Goal: Transaction & Acquisition: Purchase product/service

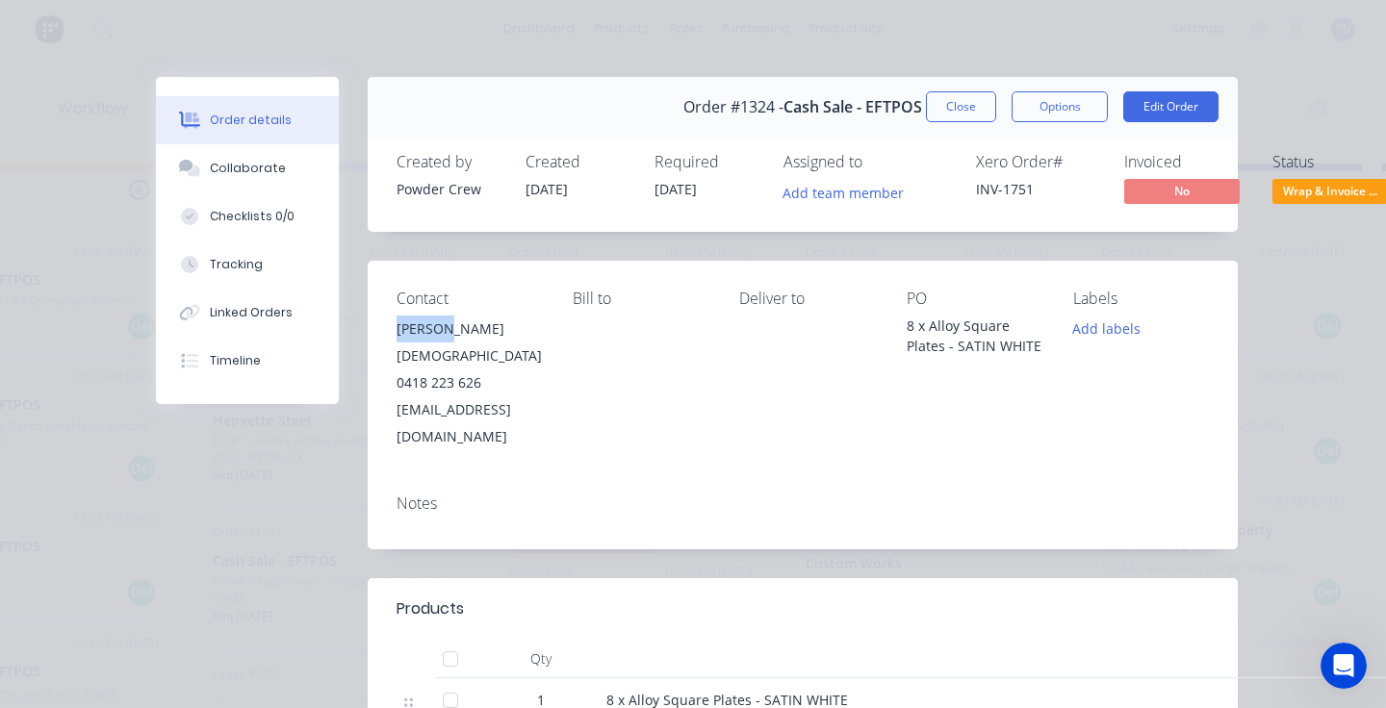
scroll to position [1418, 0]
click at [972, 112] on button "Close" at bounding box center [961, 106] width 70 height 31
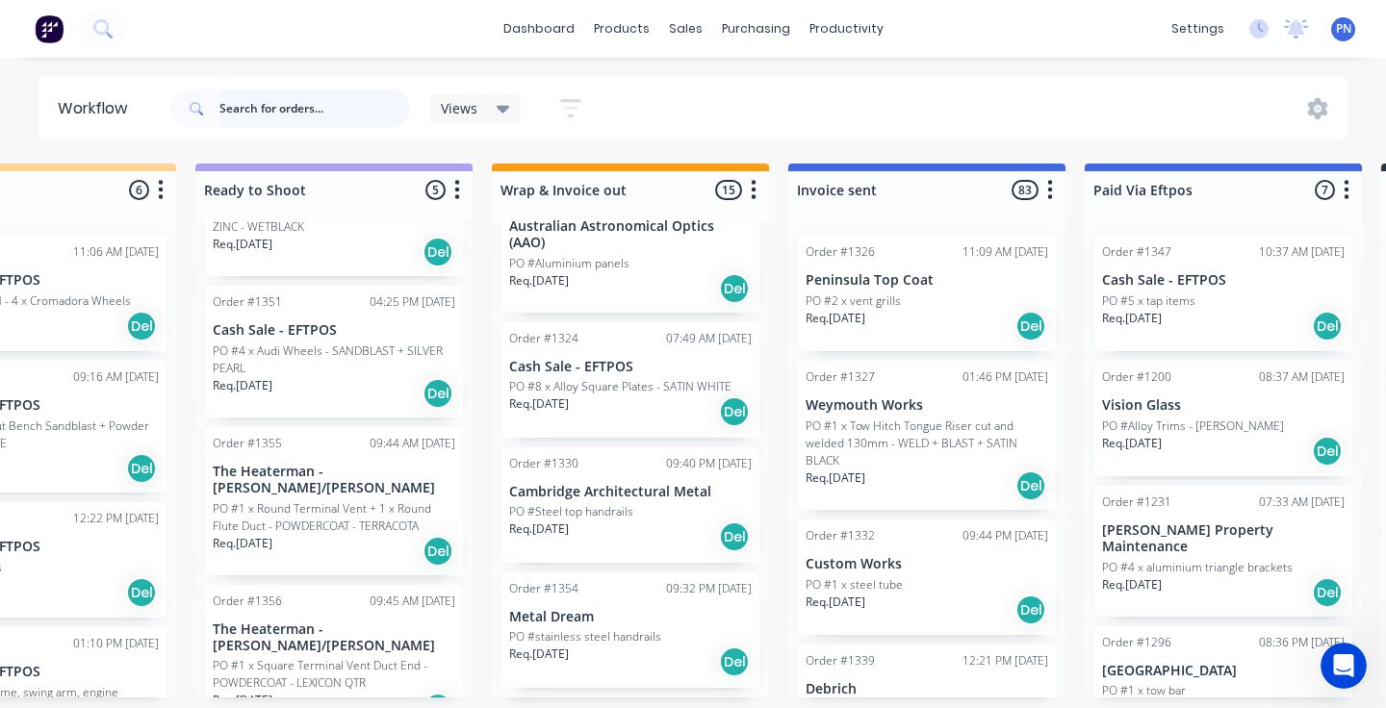
scroll to position [0, 2811]
click at [678, 503] on div "PO #Steel top handrails" at bounding box center [630, 511] width 243 height 17
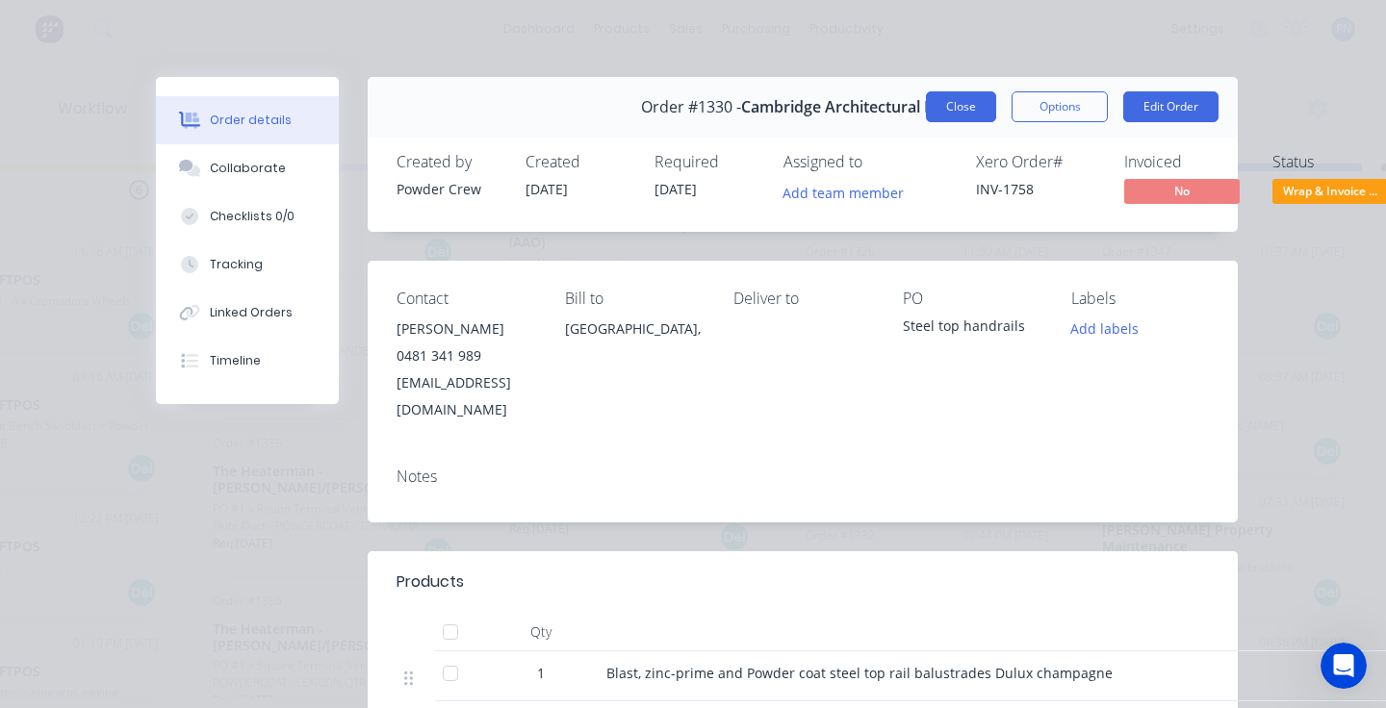
scroll to position [0, 0]
click at [968, 104] on button "Close" at bounding box center [961, 106] width 70 height 31
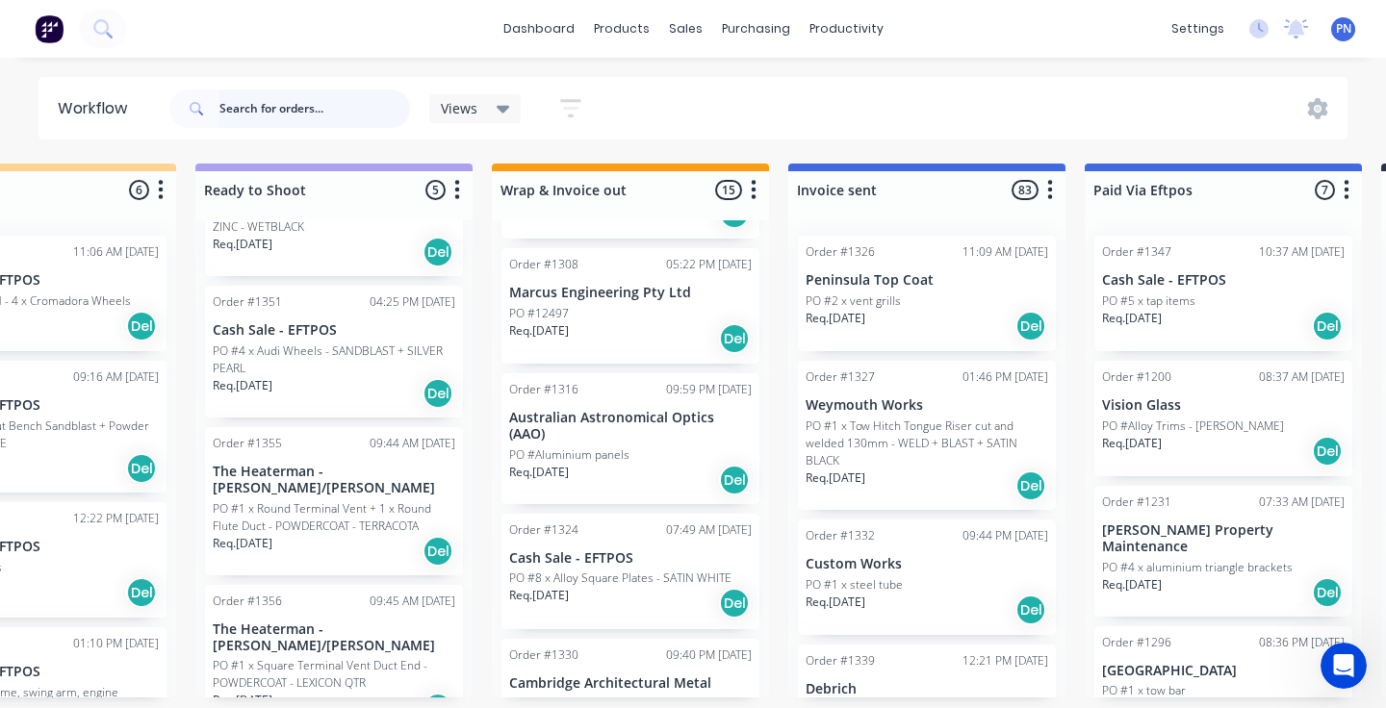
scroll to position [1338, 0]
click at [653, 477] on div "Req. [DATE] Del" at bounding box center [630, 481] width 243 height 33
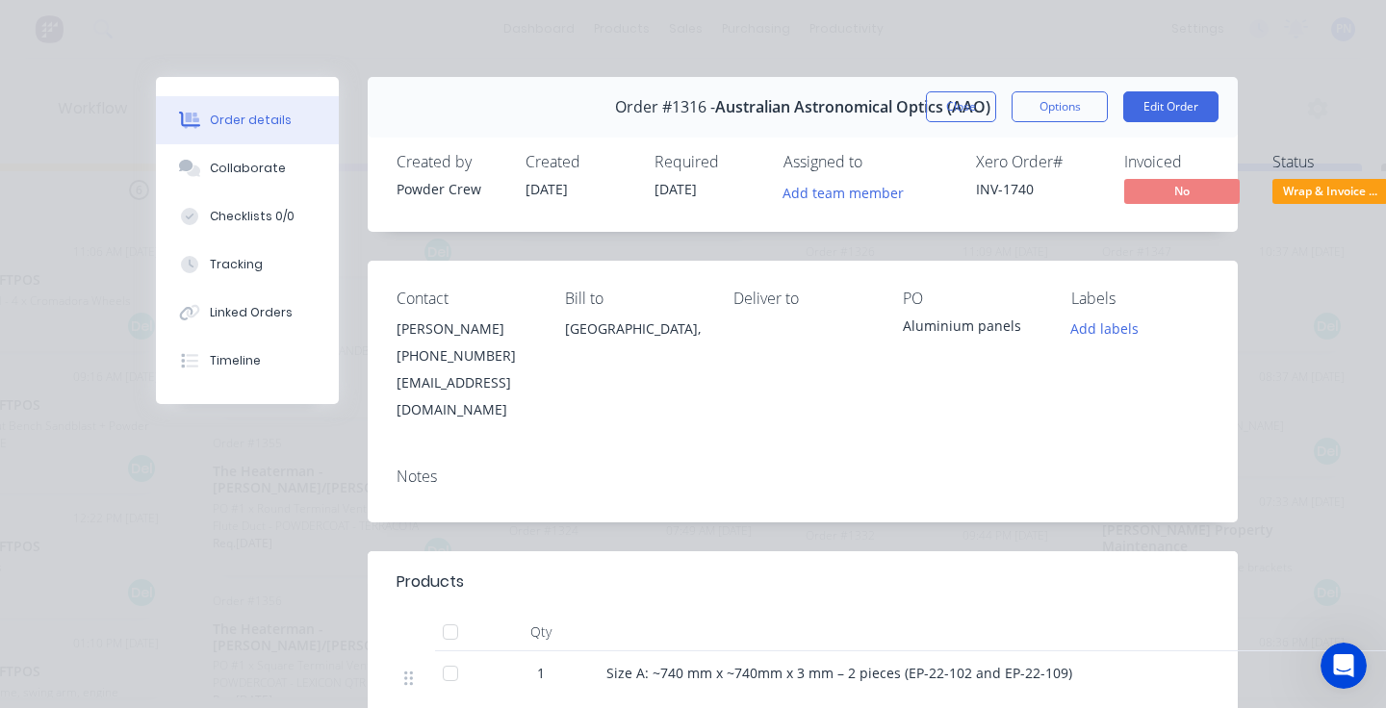
scroll to position [0, 0]
click at [981, 106] on button "Close" at bounding box center [961, 106] width 70 height 31
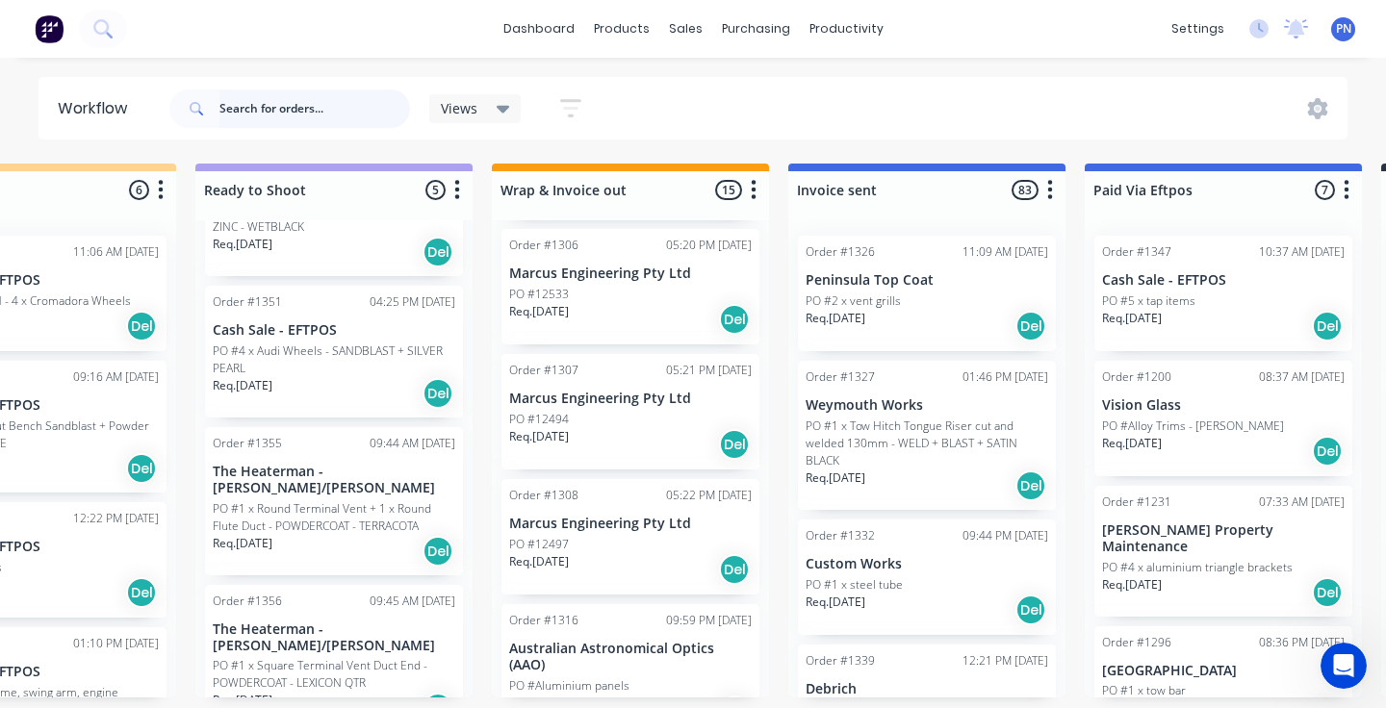
scroll to position [1073, 0]
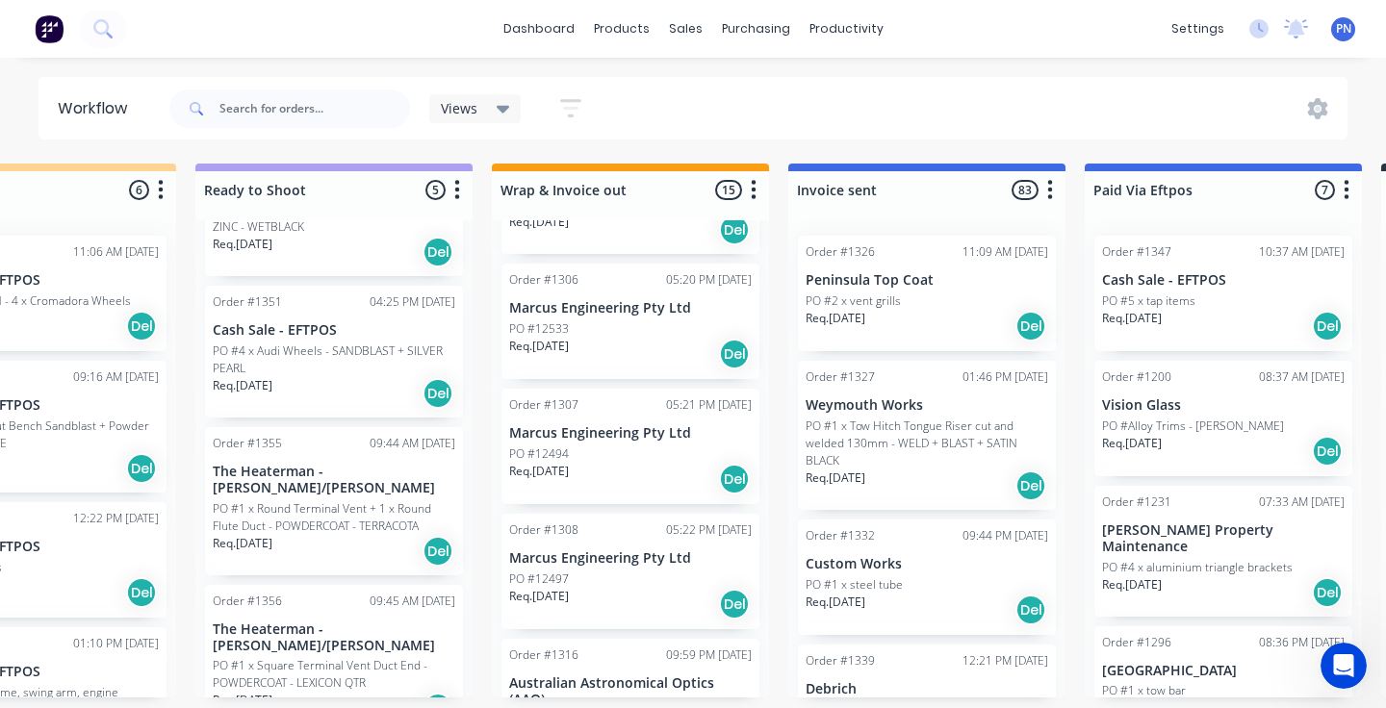
click at [659, 597] on div "Req. [DATE] Del" at bounding box center [630, 604] width 243 height 33
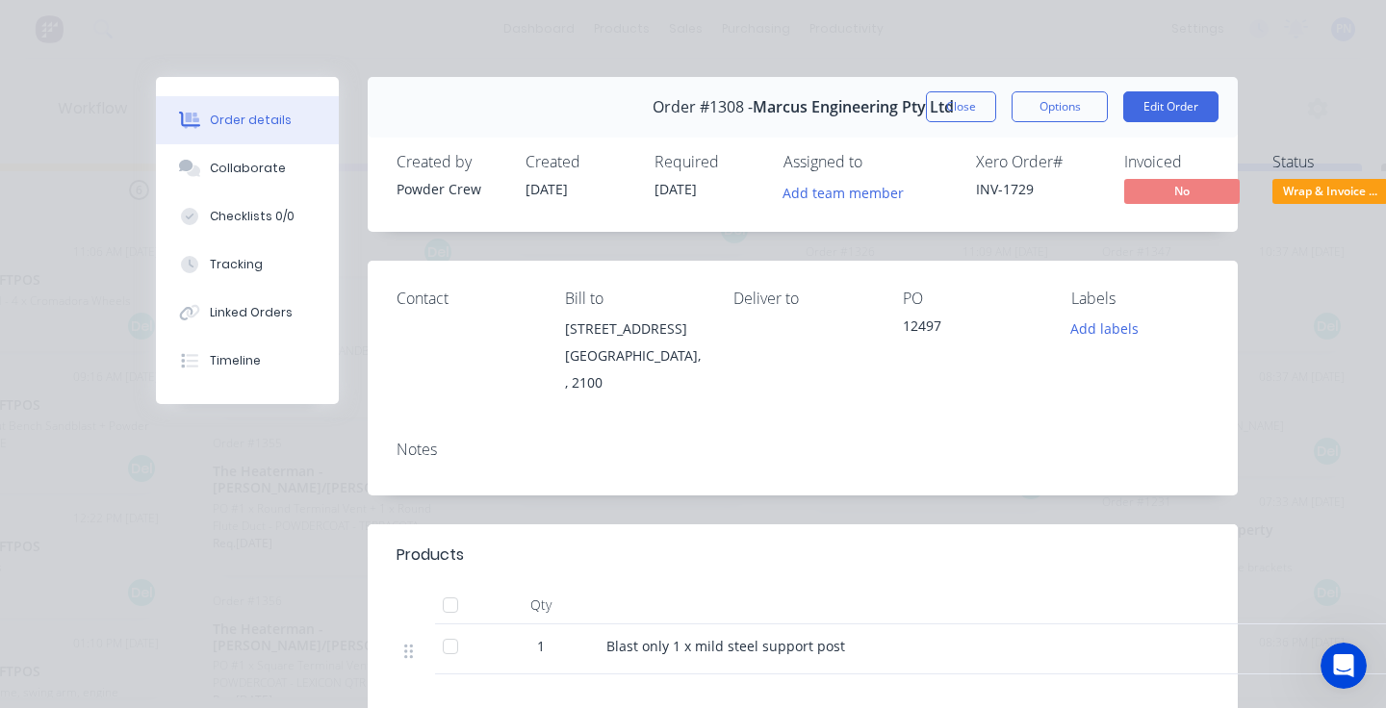
scroll to position [0, 0]
click at [1304, 192] on span "Wrap & Invoice ..." at bounding box center [1330, 191] width 116 height 24
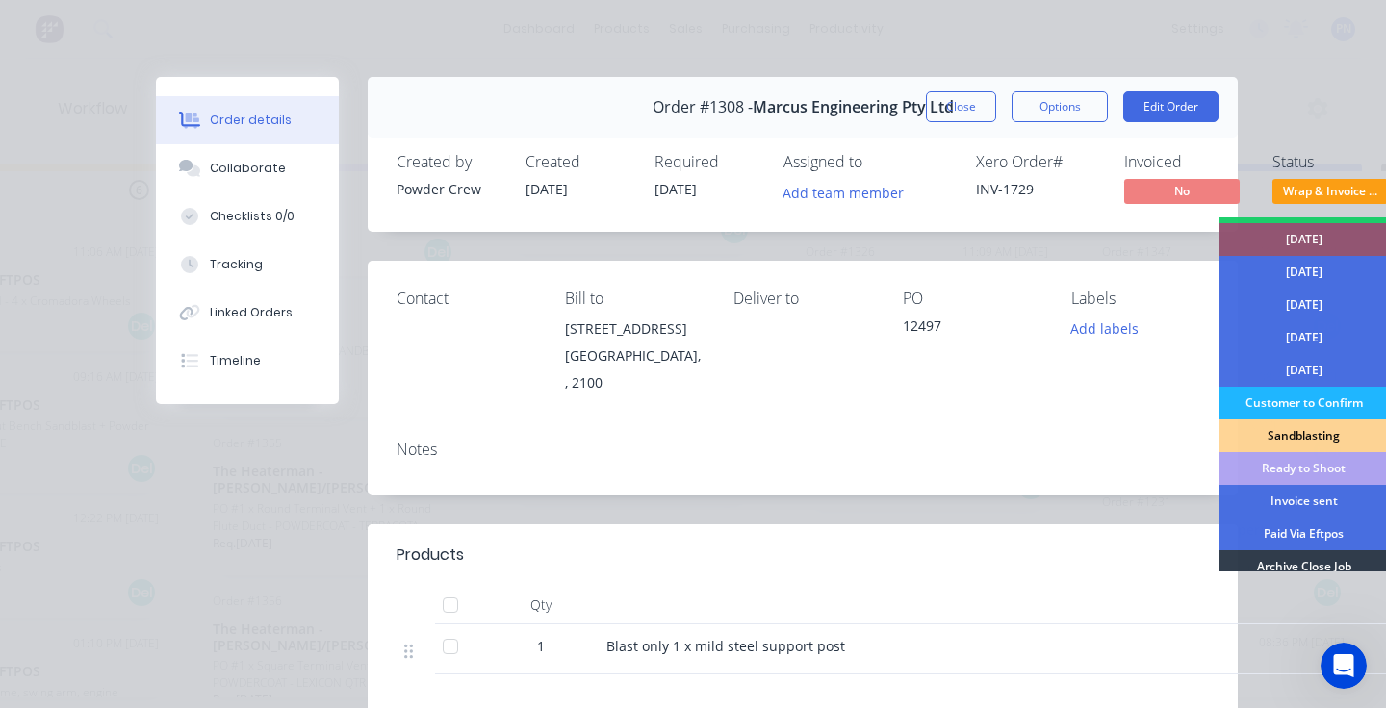
scroll to position [121, 0]
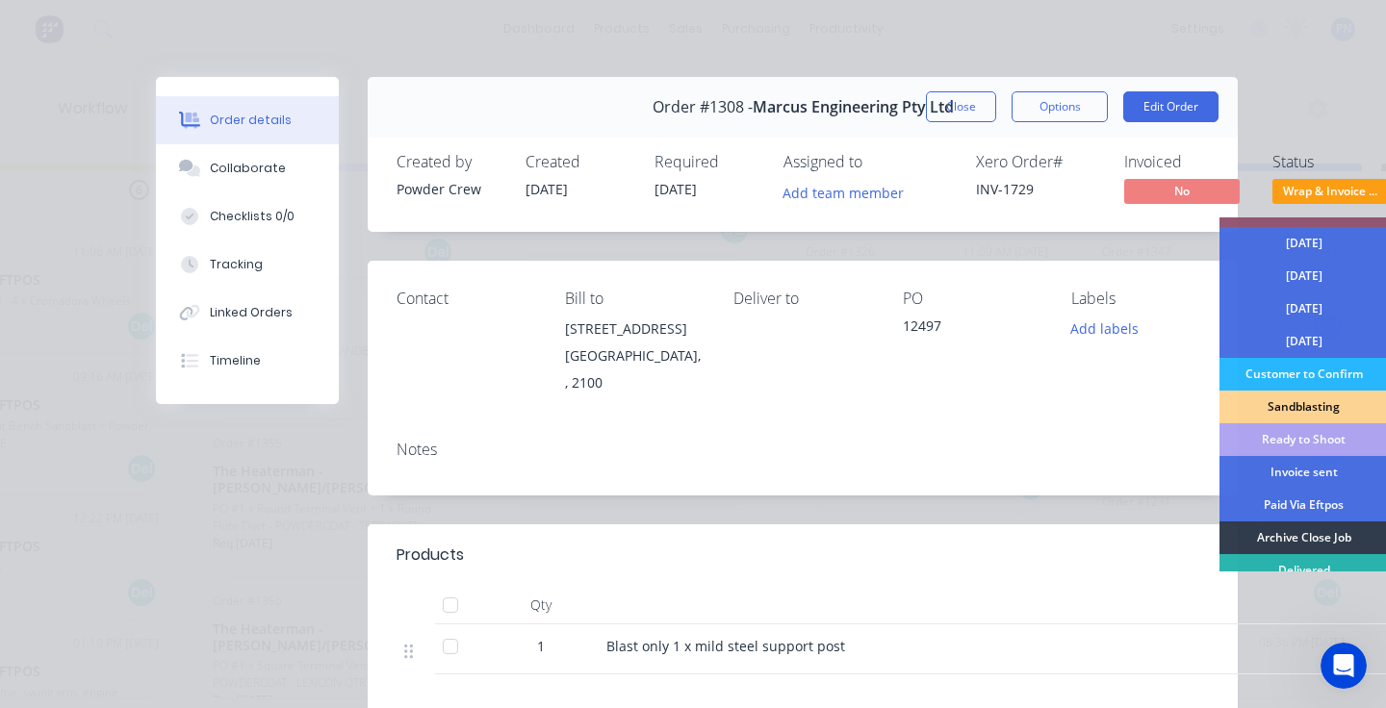
click at [1309, 530] on div "Archive Close Job" at bounding box center [1304, 538] width 168 height 33
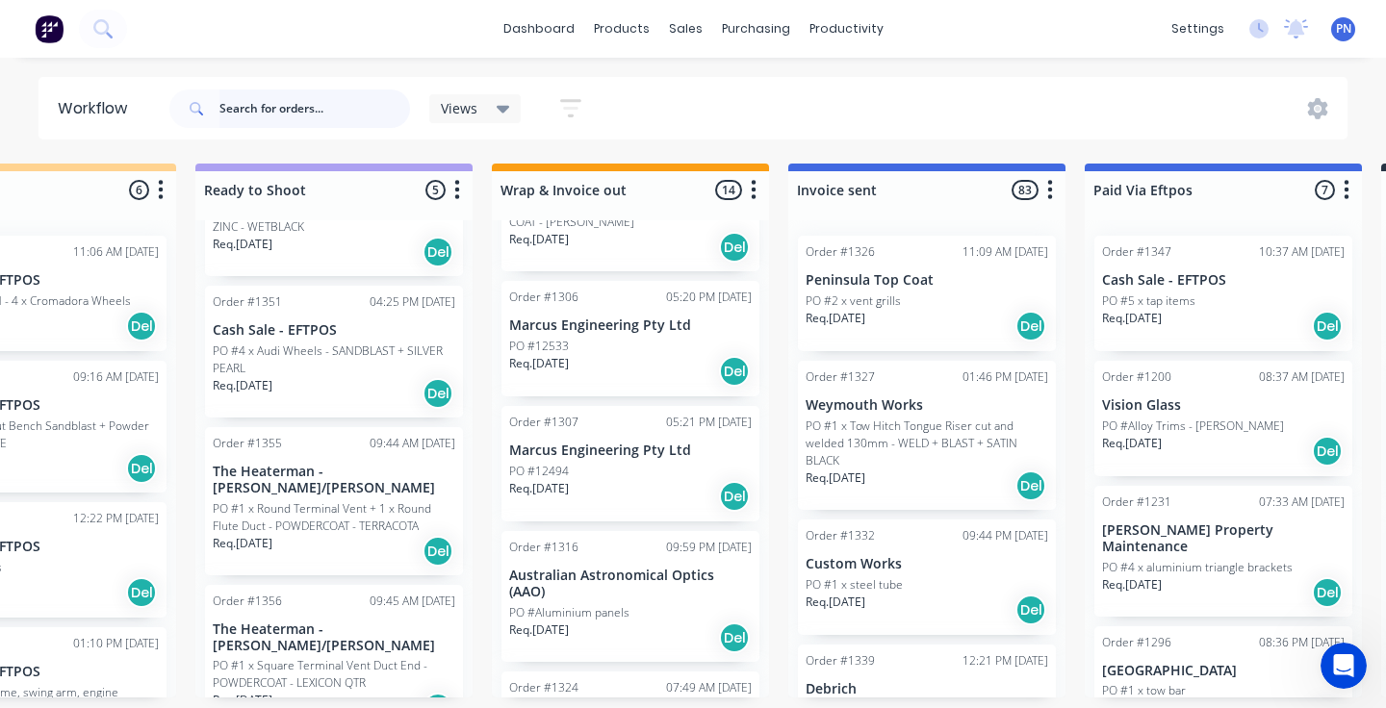
scroll to position [1031, 0]
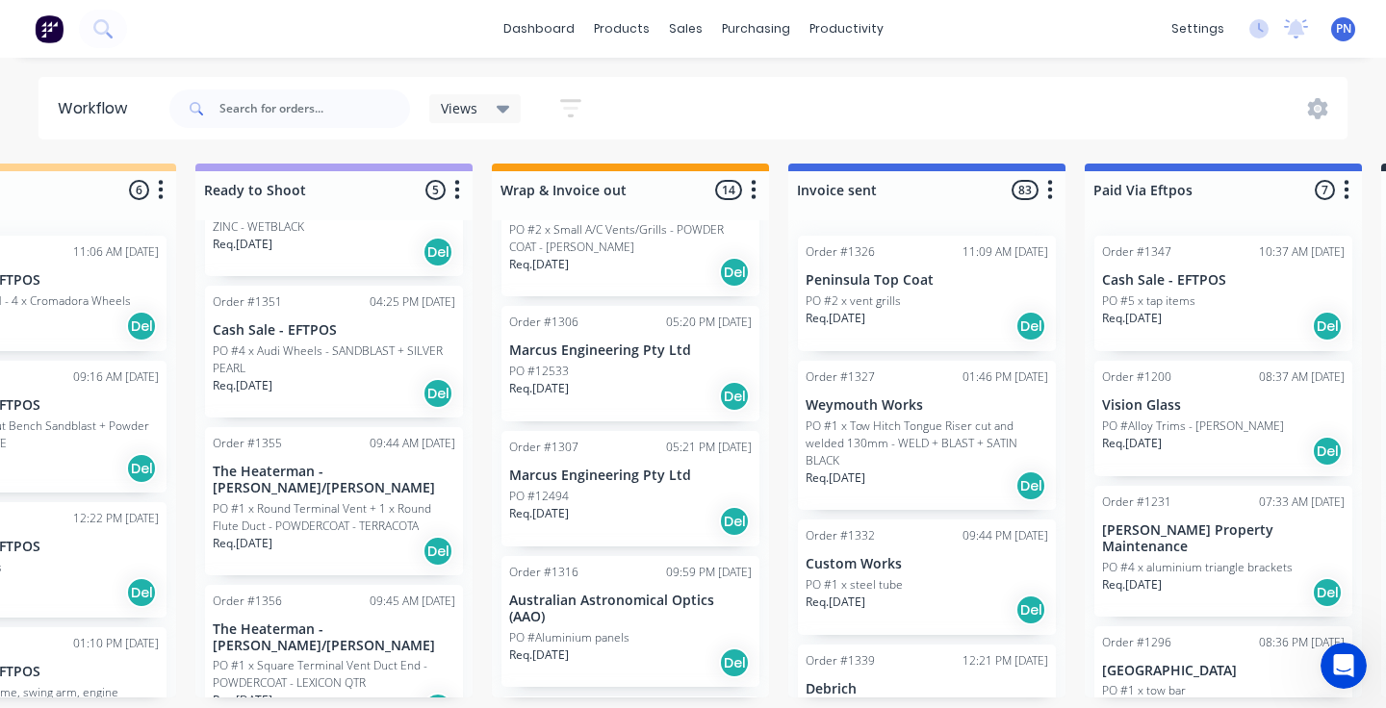
click at [661, 526] on div "Req. [DATE] Del" at bounding box center [630, 521] width 243 height 33
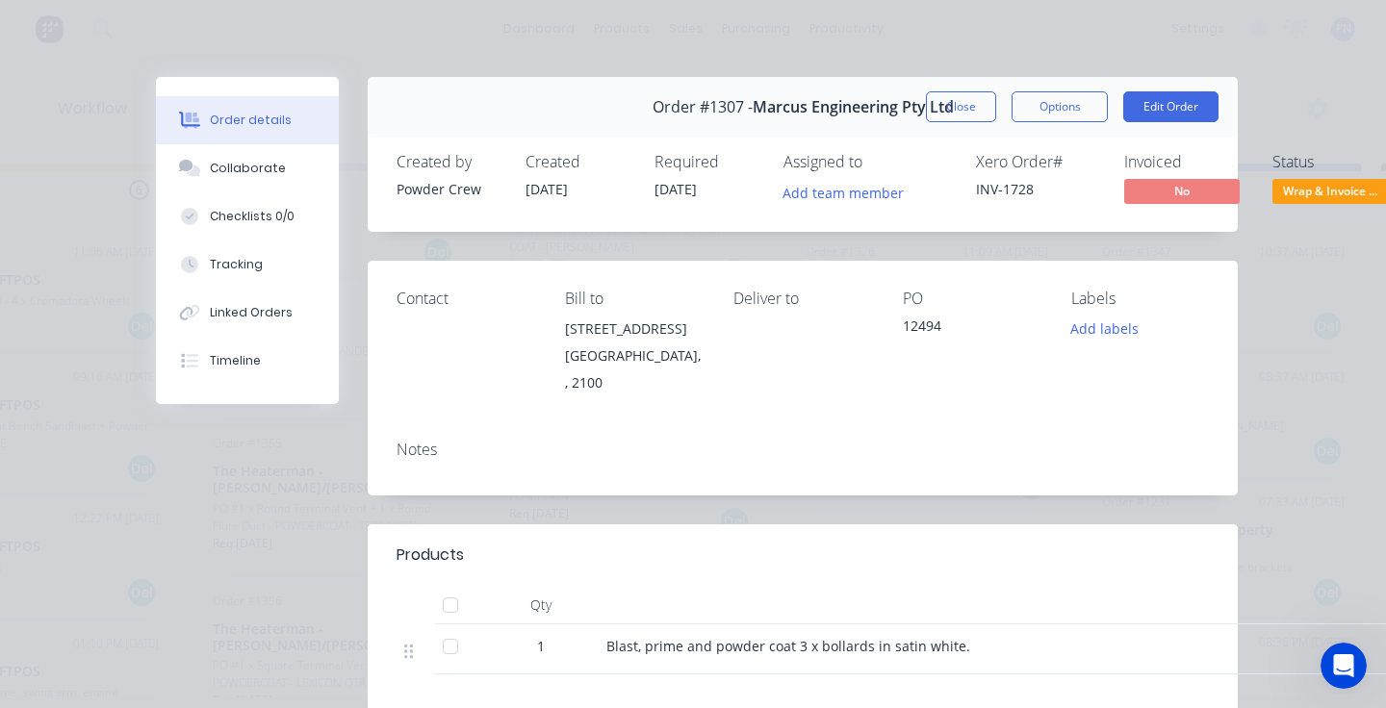
click at [1312, 201] on span "Wrap & Invoice ..." at bounding box center [1330, 191] width 116 height 24
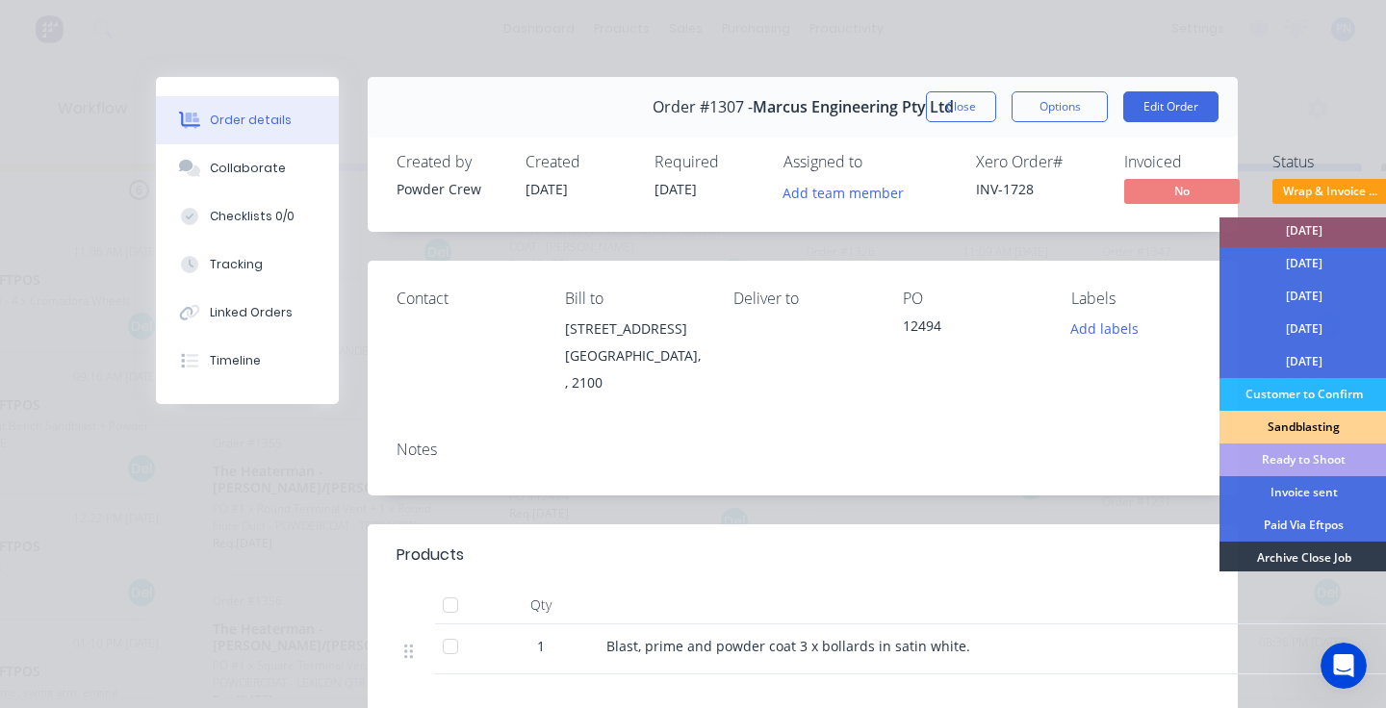
scroll to position [116, 0]
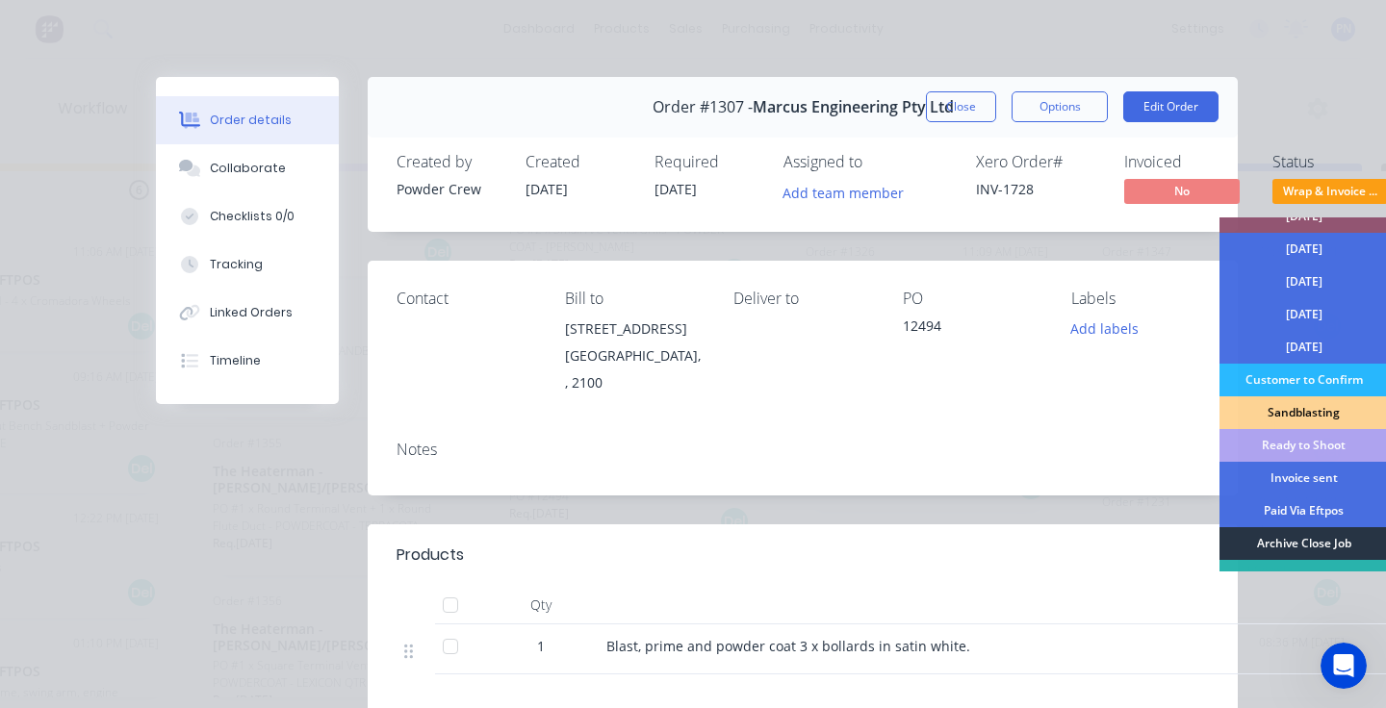
click at [1313, 535] on div "Archive Close Job" at bounding box center [1304, 543] width 168 height 33
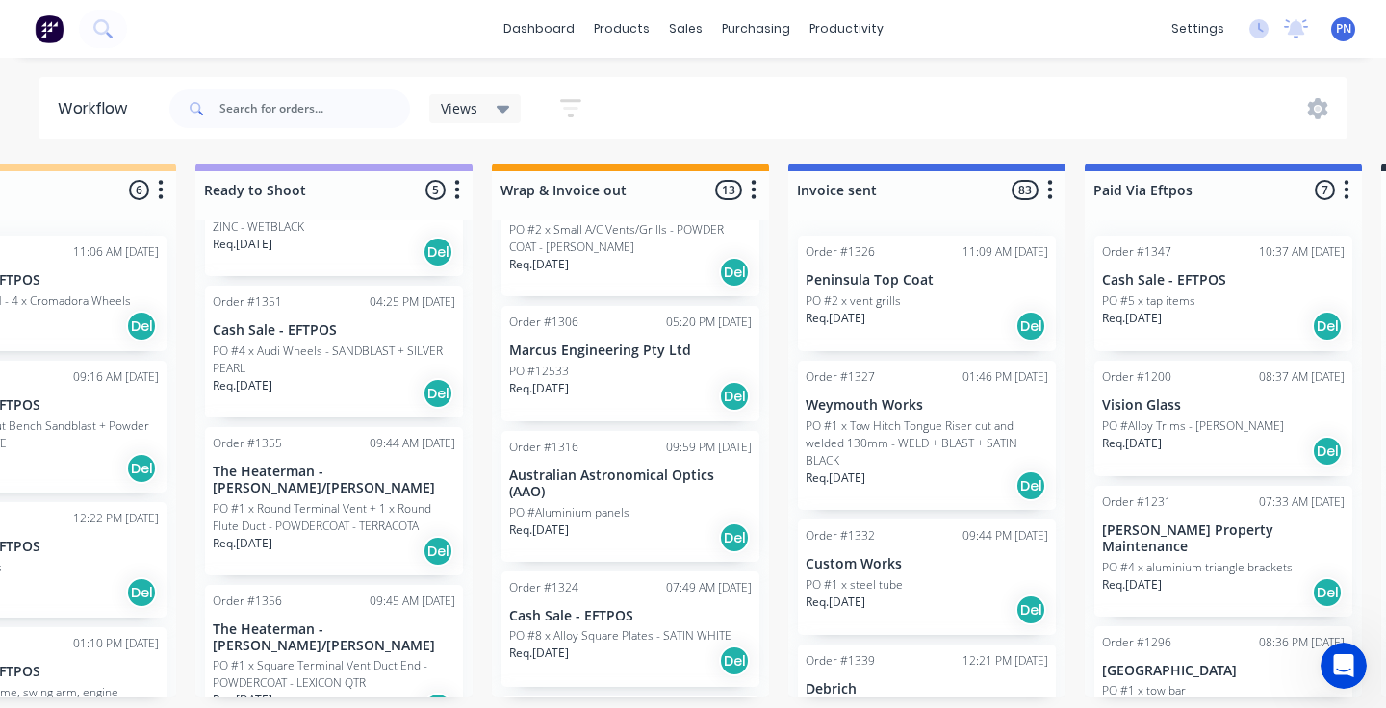
click at [665, 402] on div "Req. [DATE] Del" at bounding box center [630, 396] width 243 height 33
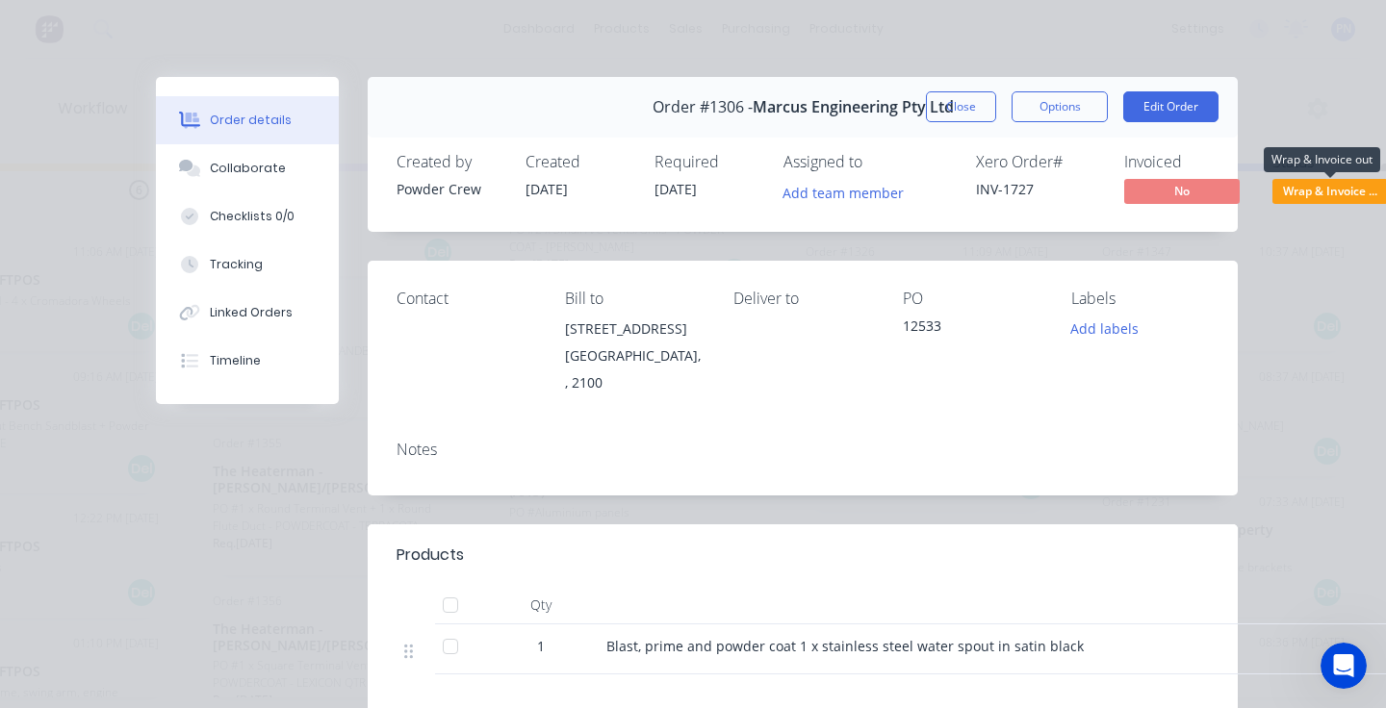
click at [1338, 191] on span "Wrap & Invoice ..." at bounding box center [1330, 191] width 116 height 24
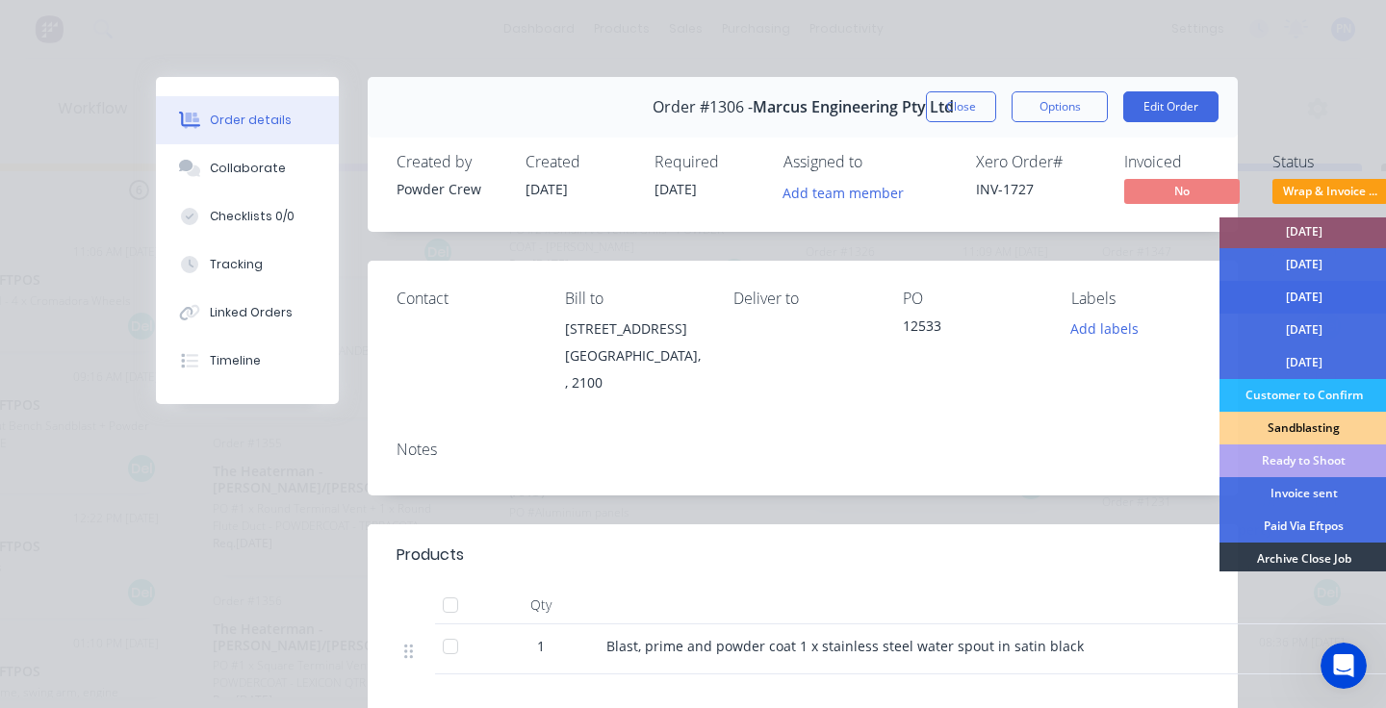
scroll to position [167, 0]
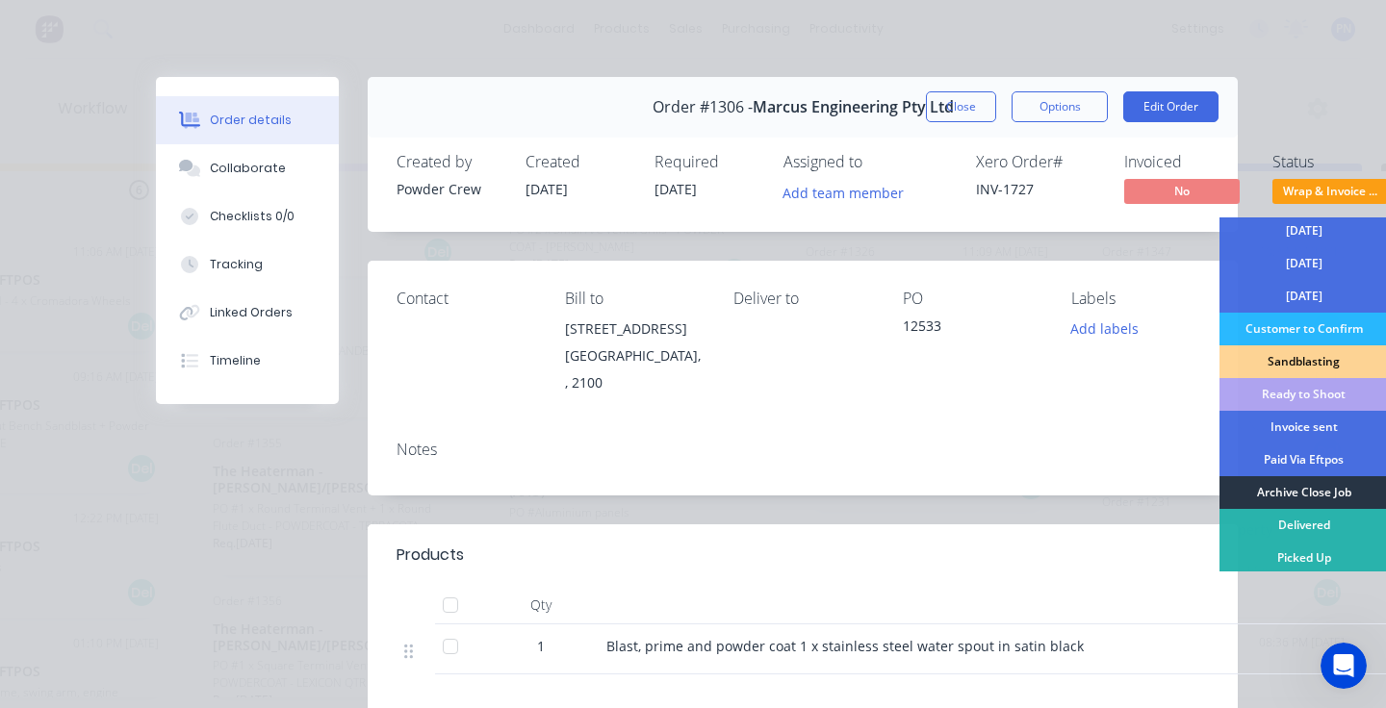
click at [1304, 488] on div "Archive Close Job" at bounding box center [1304, 492] width 168 height 33
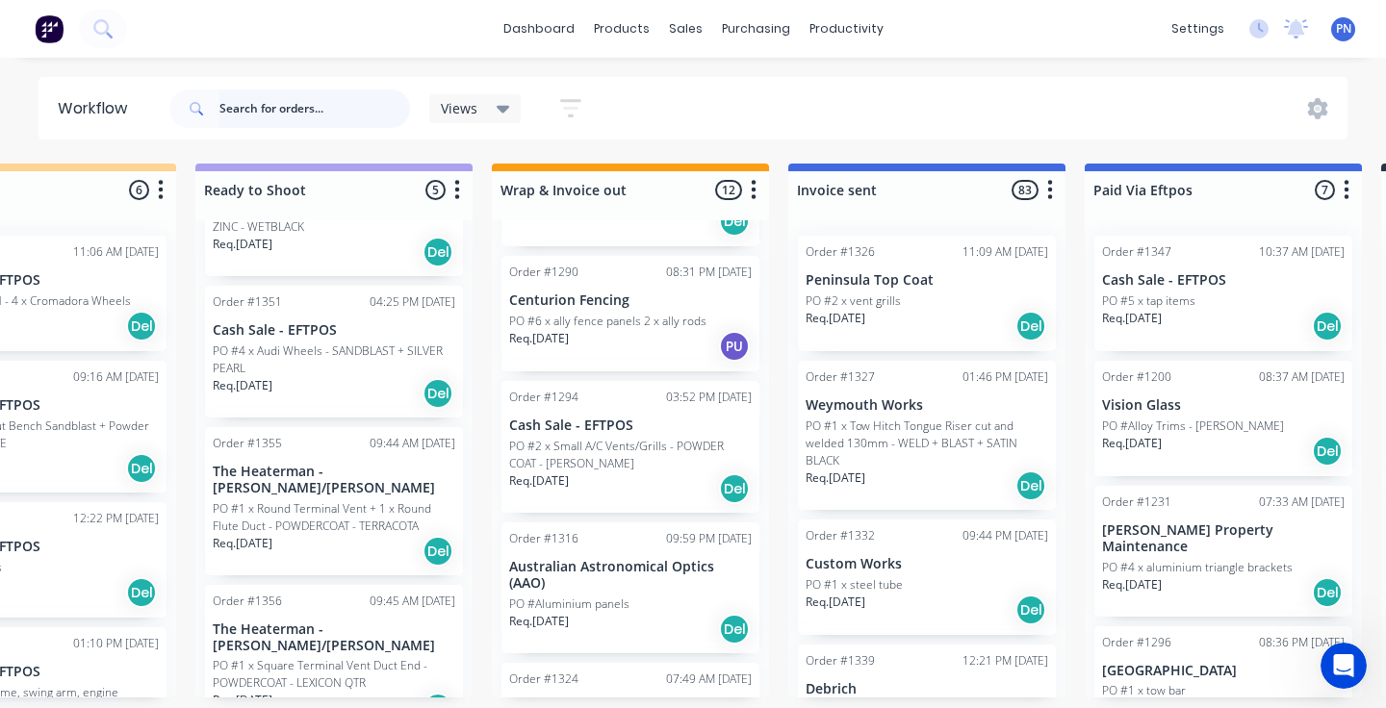
scroll to position [806, 0]
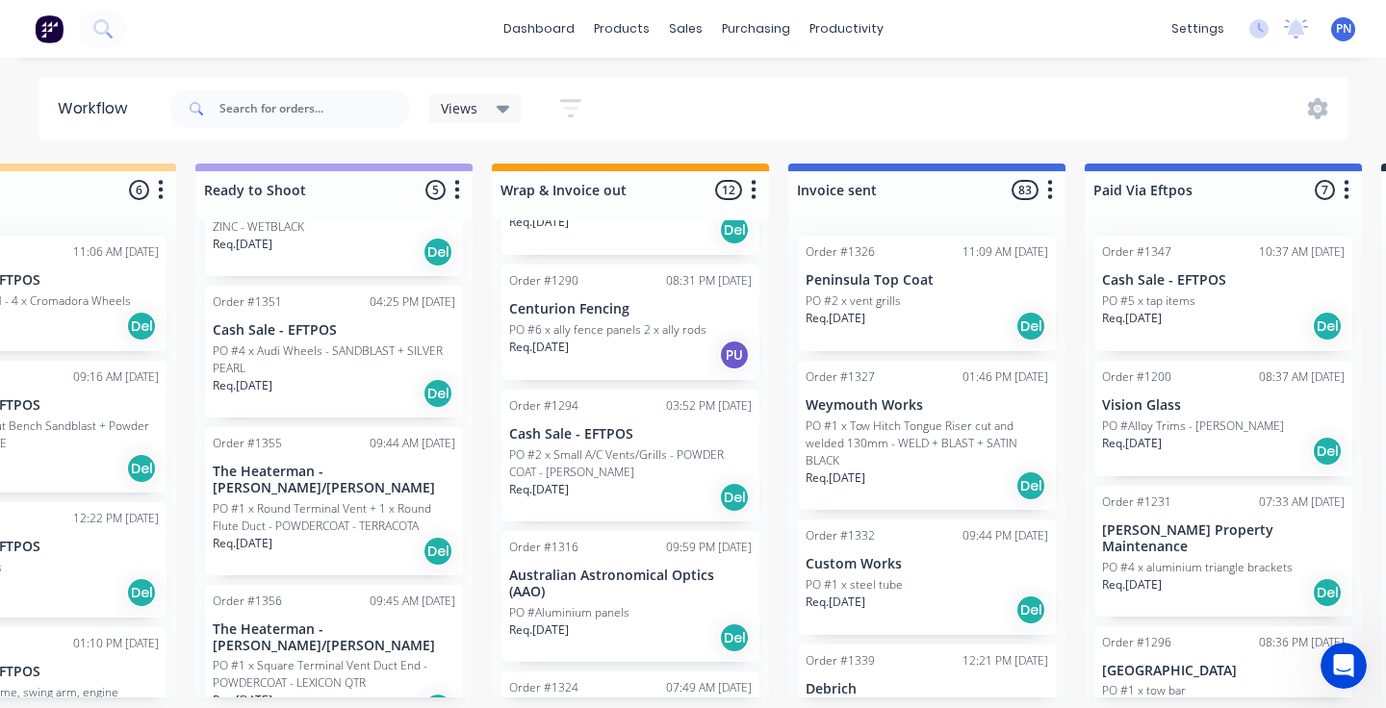
click at [663, 496] on div "Req. [DATE] Del" at bounding box center [630, 497] width 243 height 33
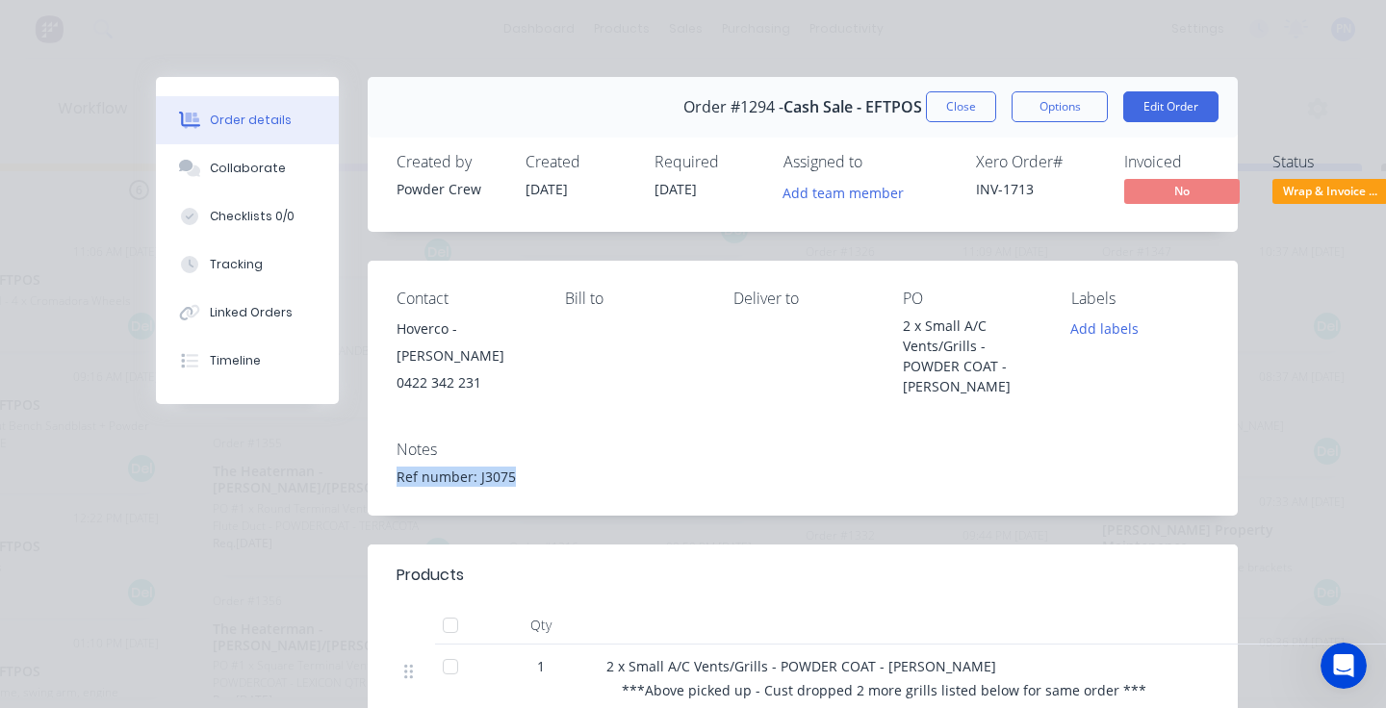
drag, startPoint x: 514, startPoint y: 476, endPoint x: 395, endPoint y: 479, distance: 119.4
click at [395, 479] on div "Notes Ref number: J3075" at bounding box center [803, 470] width 870 height 90
copy div "Ref number: J3075"
click at [1321, 182] on span "Wrap & Invoice ..." at bounding box center [1330, 191] width 116 height 24
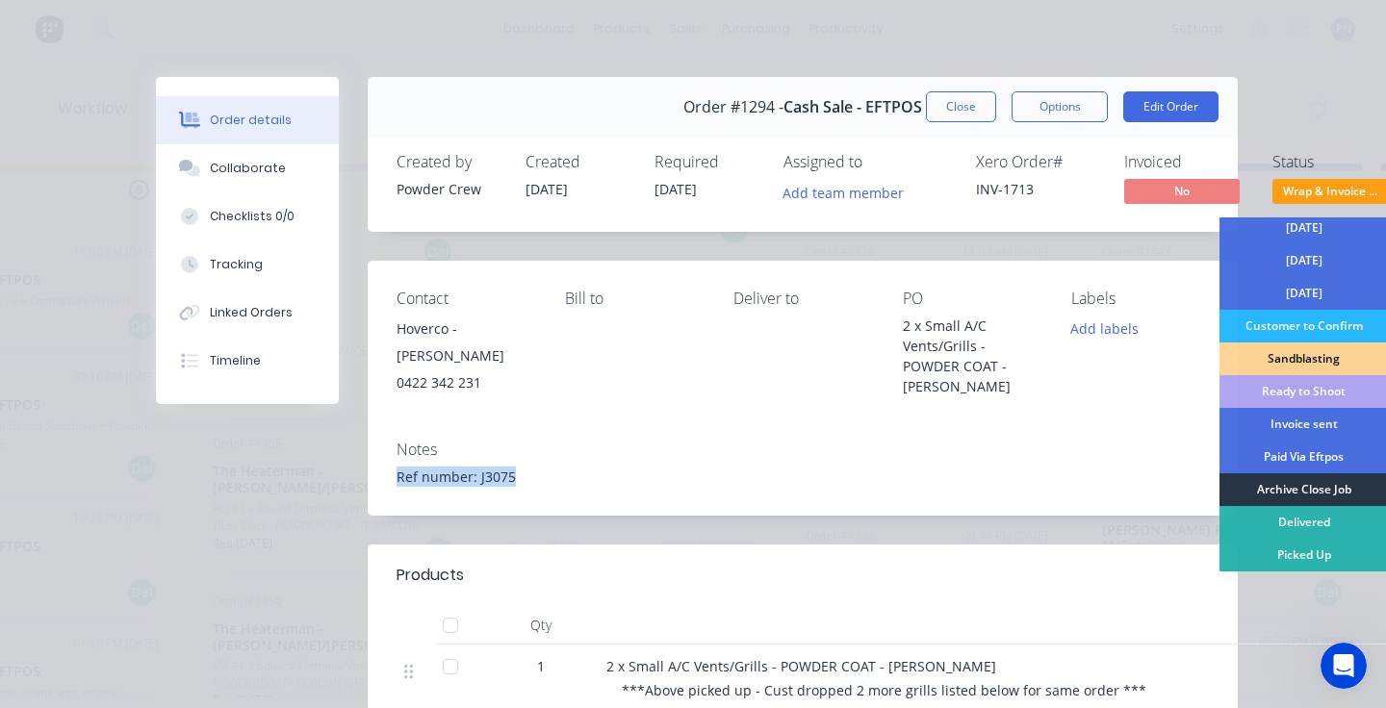
scroll to position [169, 0]
click at [1290, 425] on div "Invoice sent" at bounding box center [1304, 424] width 168 height 33
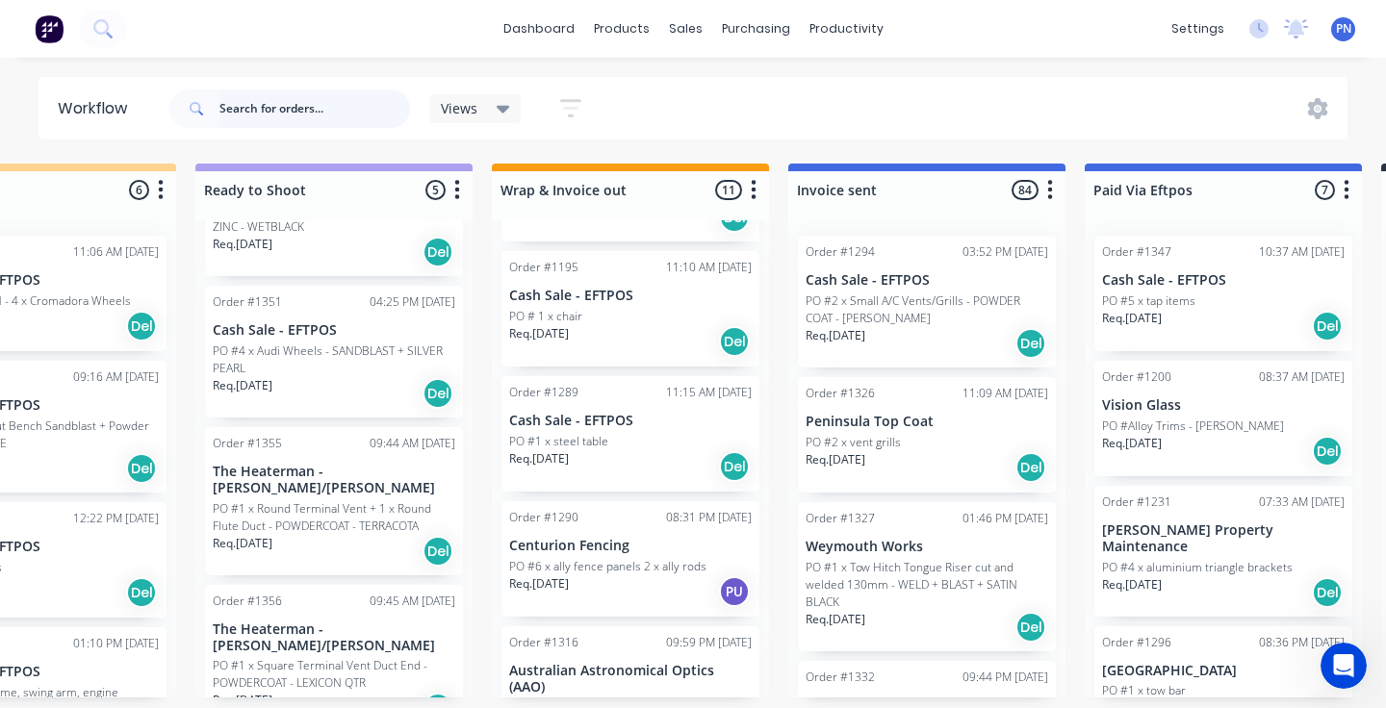
scroll to position [562, 0]
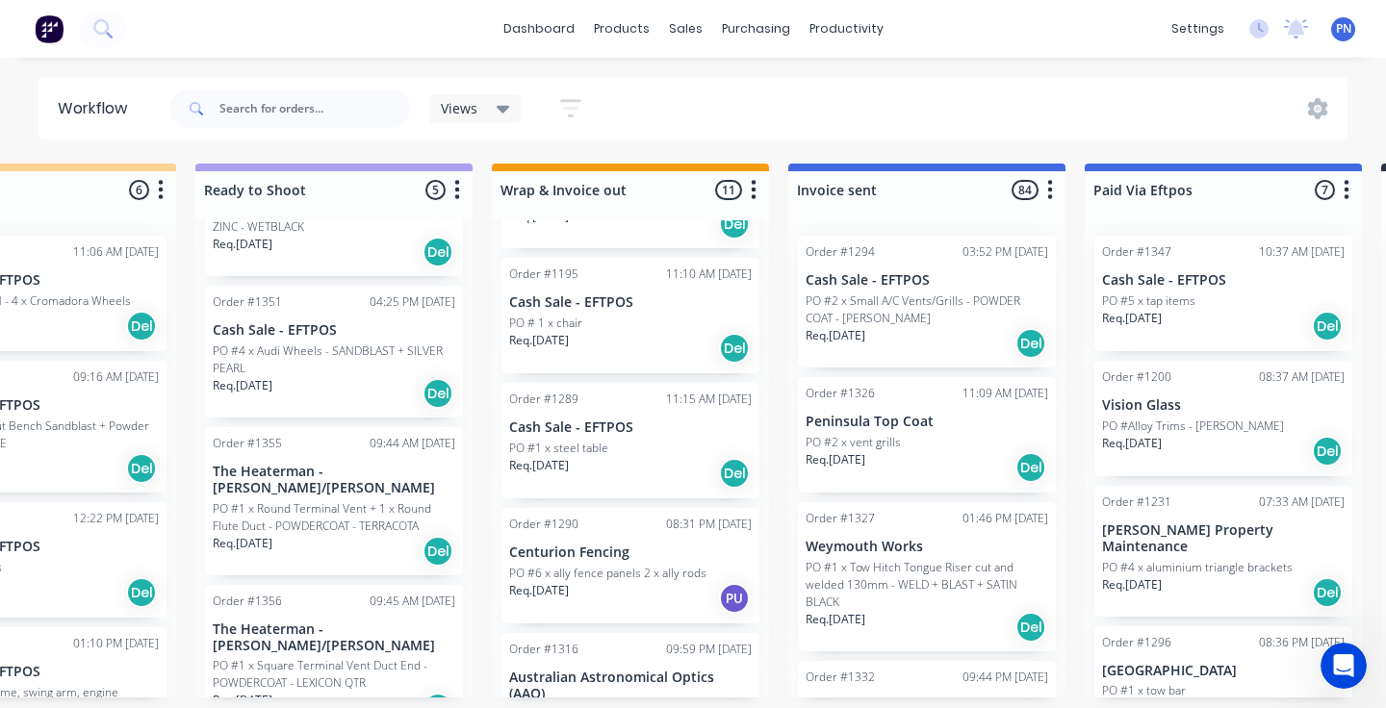
click at [626, 469] on div "Req. [DATE] Del" at bounding box center [630, 473] width 243 height 33
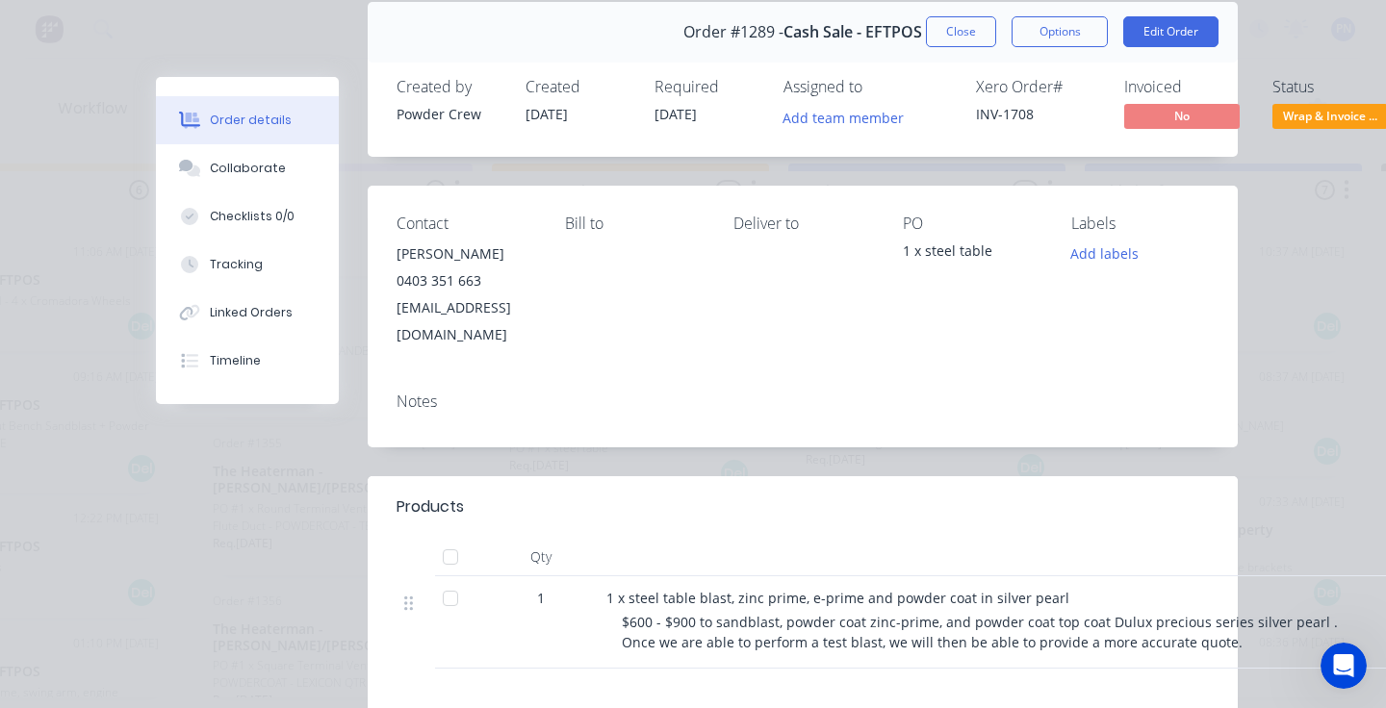
scroll to position [74, 0]
click at [969, 28] on button "Close" at bounding box center [961, 32] width 70 height 31
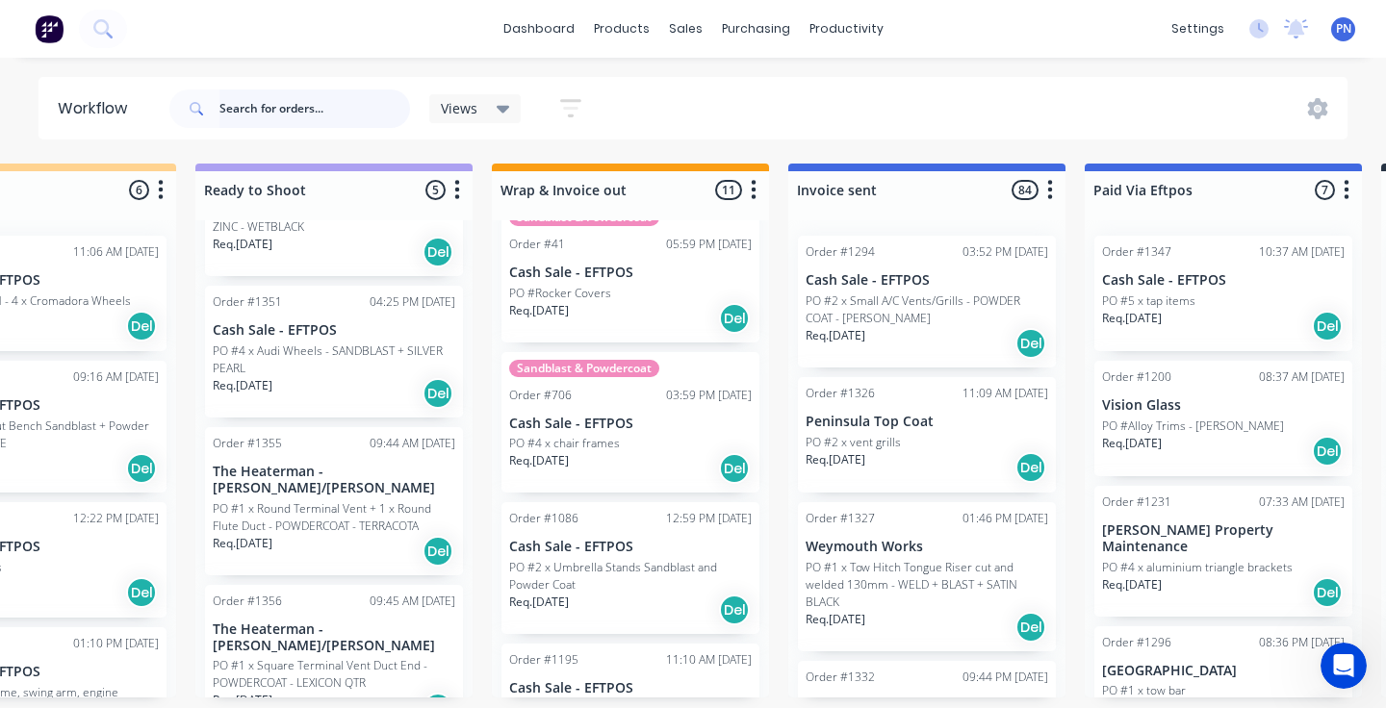
scroll to position [166, 0]
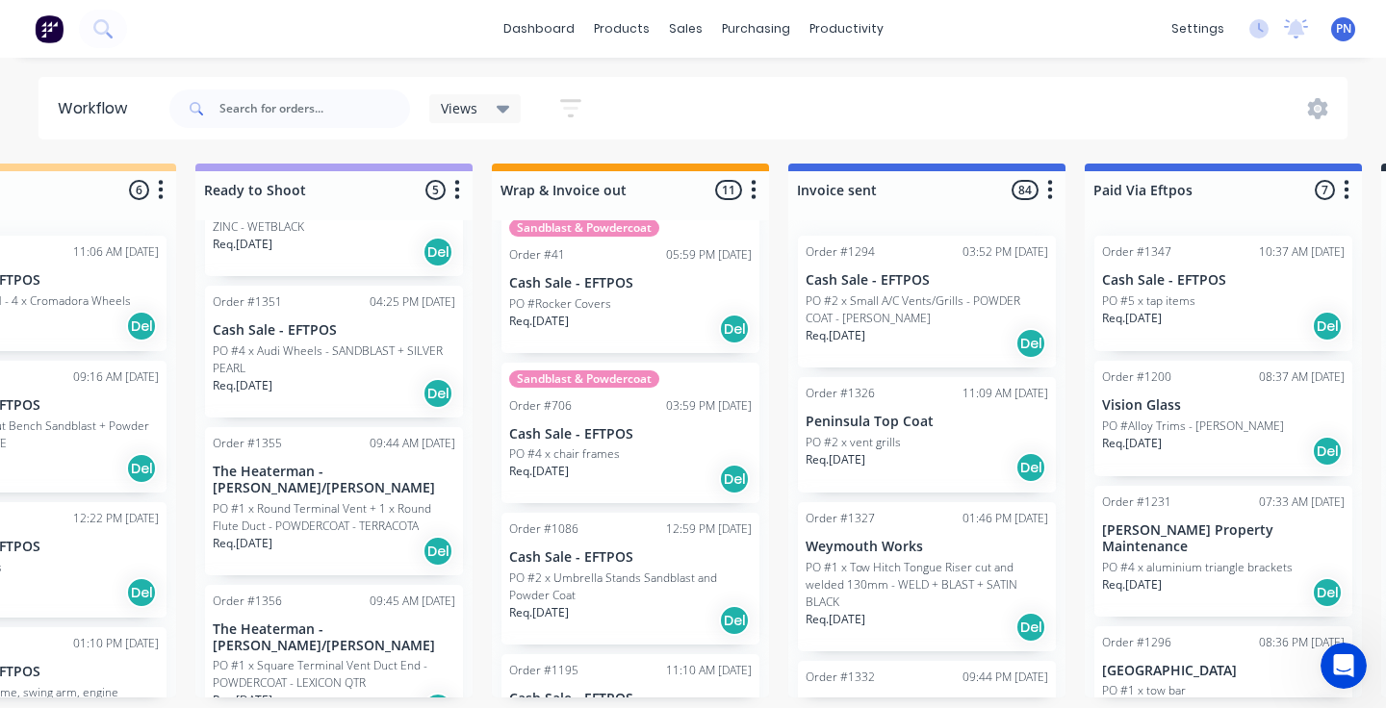
click at [657, 474] on div "Req. [DATE] Del" at bounding box center [630, 479] width 243 height 33
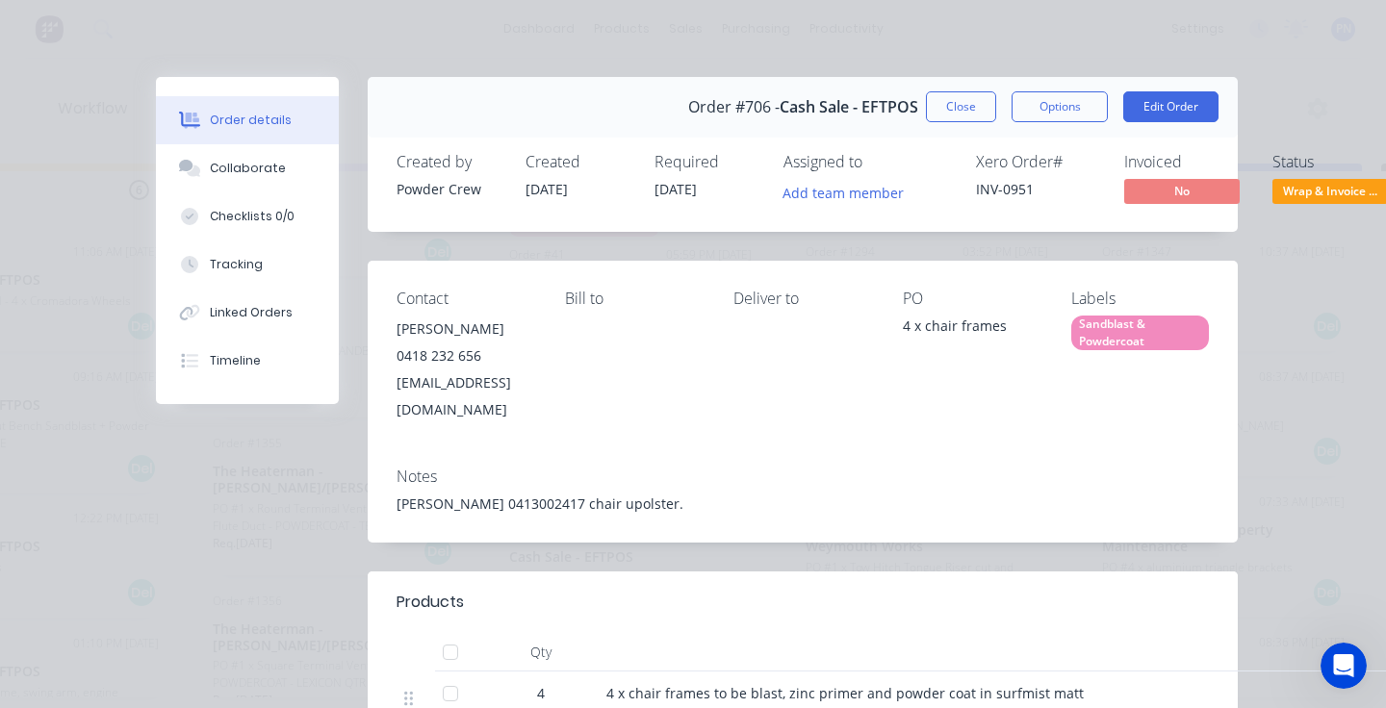
scroll to position [0, 0]
click at [1349, 187] on span "Wrap & Invoice ..." at bounding box center [1330, 191] width 116 height 24
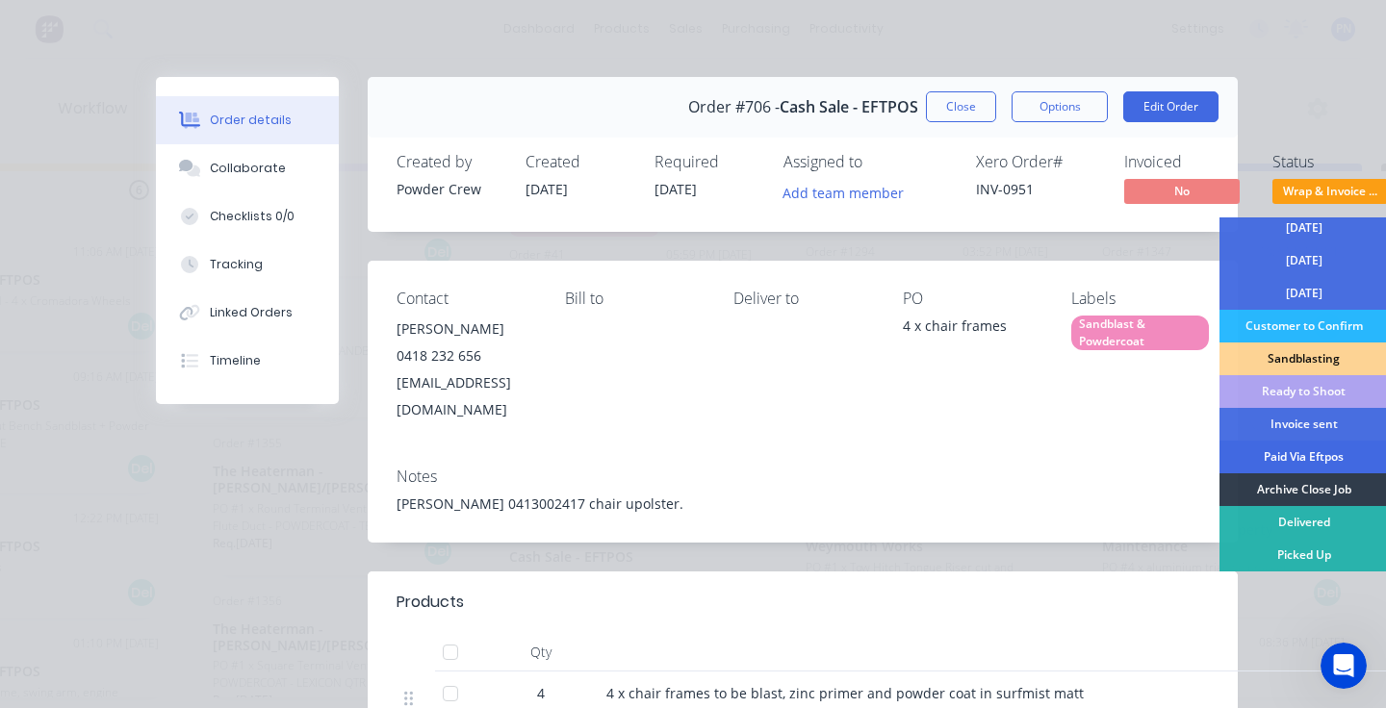
scroll to position [169, 0]
click at [1316, 483] on div "Archive Close Job" at bounding box center [1304, 490] width 168 height 33
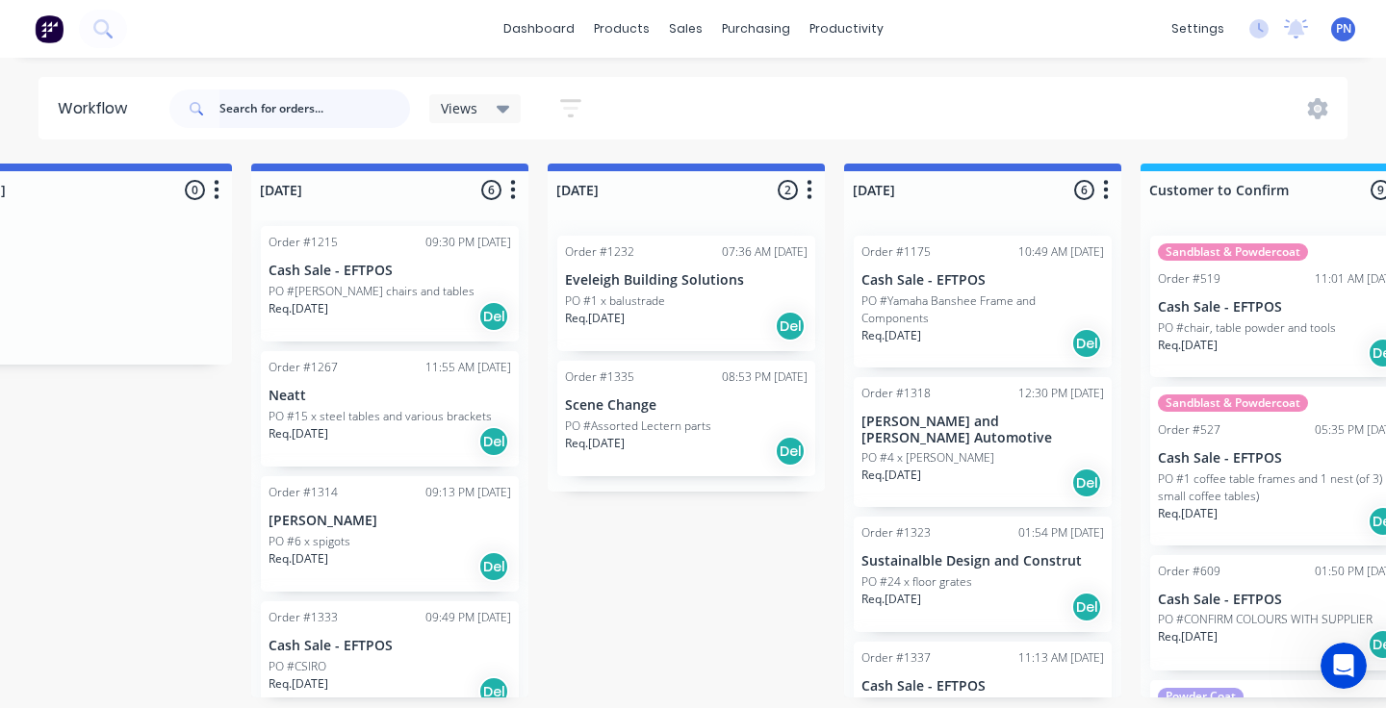
scroll to position [0, 0]
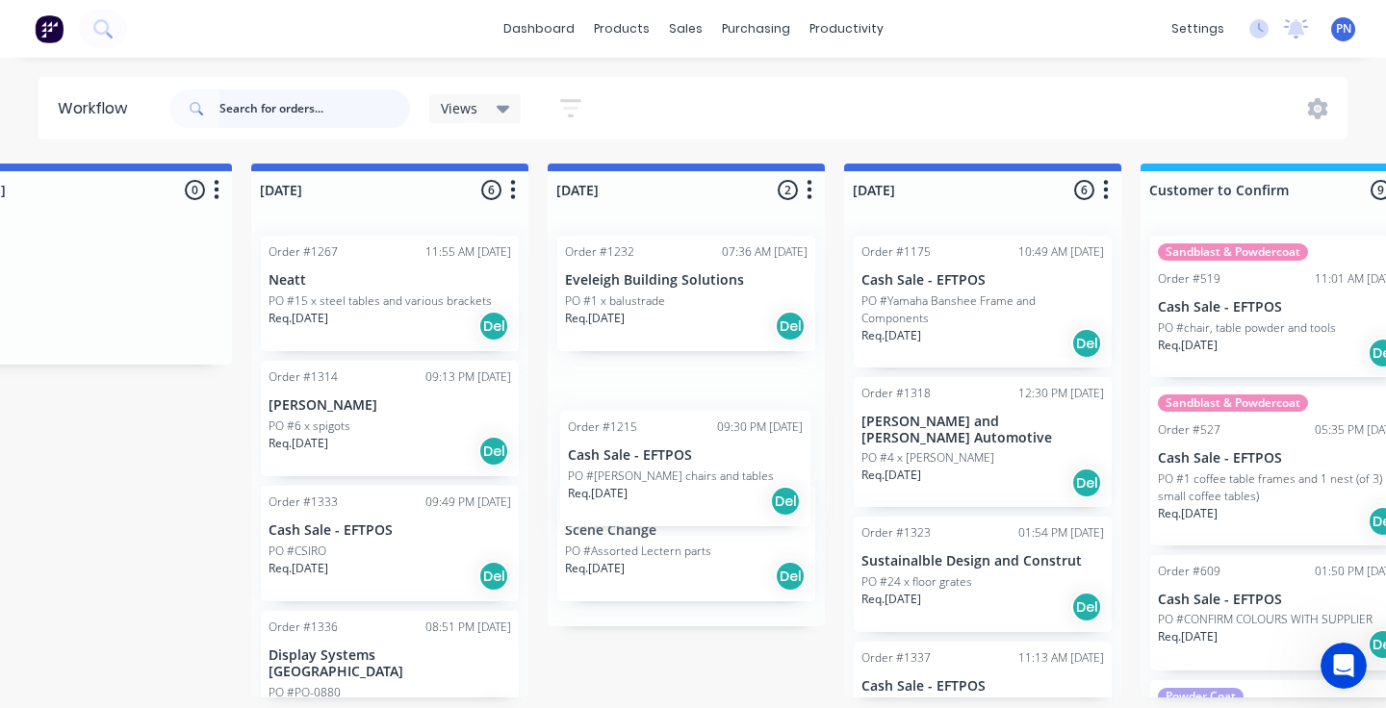
drag, startPoint x: 406, startPoint y: 310, endPoint x: 702, endPoint y: 479, distance: 340.6
click at [706, 482] on div "Submitted 0 Status colour #ADADAD hex #ADADAD Save Cancel Summaries Total order…" at bounding box center [1155, 431] width 4885 height 534
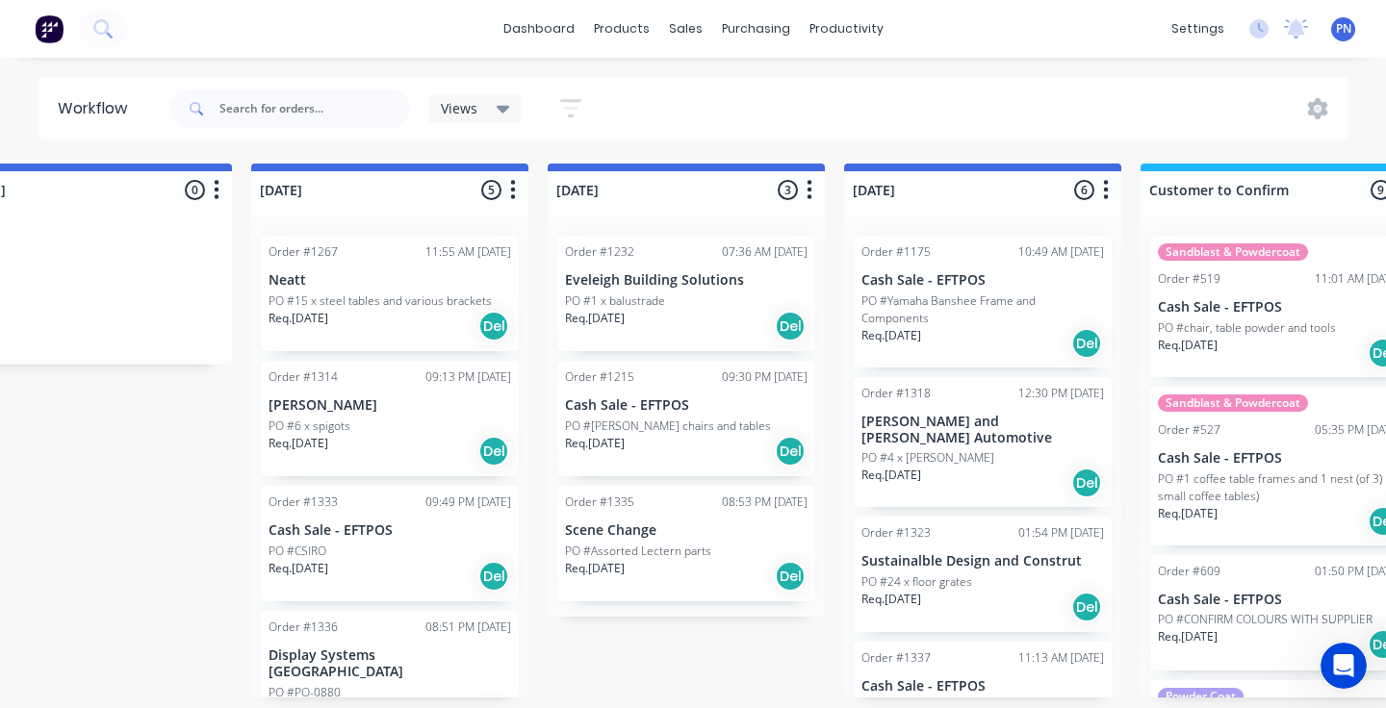
click at [375, 320] on div "Req. [DATE] Del" at bounding box center [390, 326] width 243 height 33
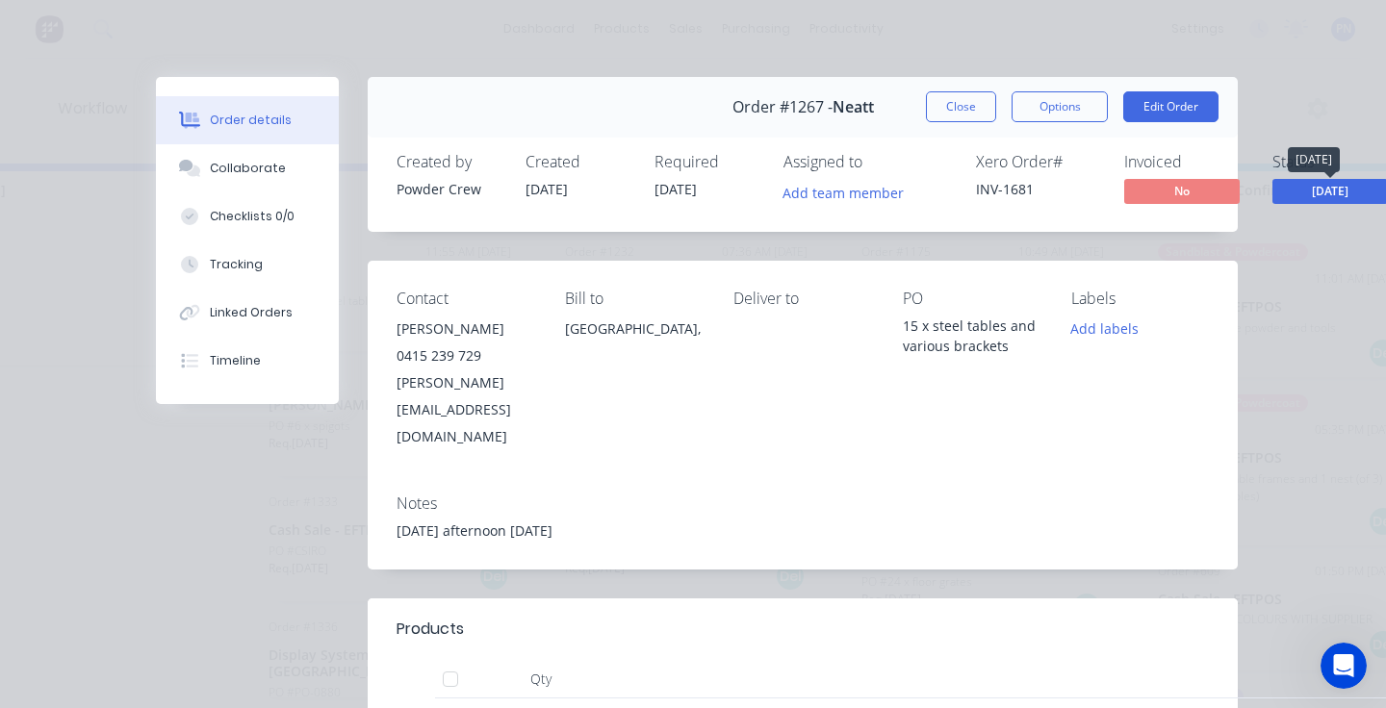
click at [1302, 191] on span "[DATE]" at bounding box center [1330, 191] width 116 height 24
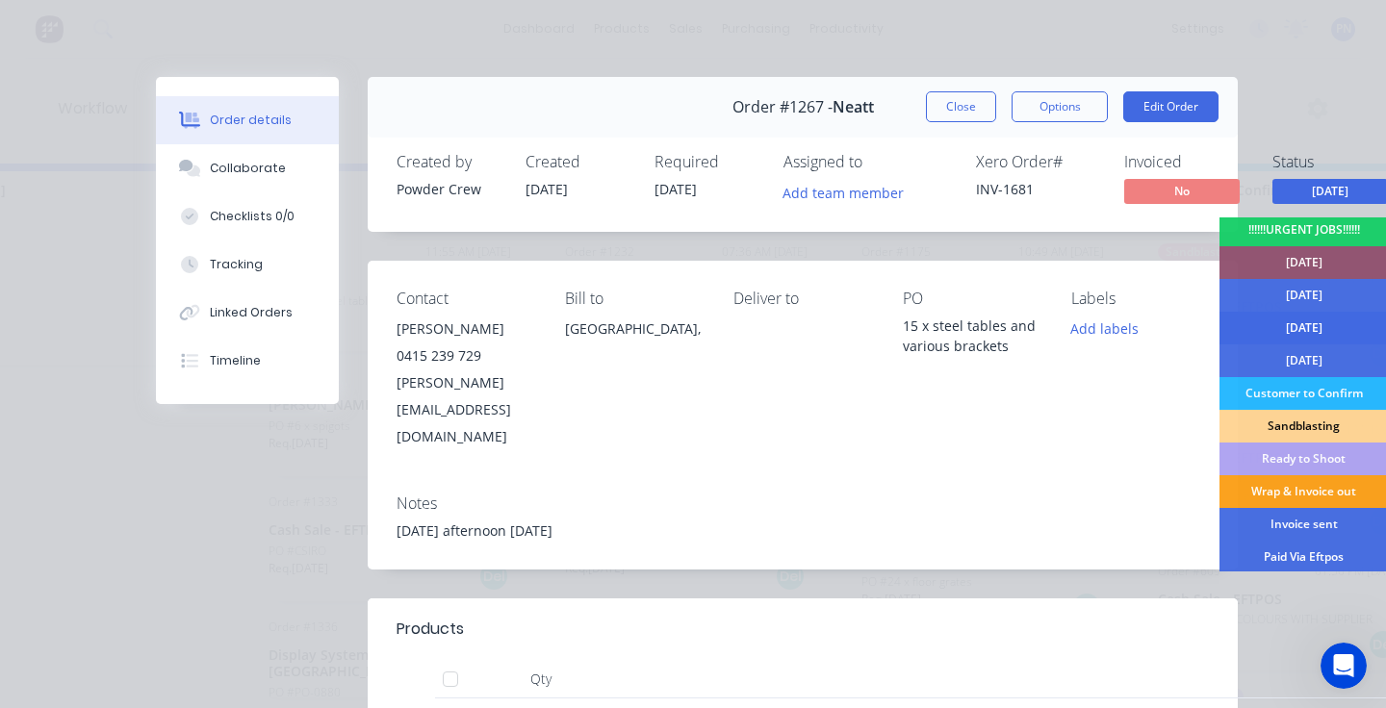
scroll to position [78, 0]
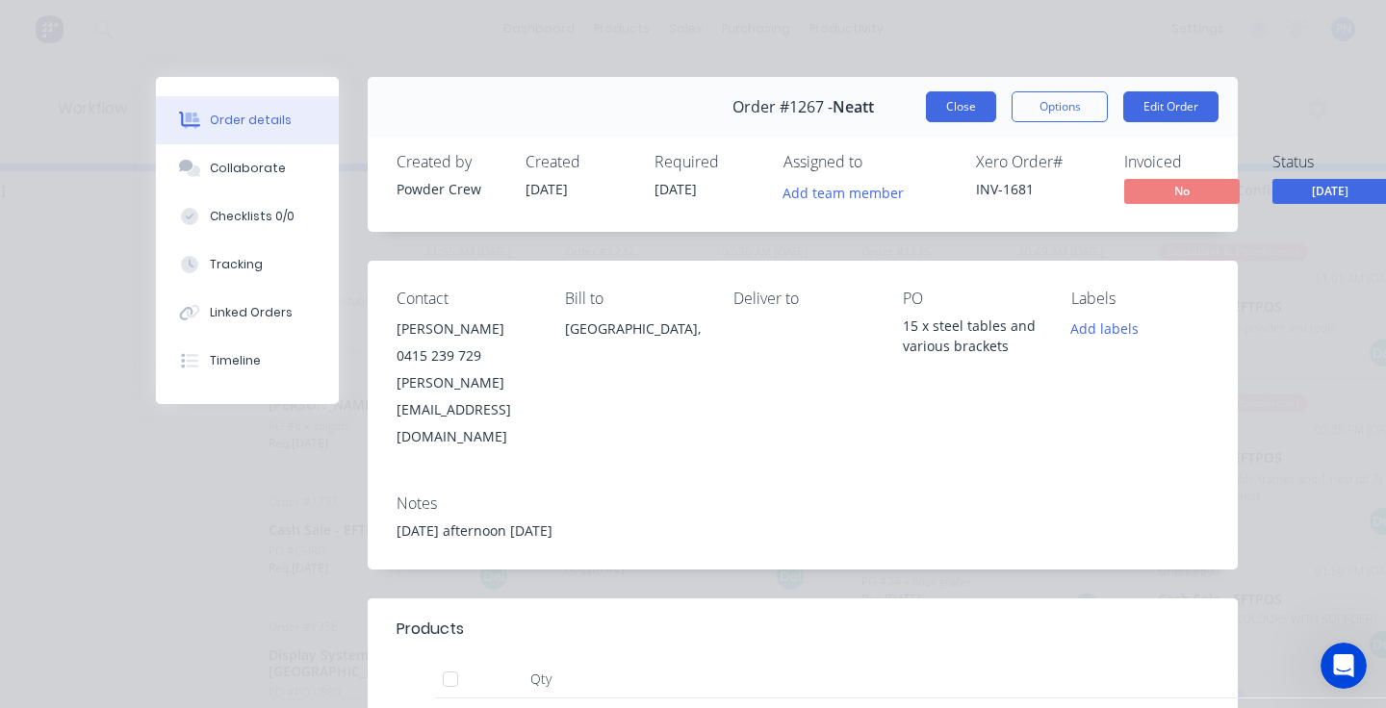
click at [975, 116] on button "Close" at bounding box center [961, 106] width 70 height 31
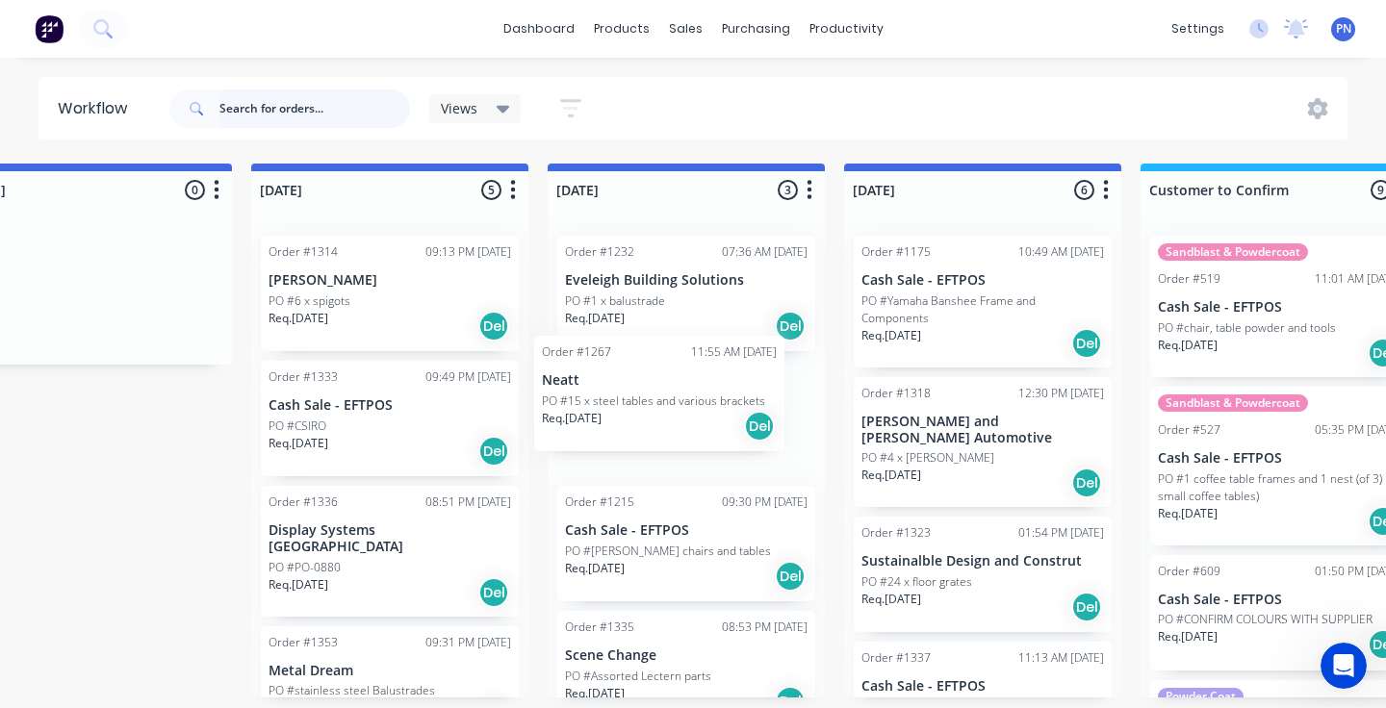
drag, startPoint x: 391, startPoint y: 284, endPoint x: 664, endPoint y: 382, distance: 290.5
click at [670, 384] on div "Submitted 0 Status colour #ADADAD hex #ADADAD Save Cancel Summaries Total order…" at bounding box center [1155, 431] width 4885 height 534
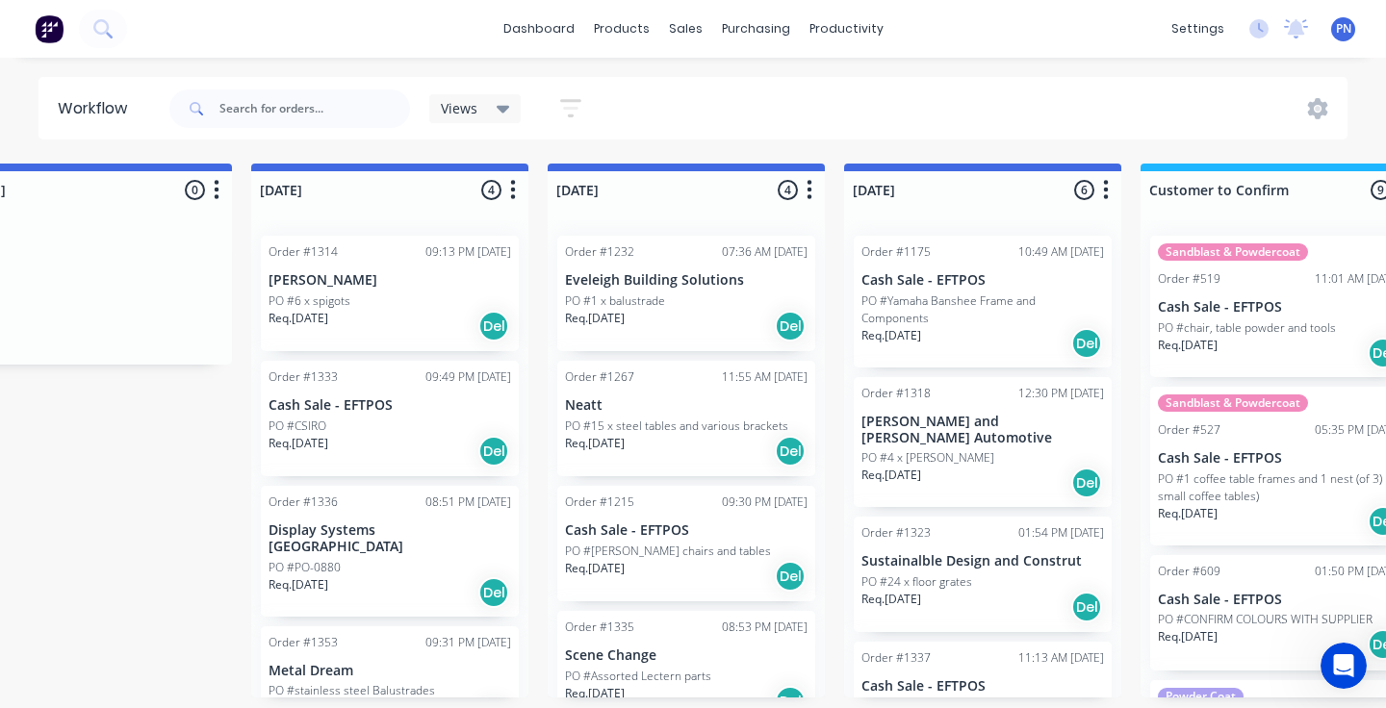
click at [409, 289] on div "Order #1314 09:13 PM [DATE] [PERSON_NAME] PO #6 x spigots Req. [DATE] Del" at bounding box center [390, 294] width 258 height 116
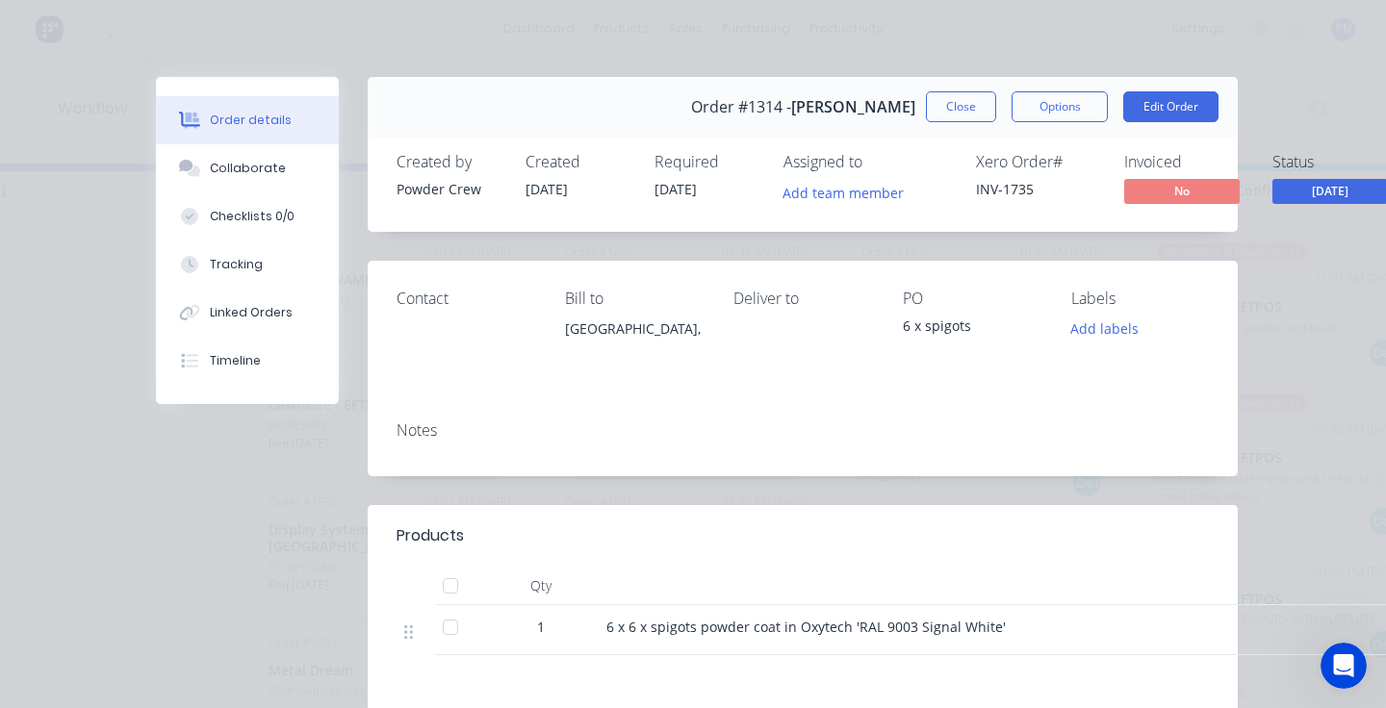
click at [1305, 192] on span "[DATE]" at bounding box center [1330, 191] width 116 height 24
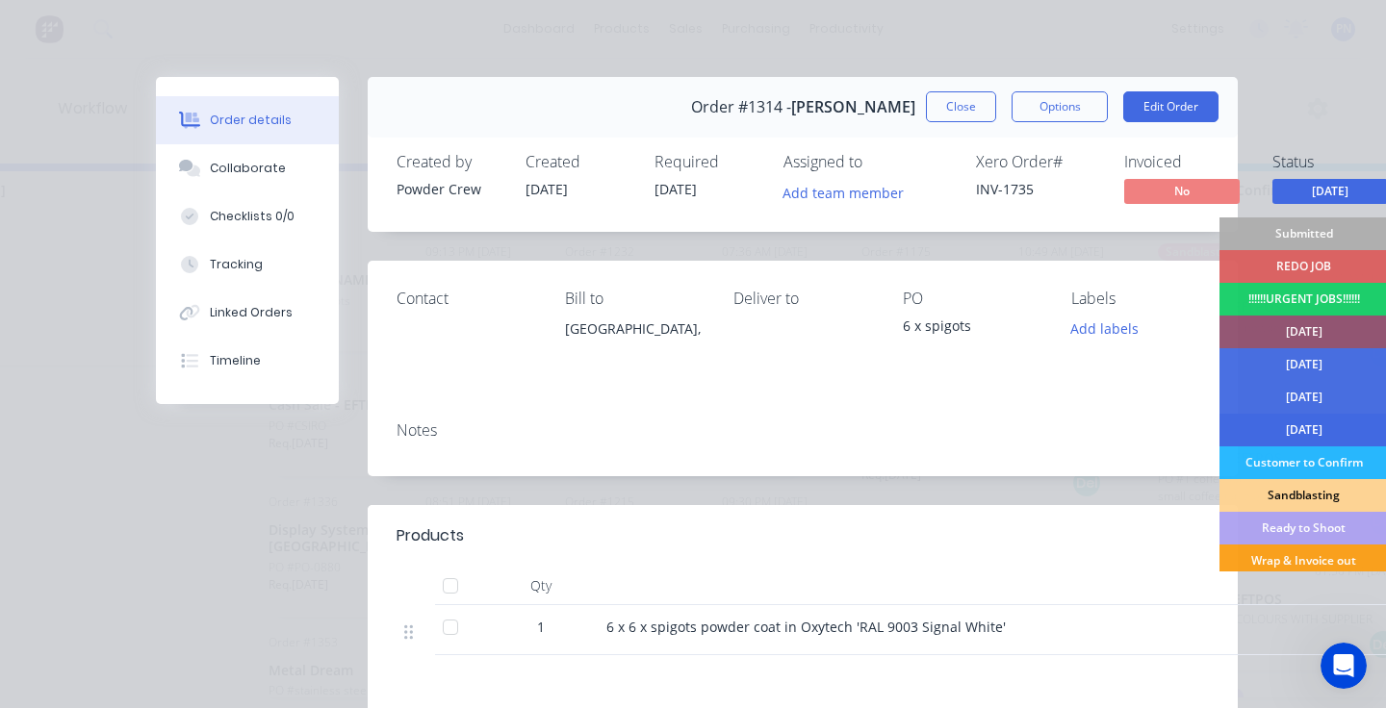
scroll to position [135, 0]
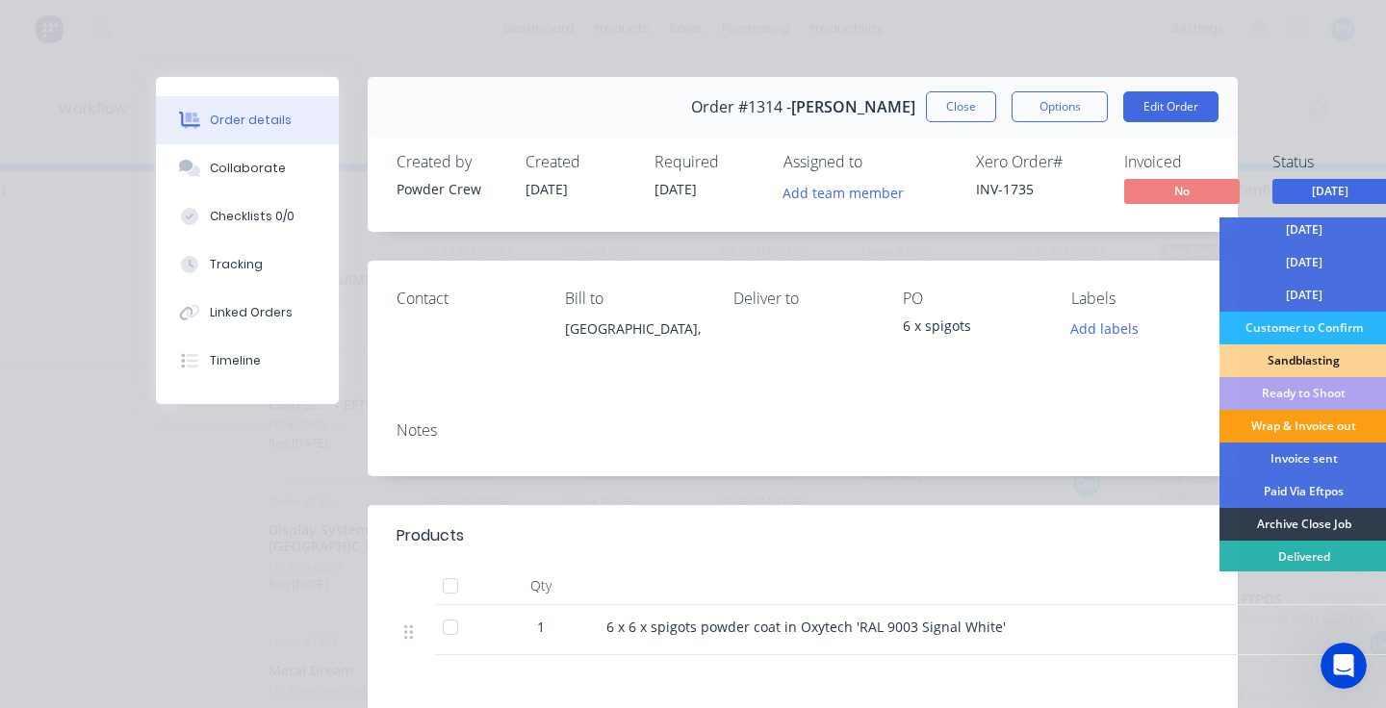
click at [1288, 428] on div "Wrap & Invoice out" at bounding box center [1304, 426] width 168 height 33
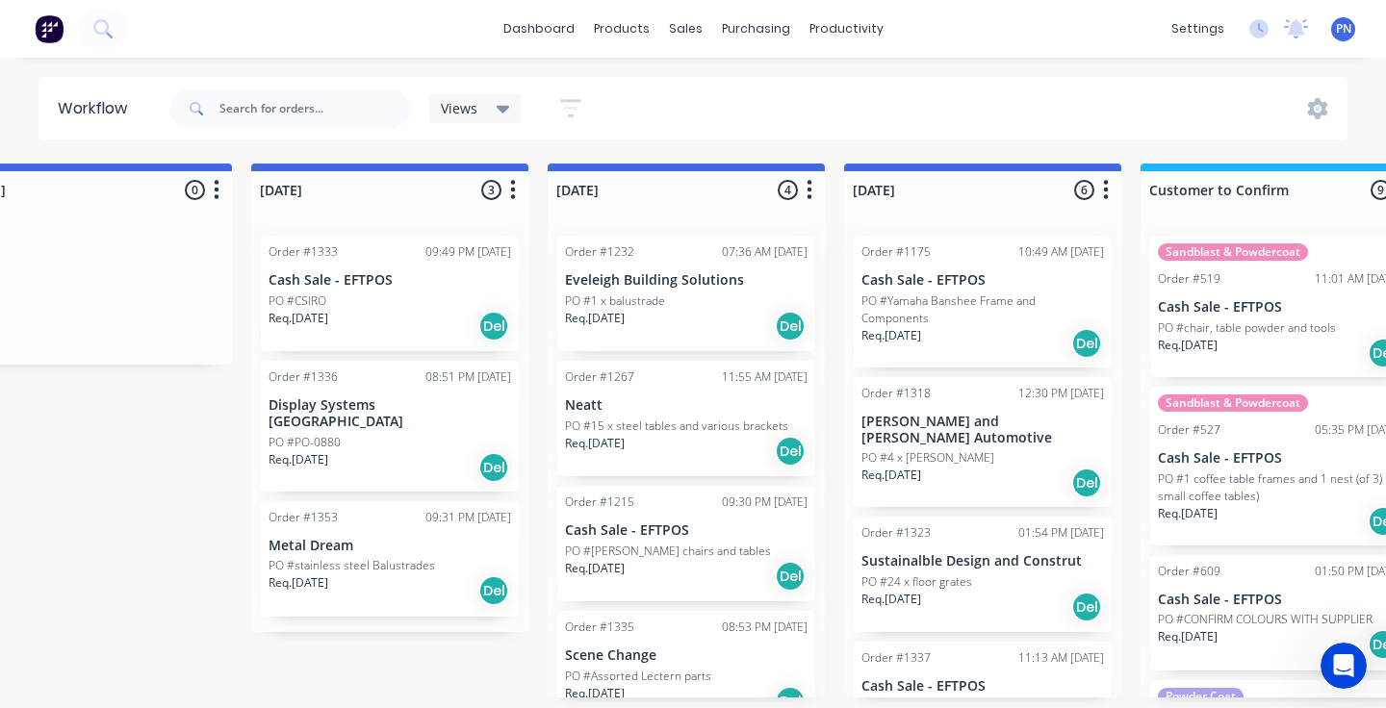
click at [442, 434] on div "PO #PO-0880" at bounding box center [390, 442] width 243 height 17
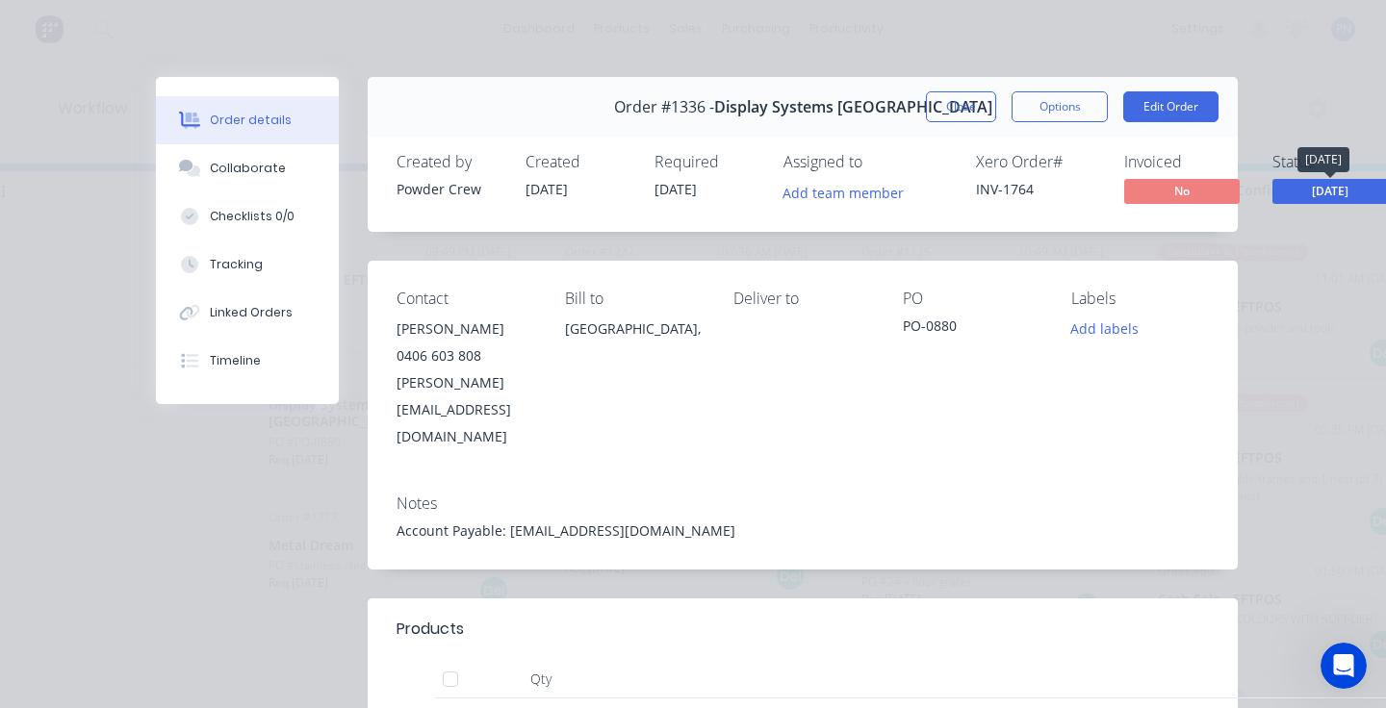
click at [1331, 194] on span "[DATE]" at bounding box center [1330, 191] width 116 height 24
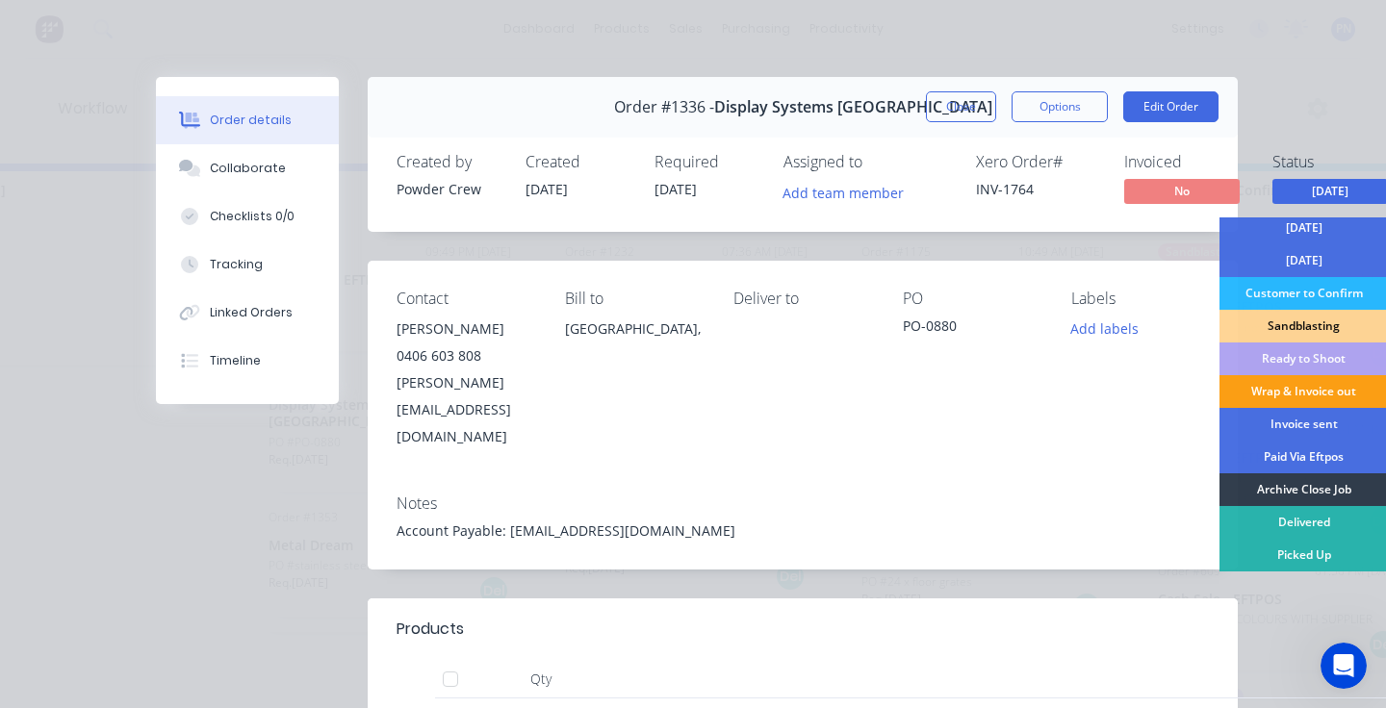
scroll to position [169, 0]
click at [1299, 379] on div "Wrap & Invoice out" at bounding box center [1304, 391] width 168 height 33
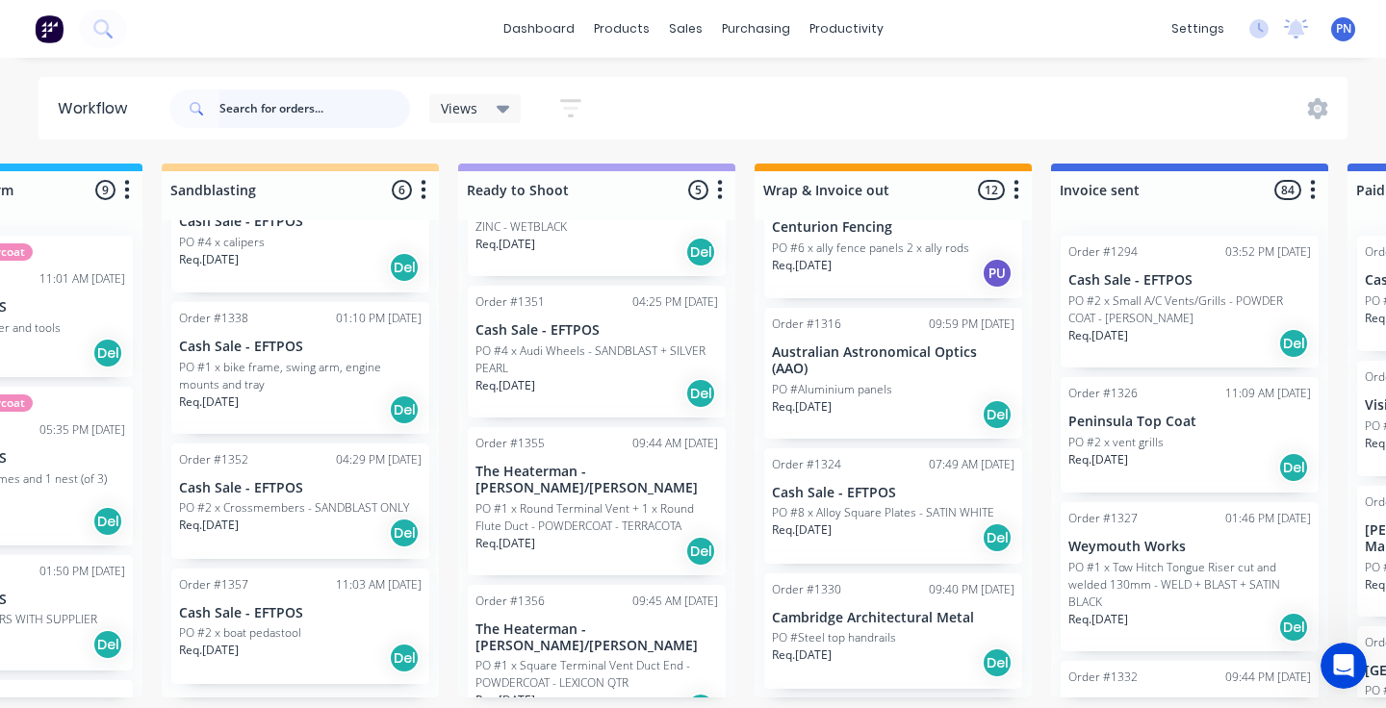
scroll to position [999, 0]
click at [880, 527] on div "Req. [DATE] Del" at bounding box center [893, 541] width 243 height 33
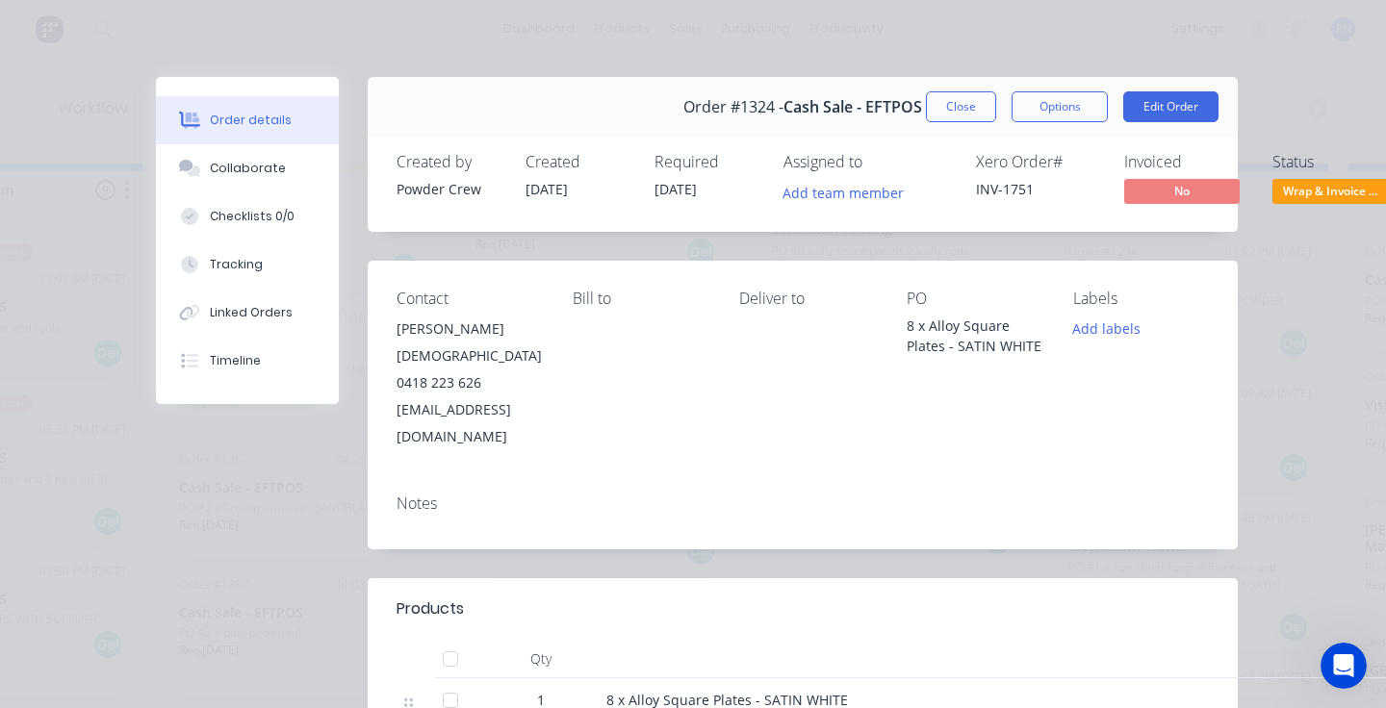
click at [1315, 188] on span "Wrap & Invoice ..." at bounding box center [1330, 191] width 116 height 24
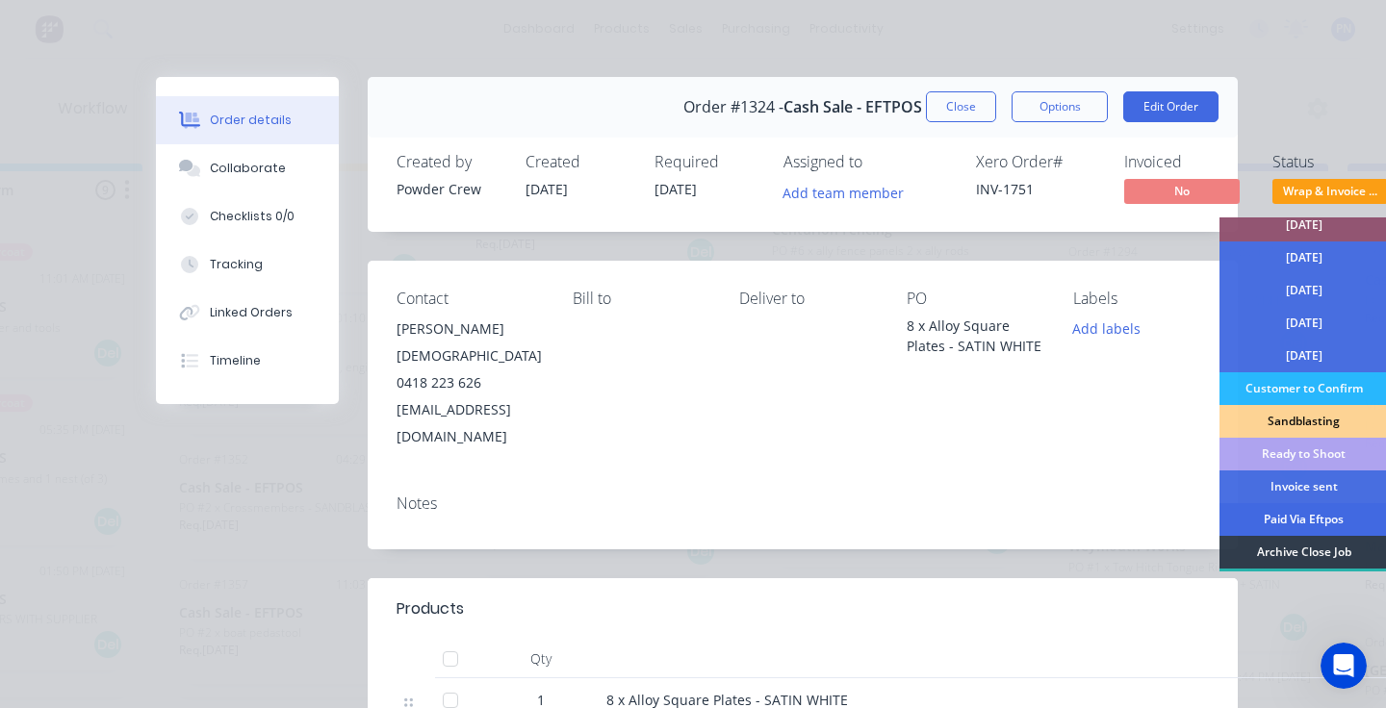
scroll to position [110, 0]
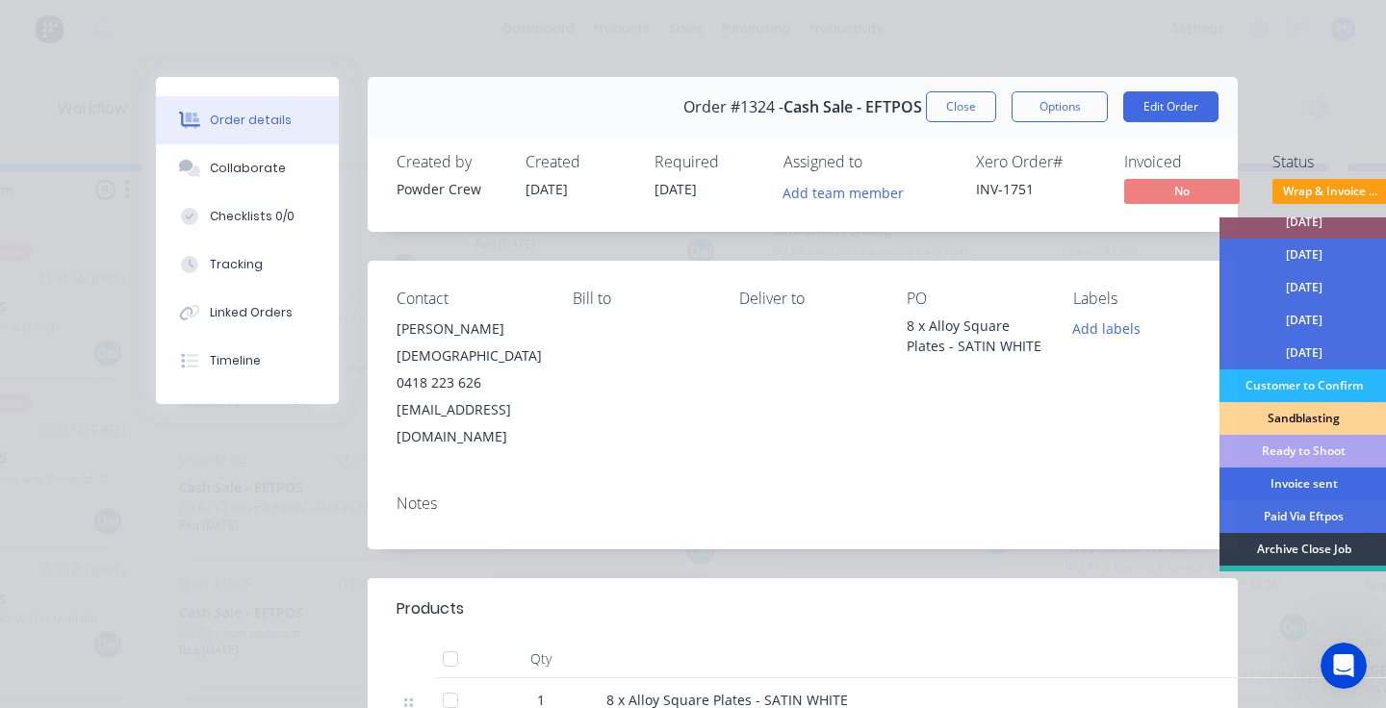
click at [1300, 472] on div "Invoice sent" at bounding box center [1304, 484] width 168 height 33
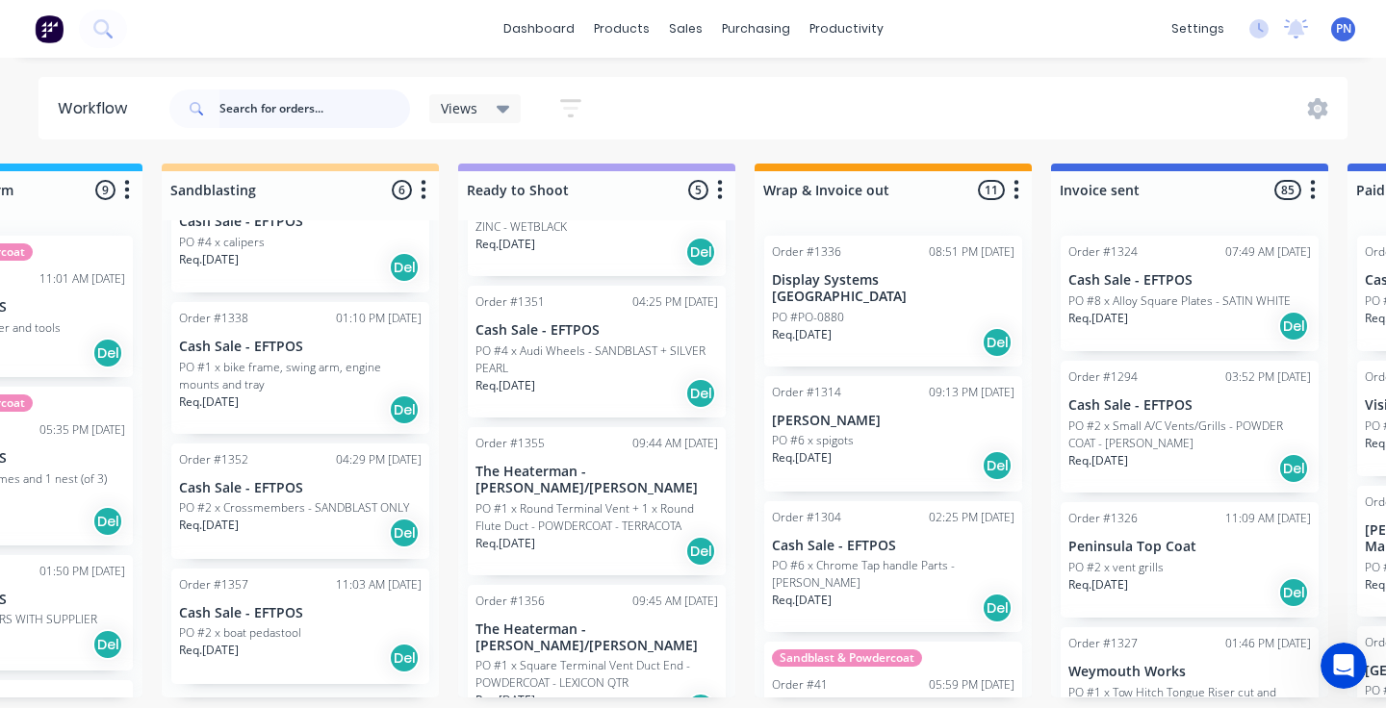
scroll to position [0, 0]
click at [895, 450] on div "Req. [DATE] Del" at bounding box center [893, 466] width 243 height 33
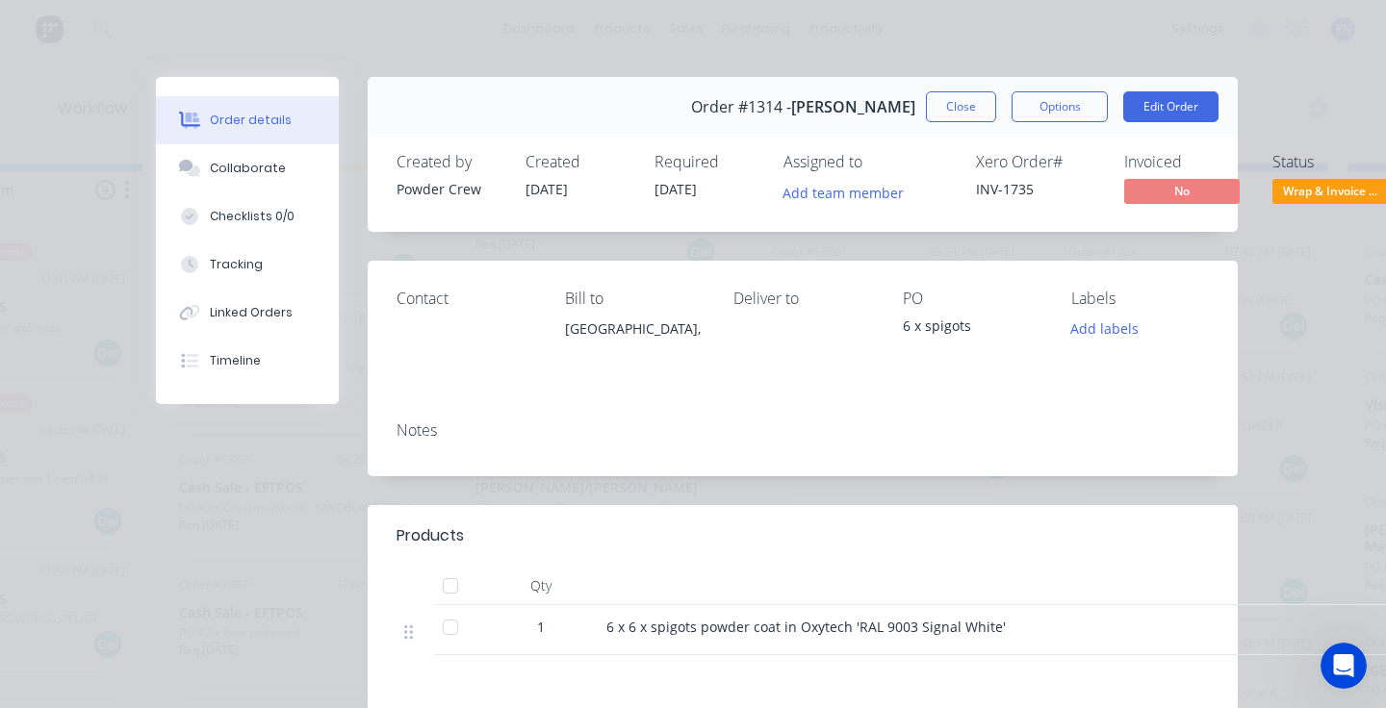
click at [1323, 196] on span "Wrap & Invoice ..." at bounding box center [1330, 191] width 116 height 24
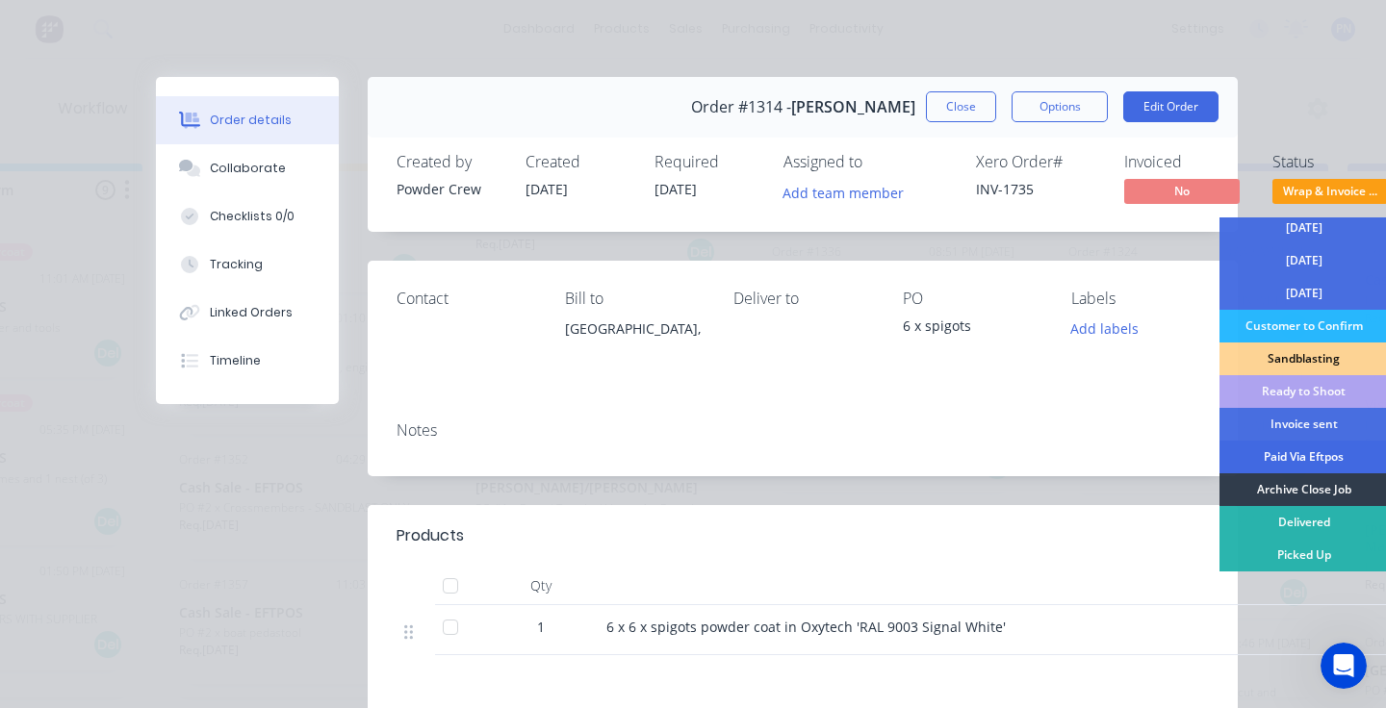
scroll to position [169, 0]
click at [1313, 485] on div "Archive Close Job" at bounding box center [1304, 490] width 168 height 33
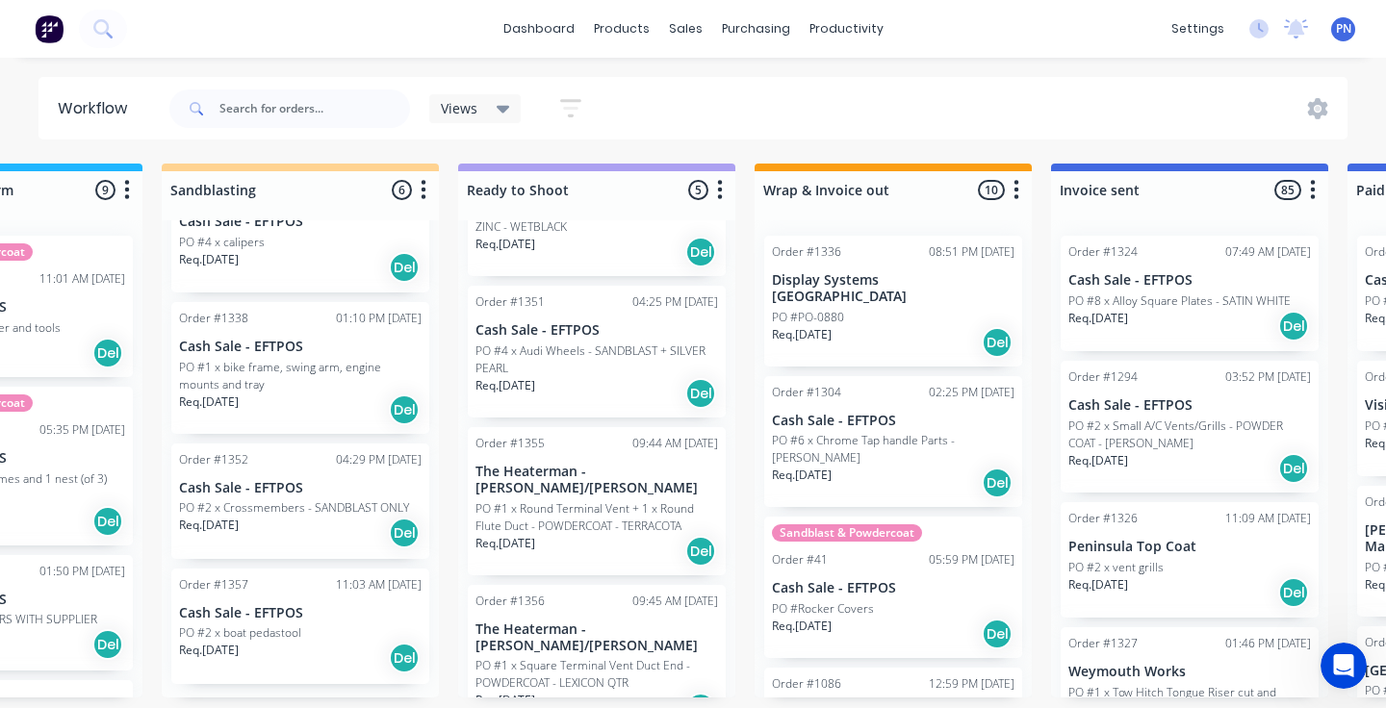
click at [901, 335] on div "Req. [DATE] Del" at bounding box center [893, 342] width 243 height 33
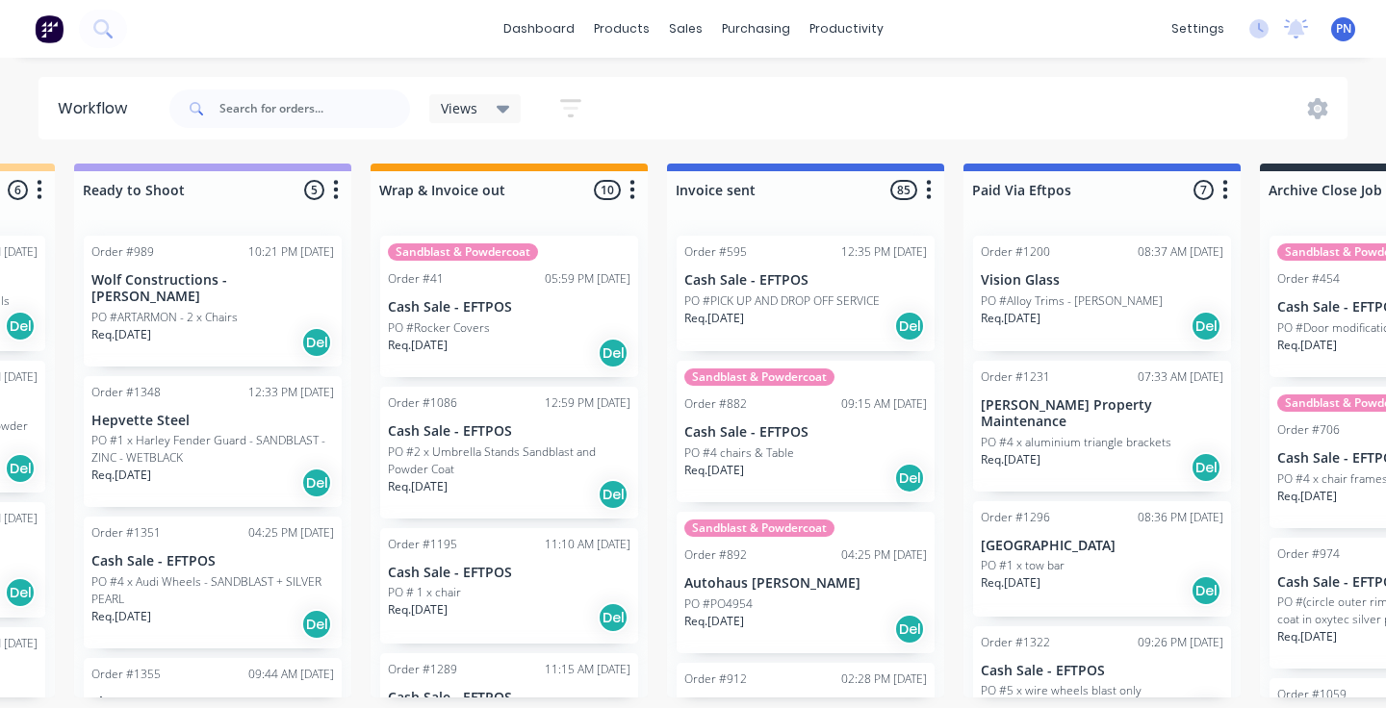
scroll to position [0, 2936]
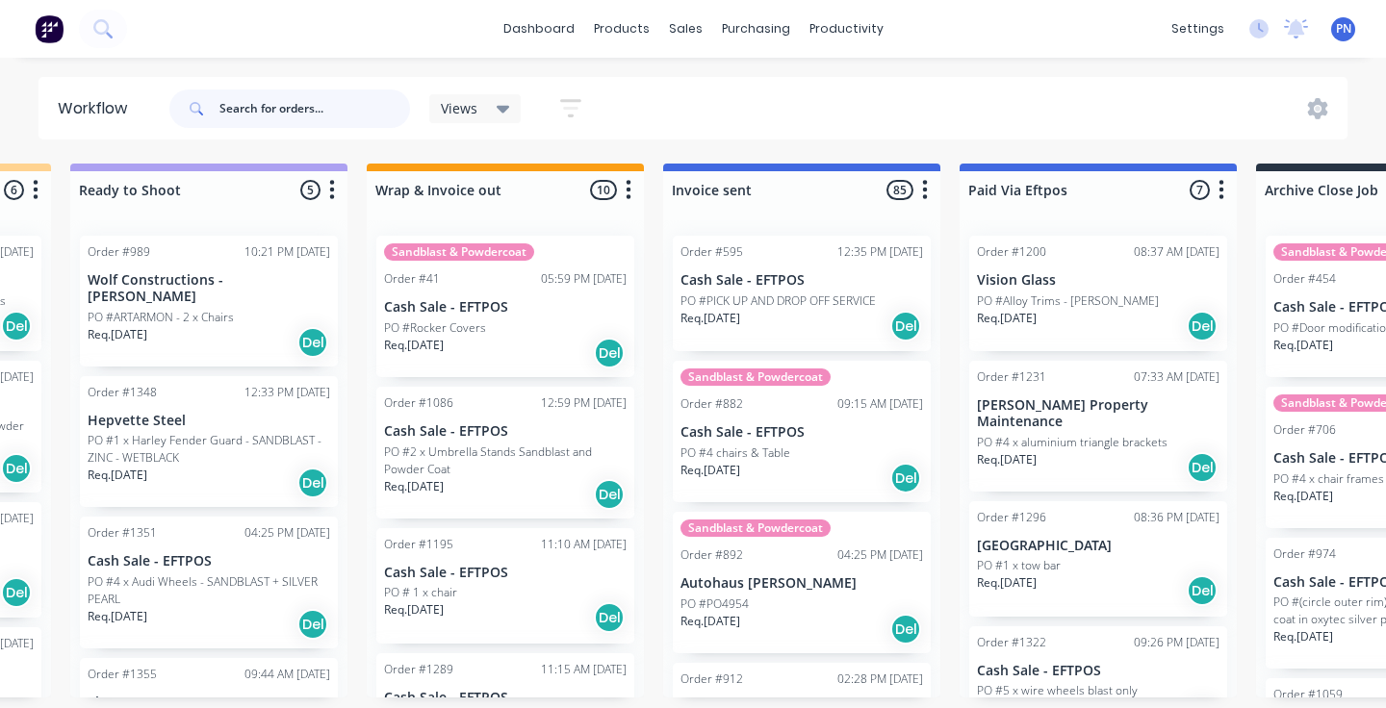
click at [361, 111] on input "text" at bounding box center [314, 109] width 191 height 39
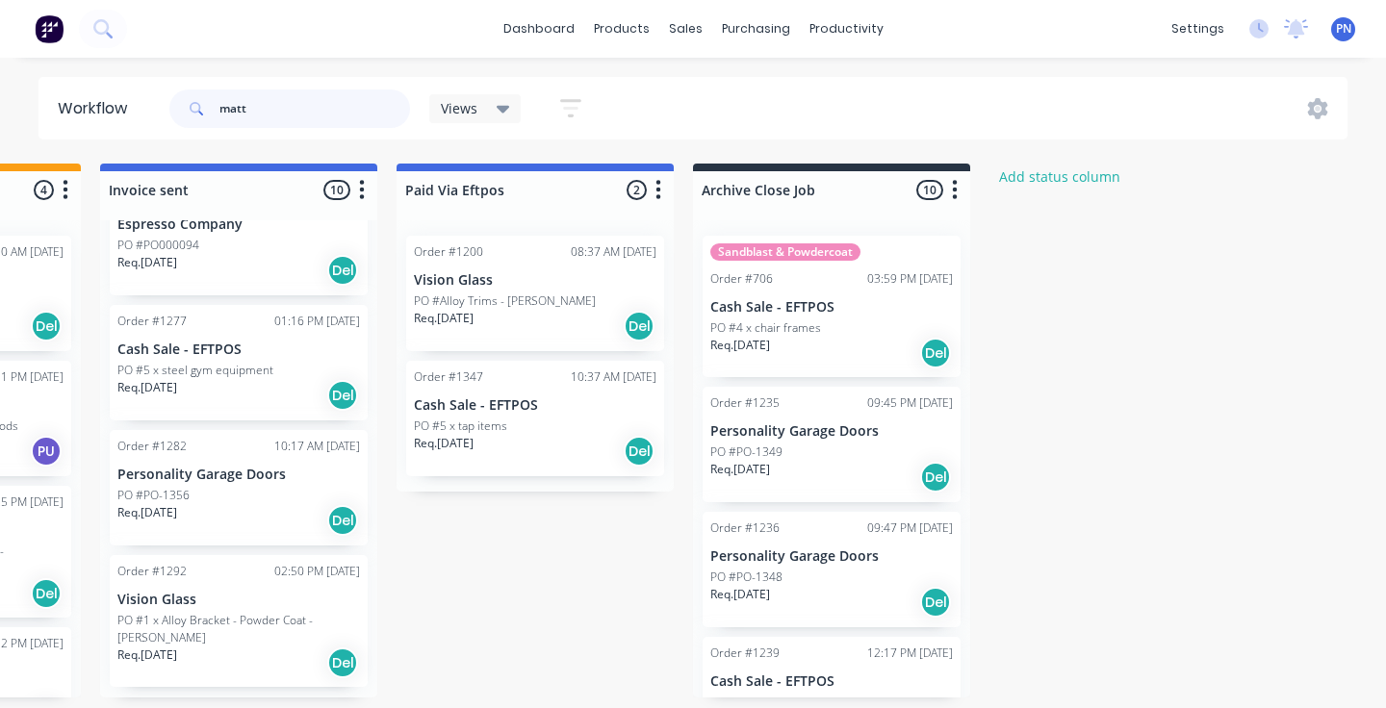
scroll to position [0, 0]
click at [257, 116] on input "matt" at bounding box center [314, 109] width 191 height 39
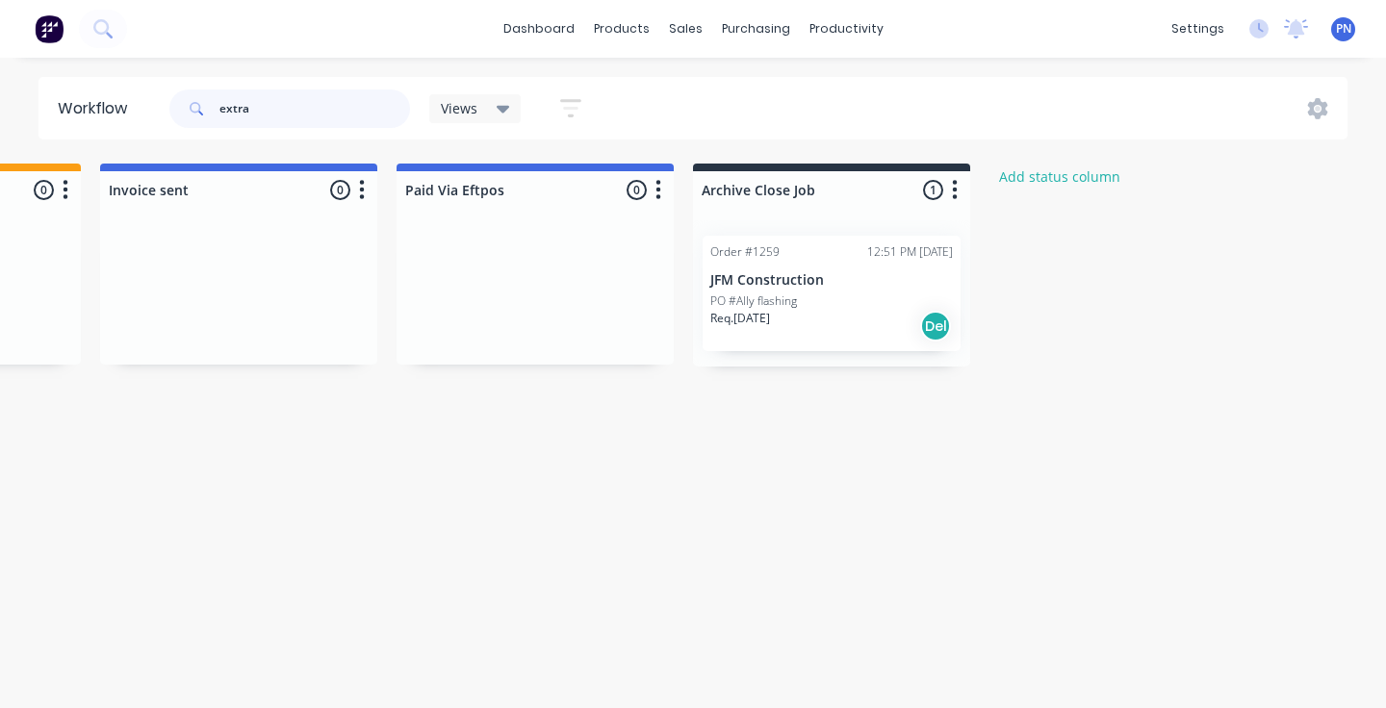
scroll to position [0, 3499]
click at [336, 103] on input "extra" at bounding box center [314, 109] width 191 height 39
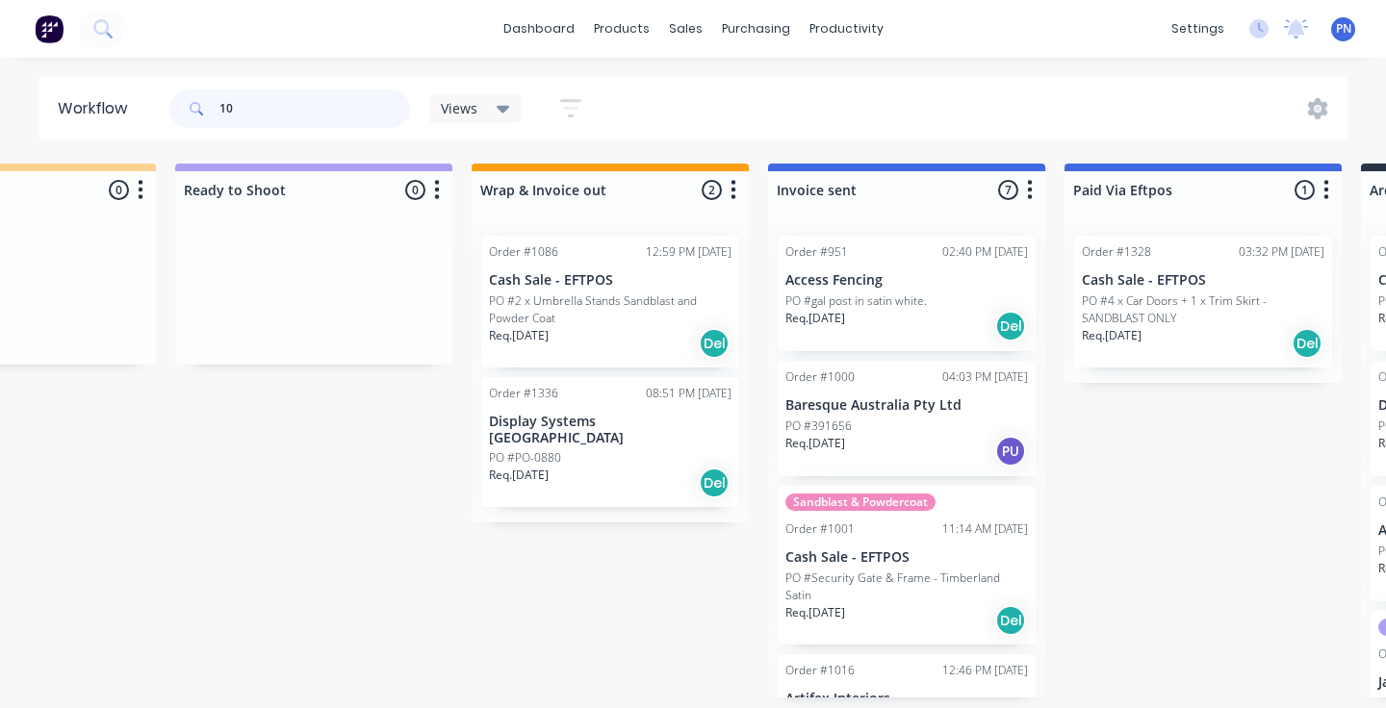
scroll to position [0, 2833]
click at [626, 467] on div "Req. [DATE] Del" at bounding box center [608, 483] width 243 height 33
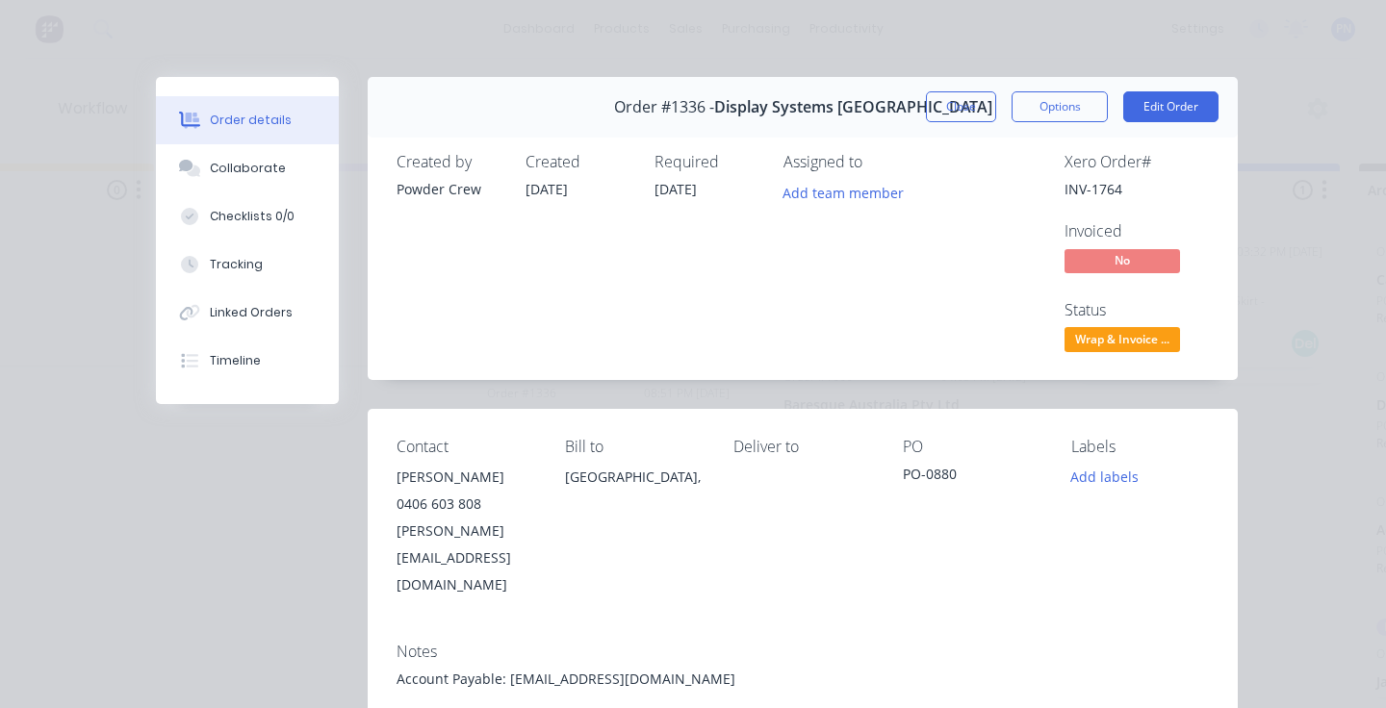
click at [603, 528] on div "Contact Andrew Brown 0406 603 808 andrew@displaysystems.net.au Bill to Australi…" at bounding box center [803, 518] width 870 height 218
drag, startPoint x: 719, startPoint y: 629, endPoint x: 509, endPoint y: 630, distance: 209.8
click at [509, 669] on div "Account Payable: [EMAIL_ADDRESS][DOMAIN_NAME]" at bounding box center [803, 679] width 812 height 20
copy div "accounts@displaysystems.net.au"
drag, startPoint x: 496, startPoint y: 479, endPoint x: 394, endPoint y: 477, distance: 102.0
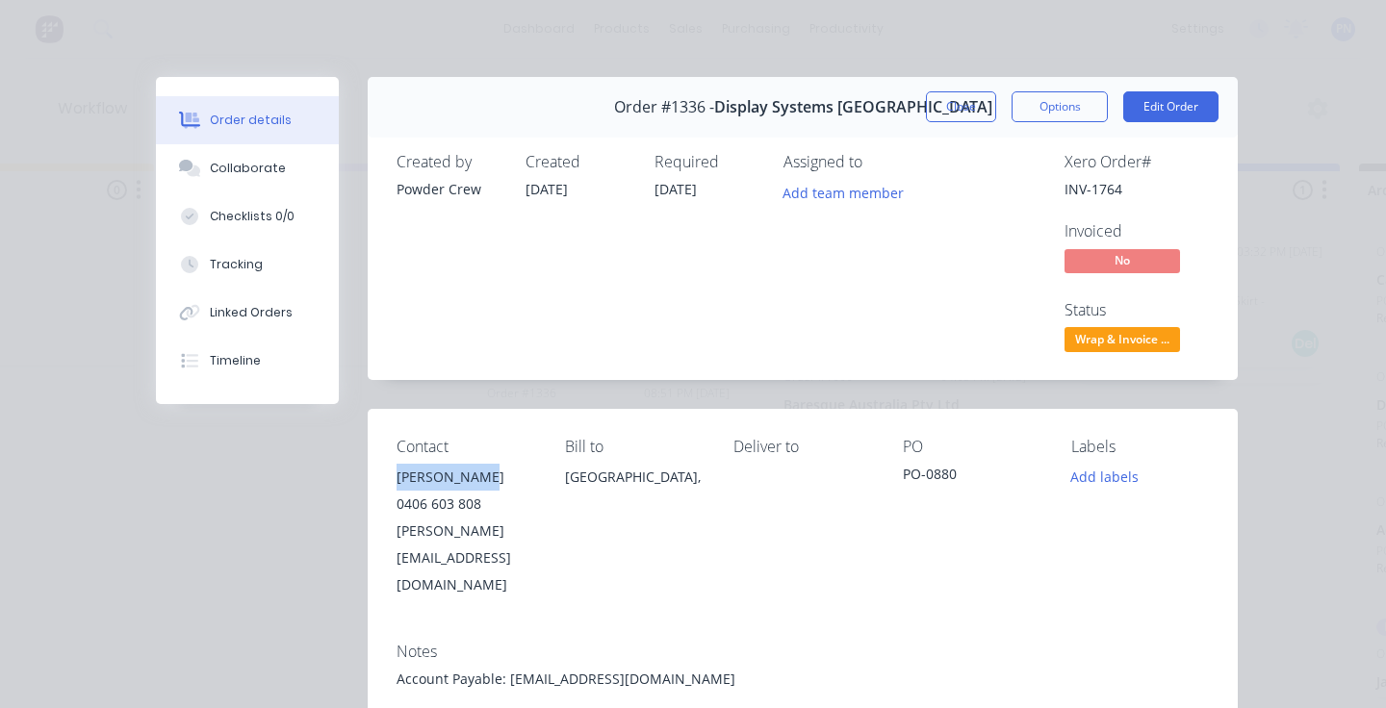
click at [394, 478] on div "Contact Andrew Brown 0406 603 808 andrew@displaysystems.net.au Bill to Australi…" at bounding box center [803, 518] width 870 height 218
copy div "[PERSON_NAME]"
click at [952, 106] on button "Close" at bounding box center [961, 106] width 70 height 31
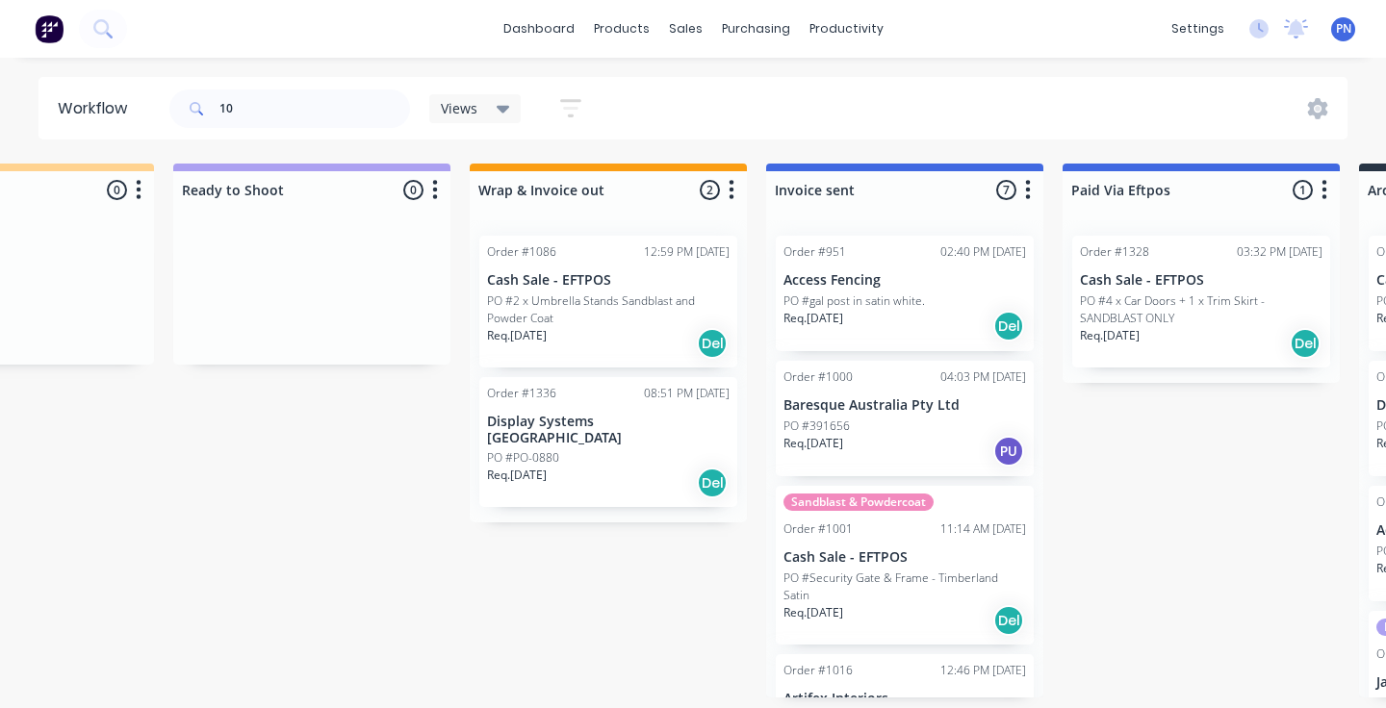
click at [660, 450] on div "PO #PO-0880" at bounding box center [608, 458] width 243 height 17
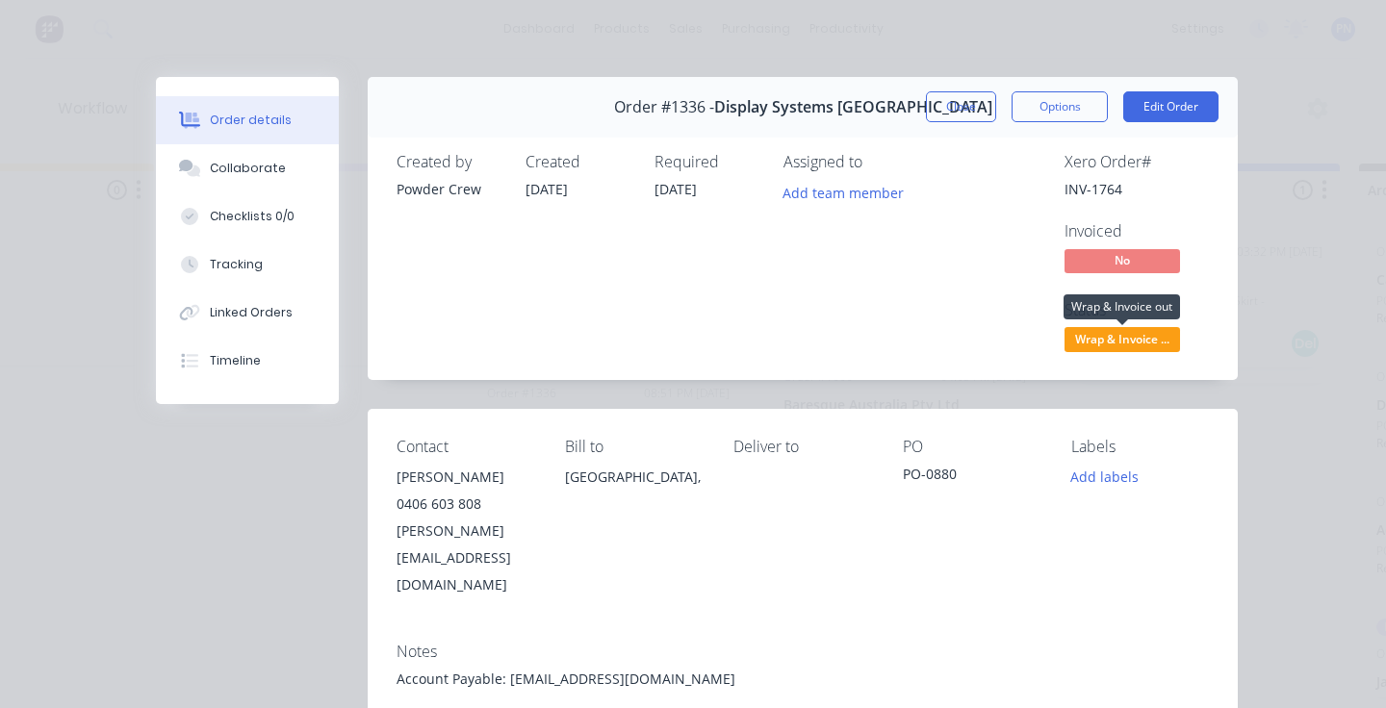
click at [1137, 347] on span "Wrap & Invoice ..." at bounding box center [1123, 339] width 116 height 24
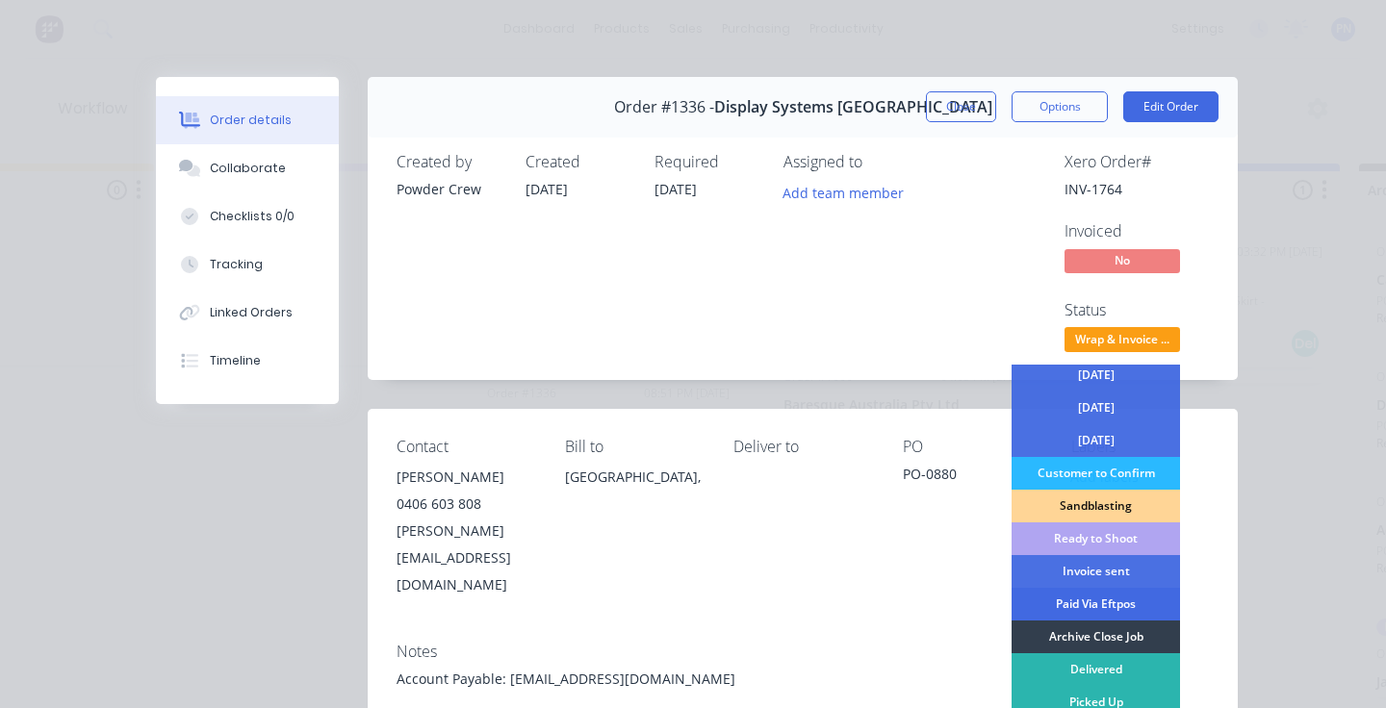
scroll to position [169, 0]
click at [1109, 567] on div "Invoice sent" at bounding box center [1096, 571] width 168 height 33
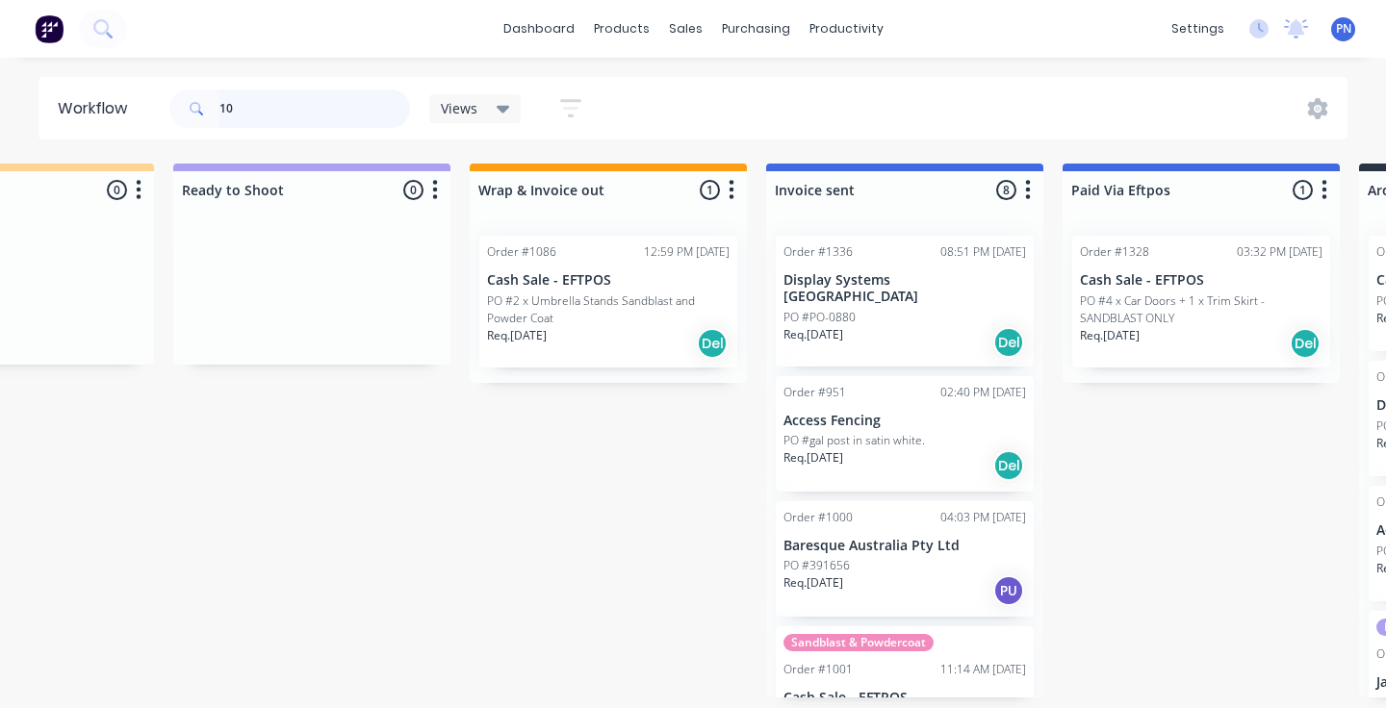
click at [322, 115] on input "10" at bounding box center [314, 109] width 191 height 39
type input "1"
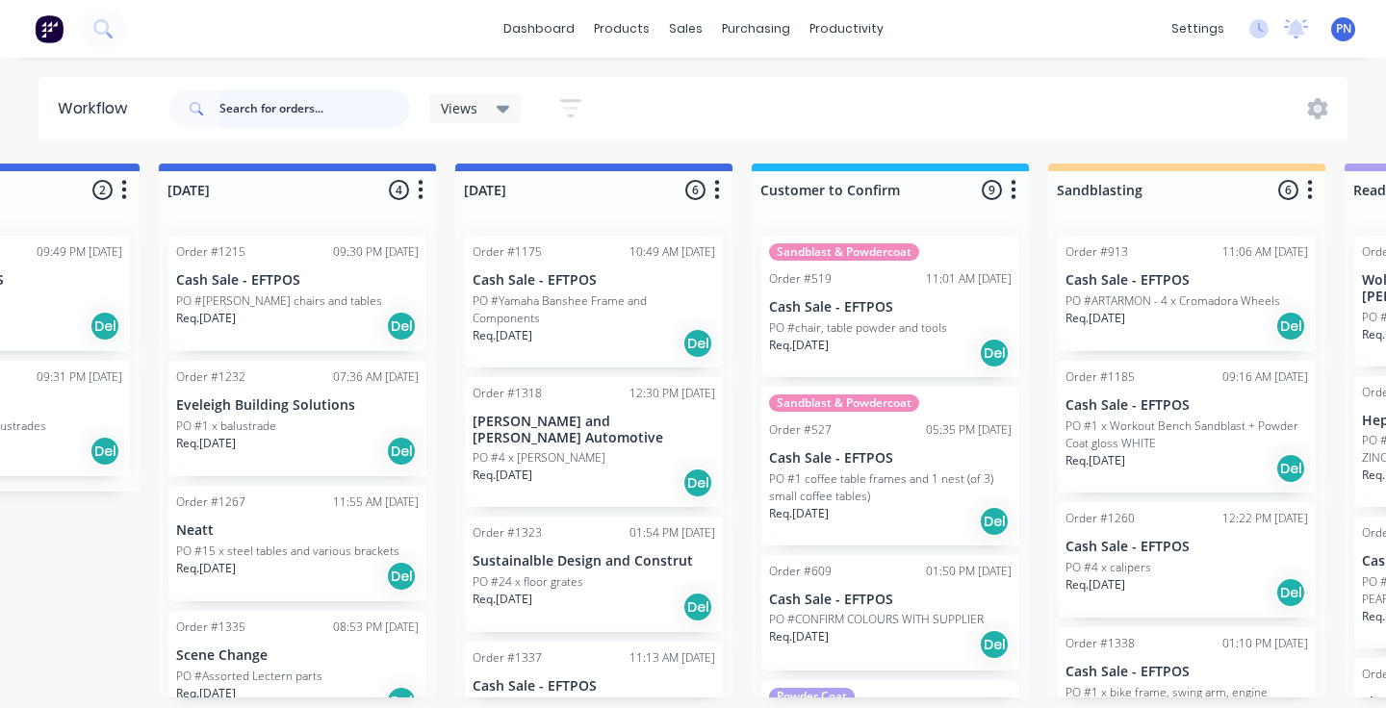
scroll to position [0, 1663]
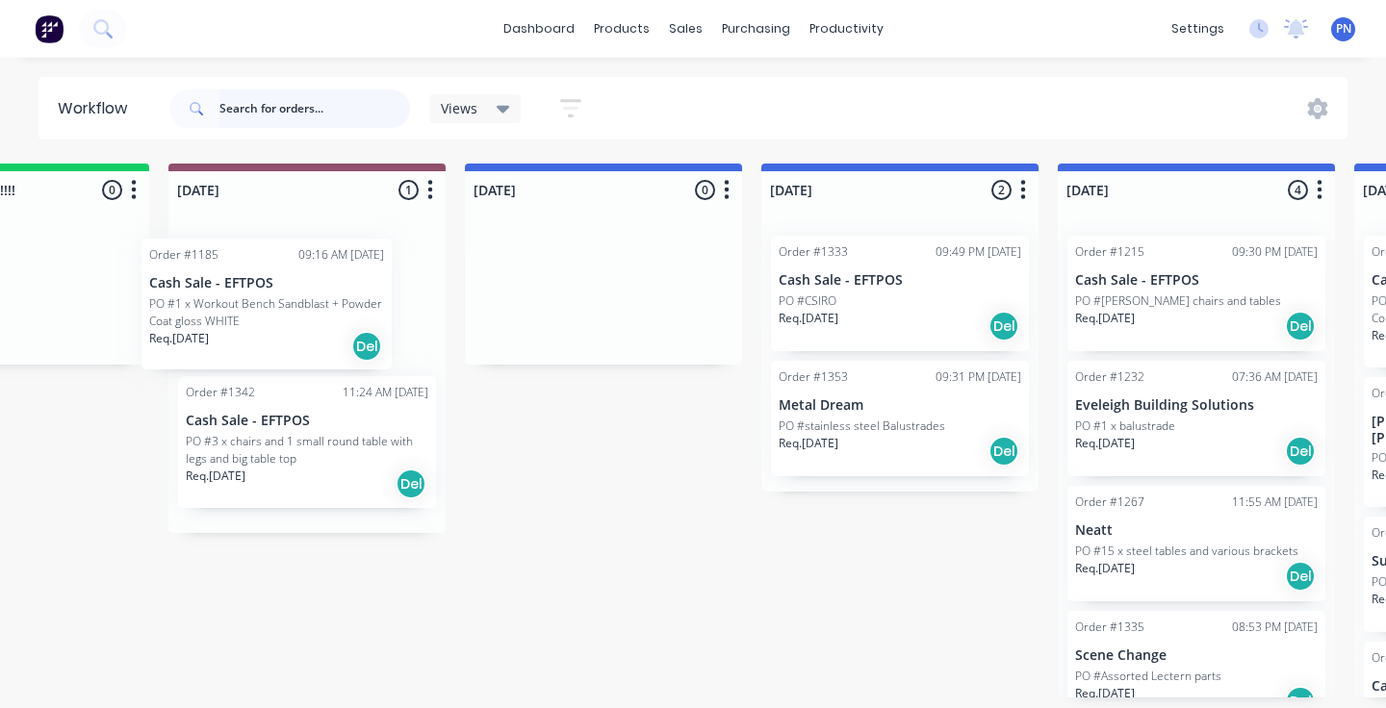
drag, startPoint x: 1164, startPoint y: 437, endPoint x: 239, endPoint y: 316, distance: 932.9
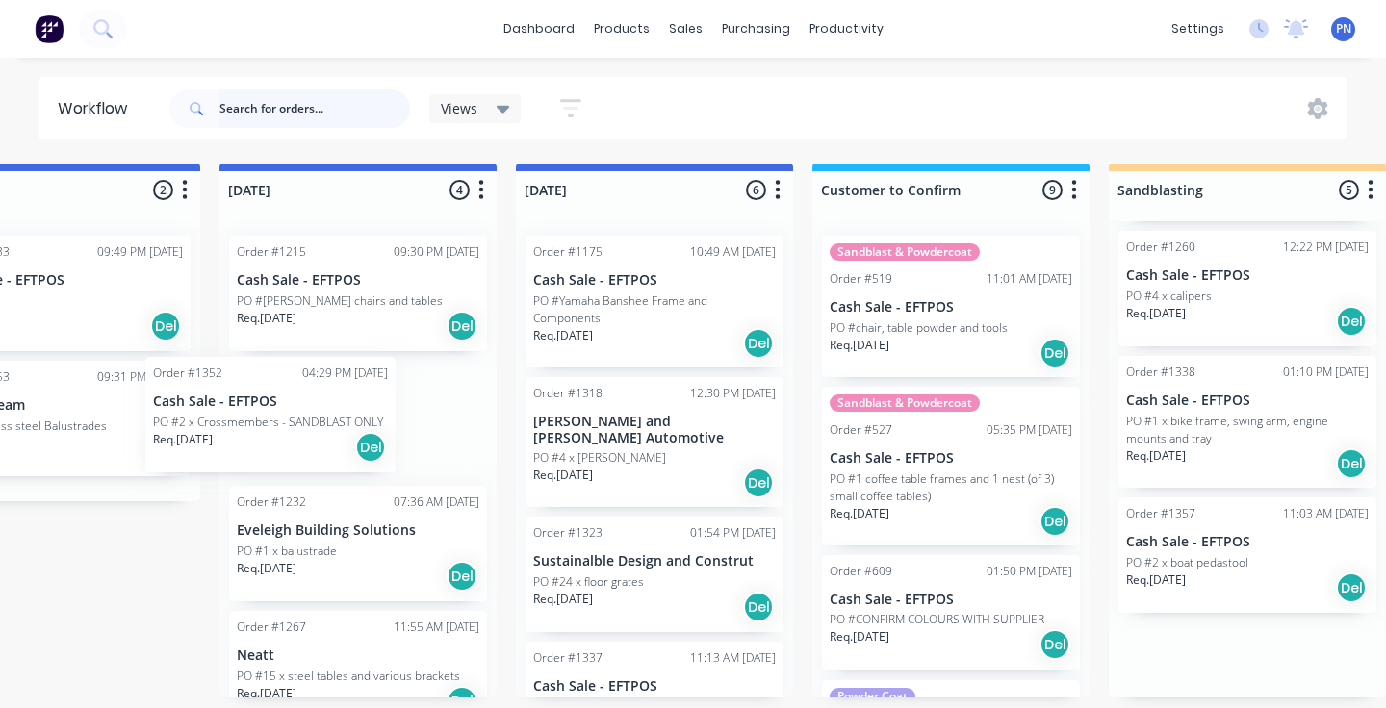
scroll to position [0, 1585]
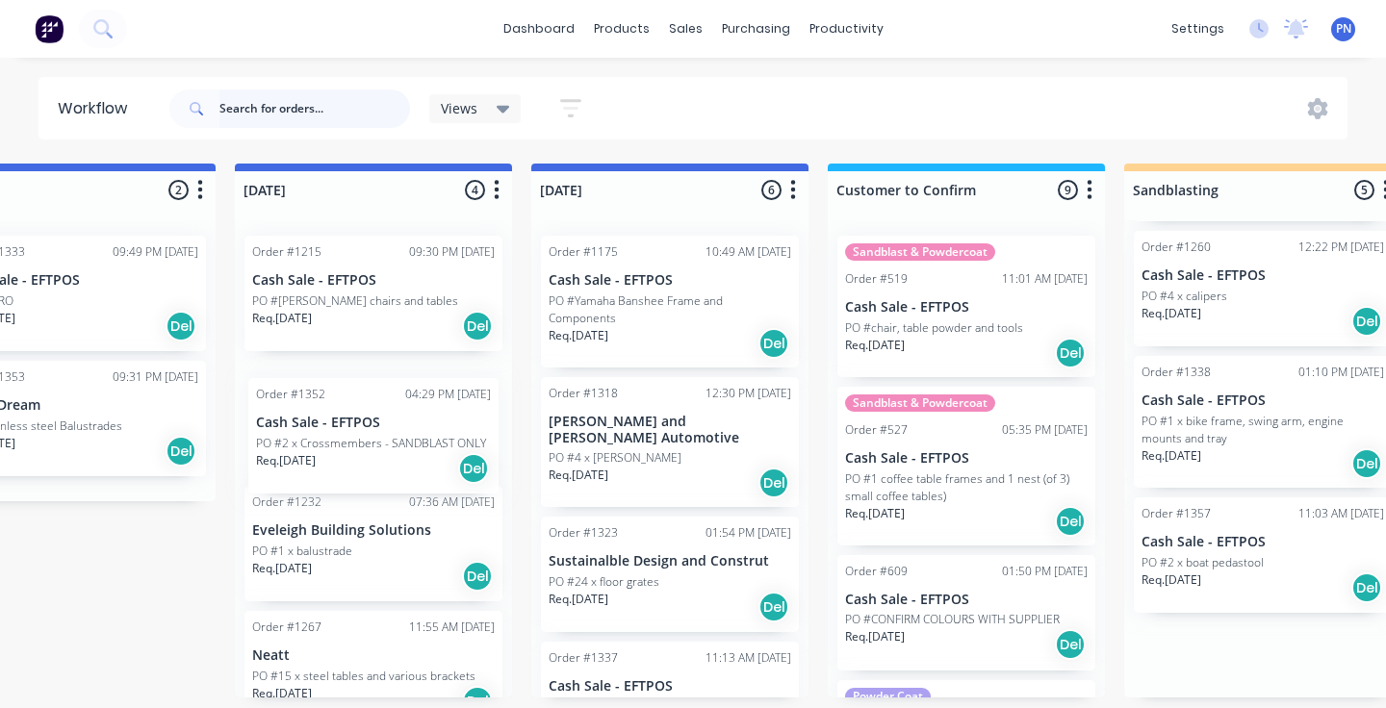
drag, startPoint x: 742, startPoint y: 570, endPoint x: 393, endPoint y: 450, distance: 369.5
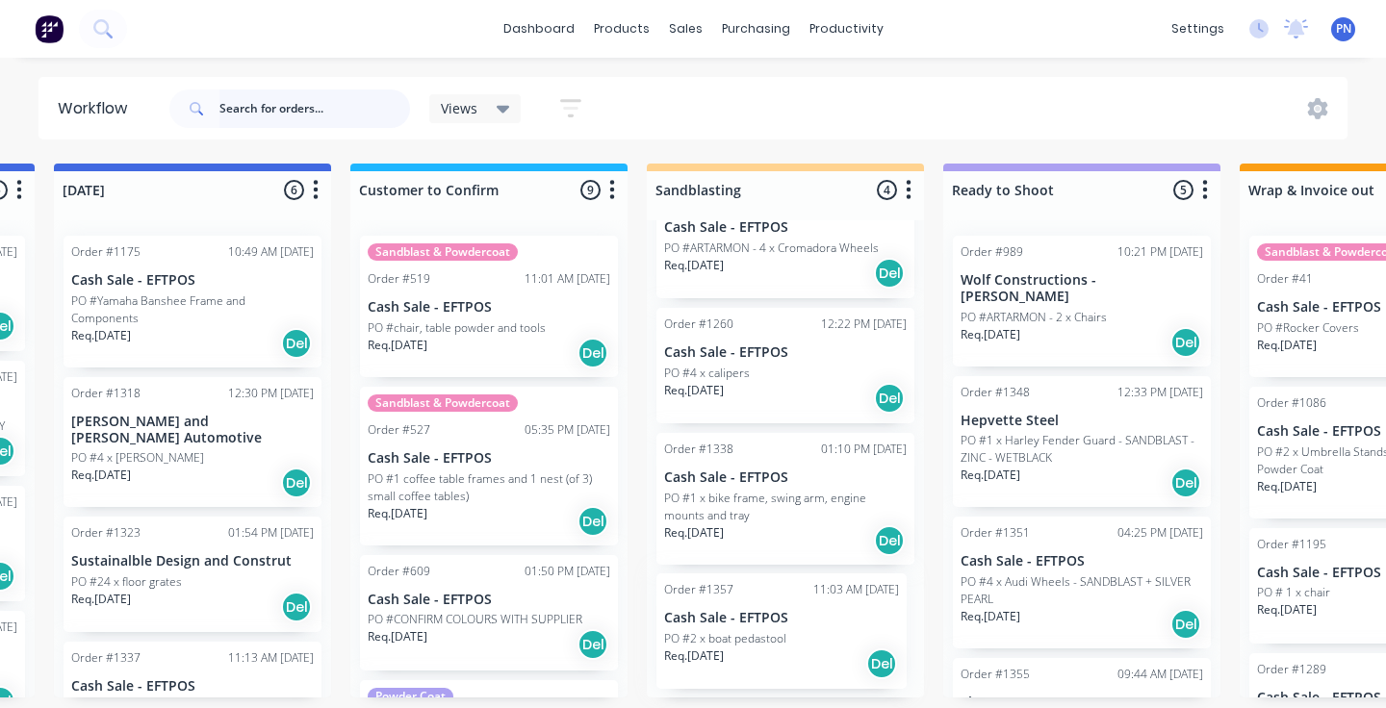
scroll to position [55, 0]
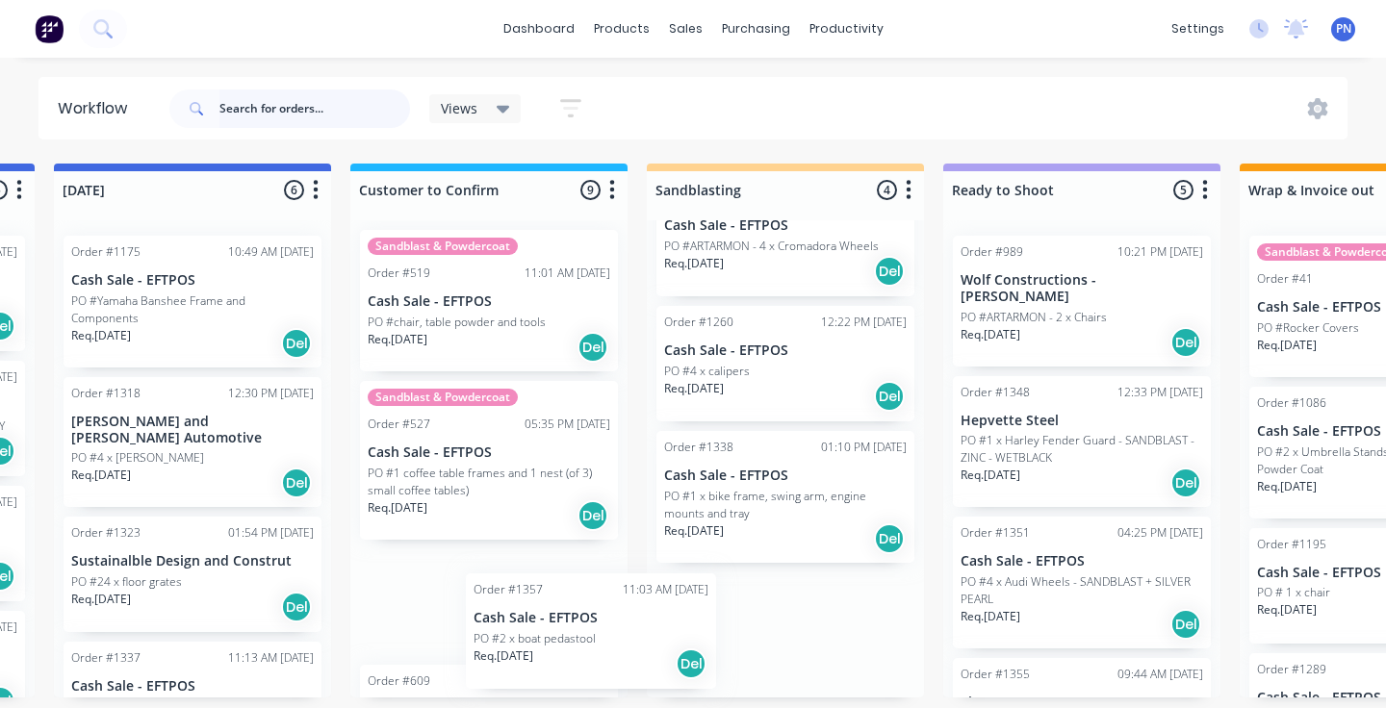
drag, startPoint x: 797, startPoint y: 632, endPoint x: 597, endPoint y: 632, distance: 200.2
click at [597, 632] on div "Submitted 0 Status colour #ADADAD hex #ADADAD Save Cancel Summaries Total order…" at bounding box center [365, 431] width 4885 height 534
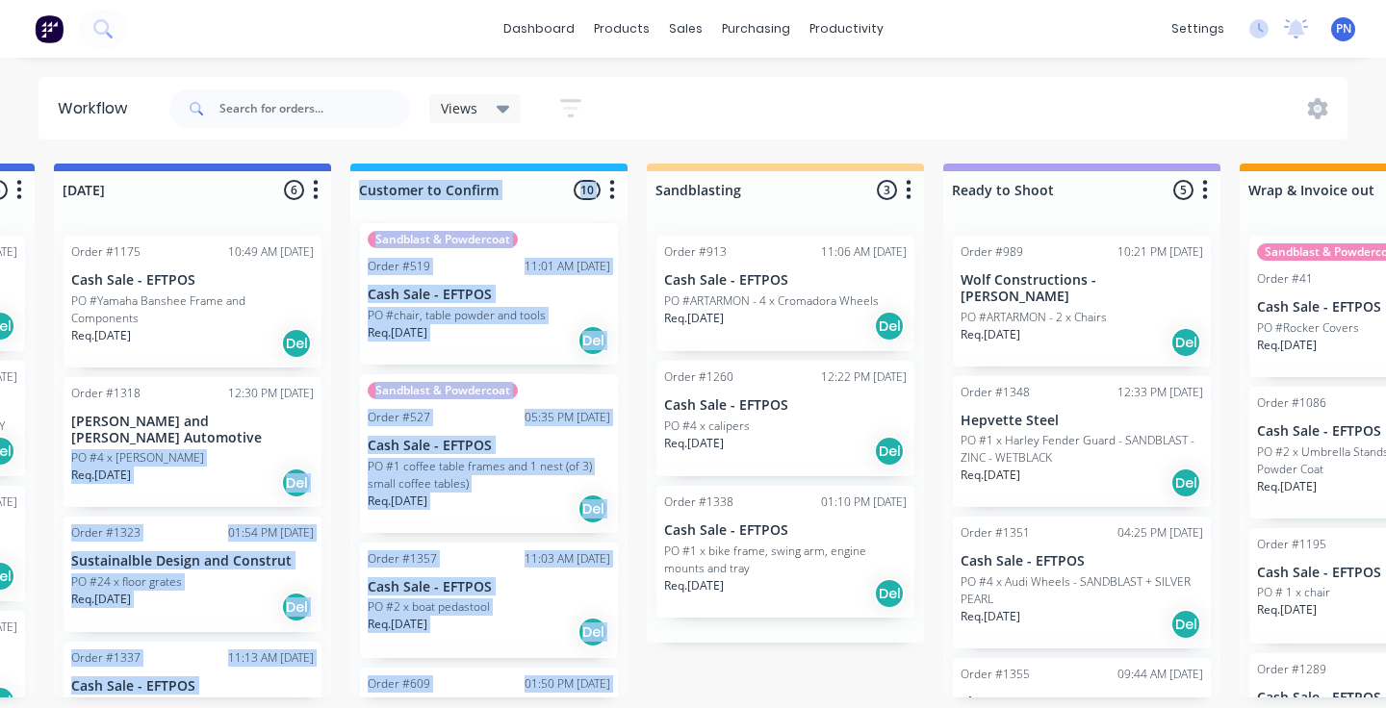
scroll to position [0, 0]
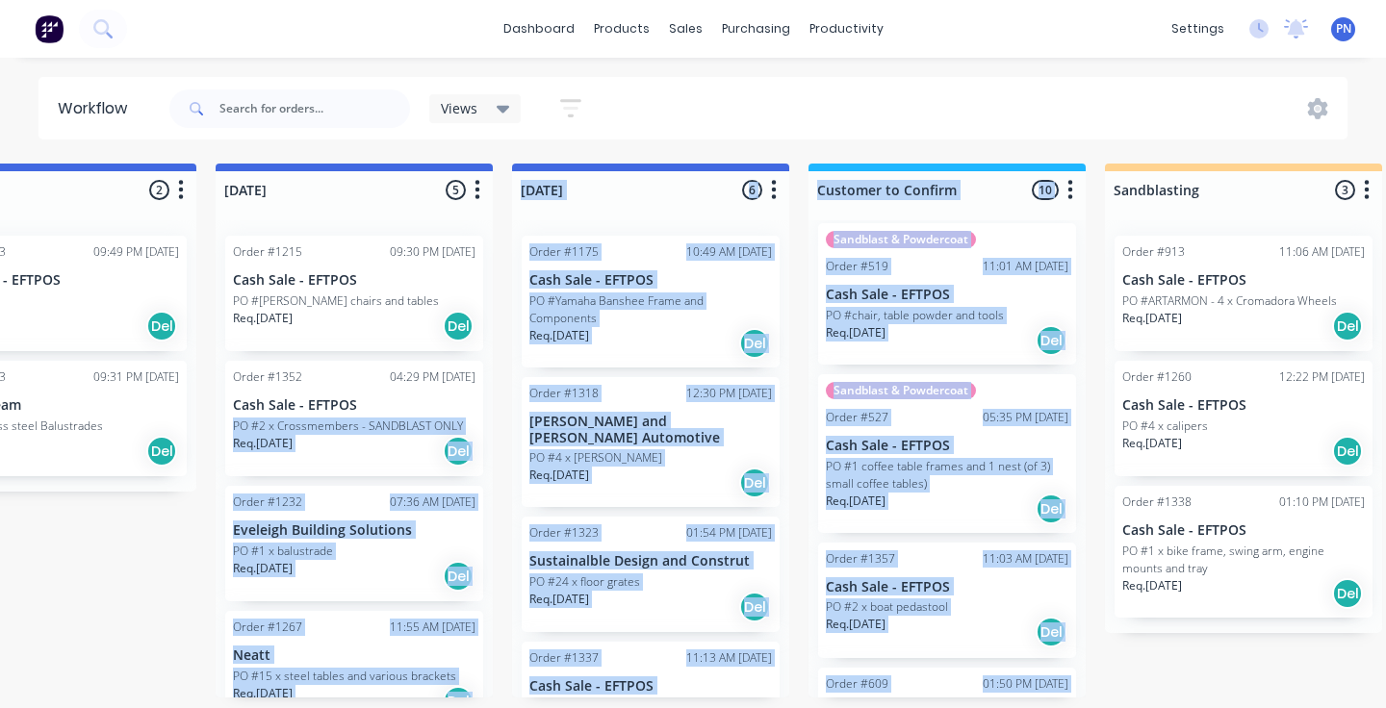
drag, startPoint x: 596, startPoint y: 631, endPoint x: 452, endPoint y: 398, distance: 274.4
click at [452, 398] on div "Submitted 0 Status colour #ADADAD hex #ADADAD Save Cancel Summaries Total order…" at bounding box center [823, 431] width 4885 height 534
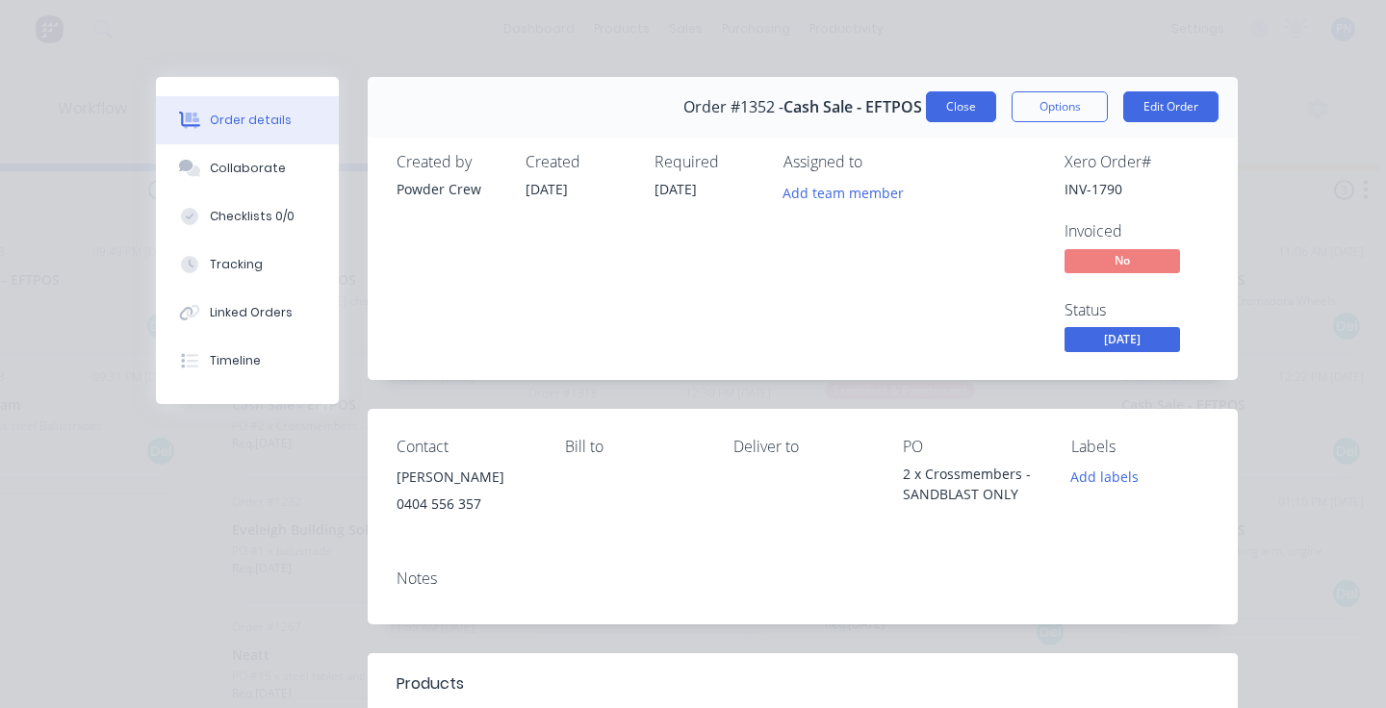
click at [978, 108] on button "Close" at bounding box center [961, 106] width 70 height 31
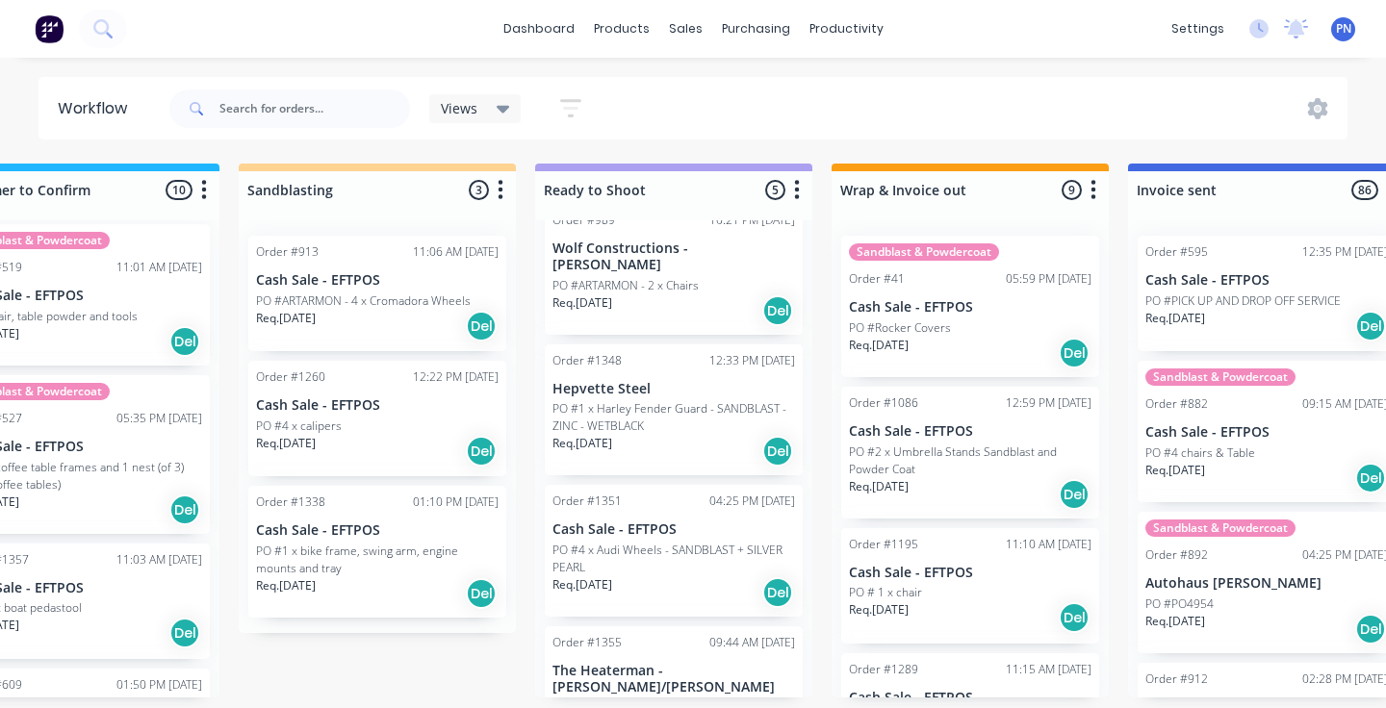
click at [696, 415] on p "PO #1 x Harley Fender Guard - SANDBLAST - ZINC - WETBLACK" at bounding box center [674, 417] width 243 height 35
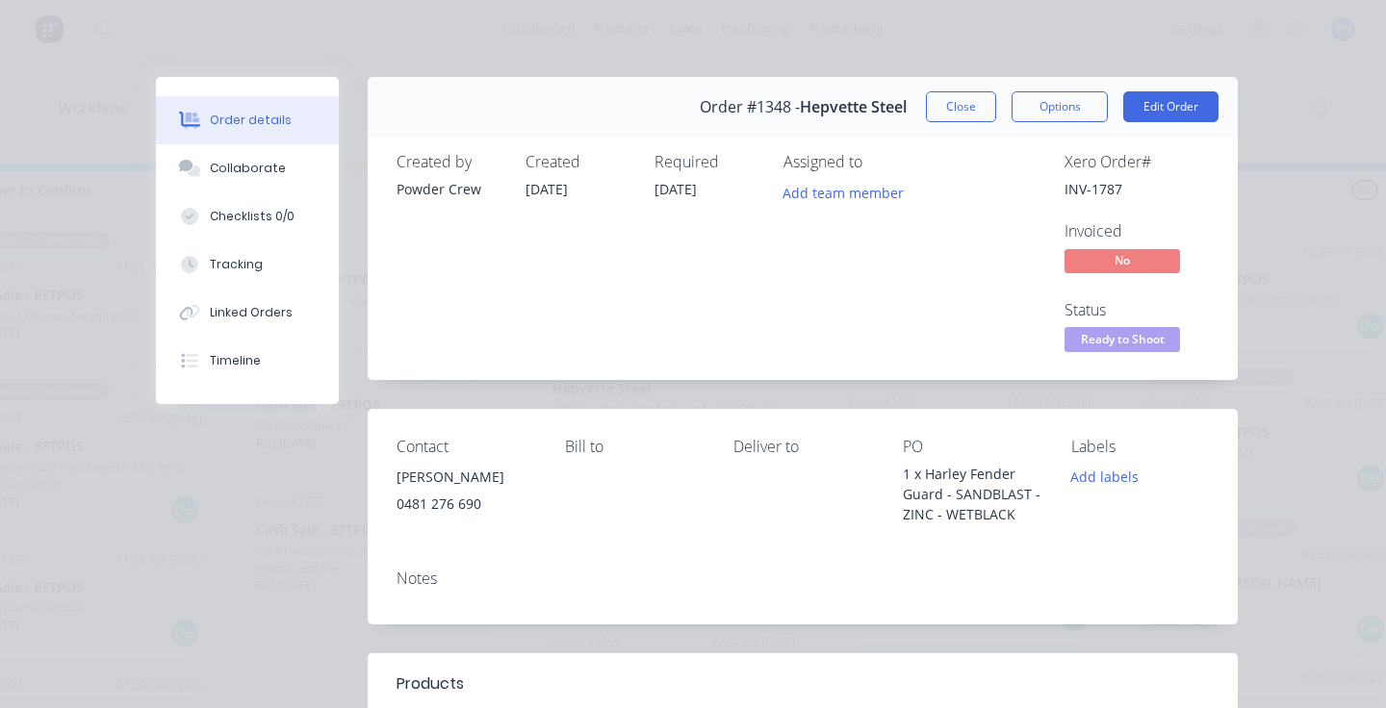
click at [1274, 452] on div "Order details Collaborate Checklists 0/0 Tracking Linked Orders Timeline Order …" at bounding box center [693, 354] width 1386 height 708
click at [977, 102] on button "Close" at bounding box center [961, 106] width 70 height 31
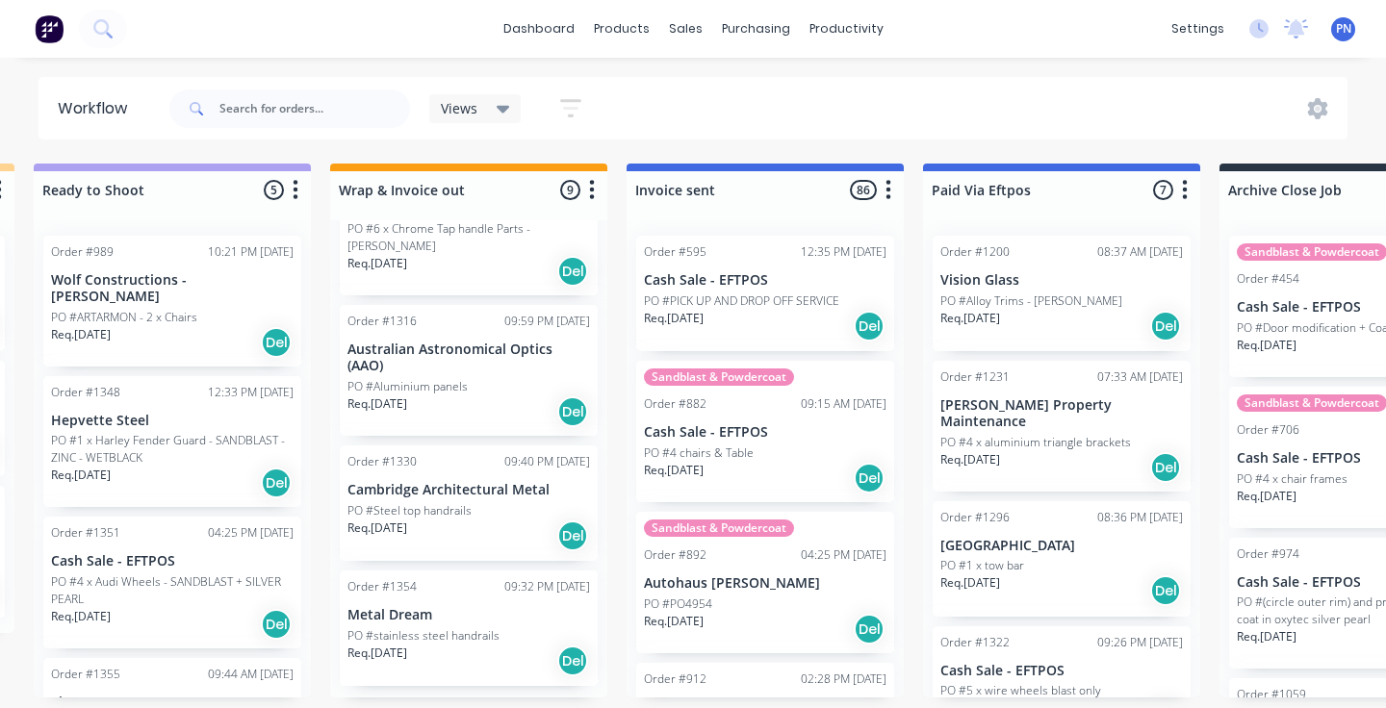
click at [493, 655] on div "Req. 12/08/25 Del" at bounding box center [468, 661] width 243 height 33
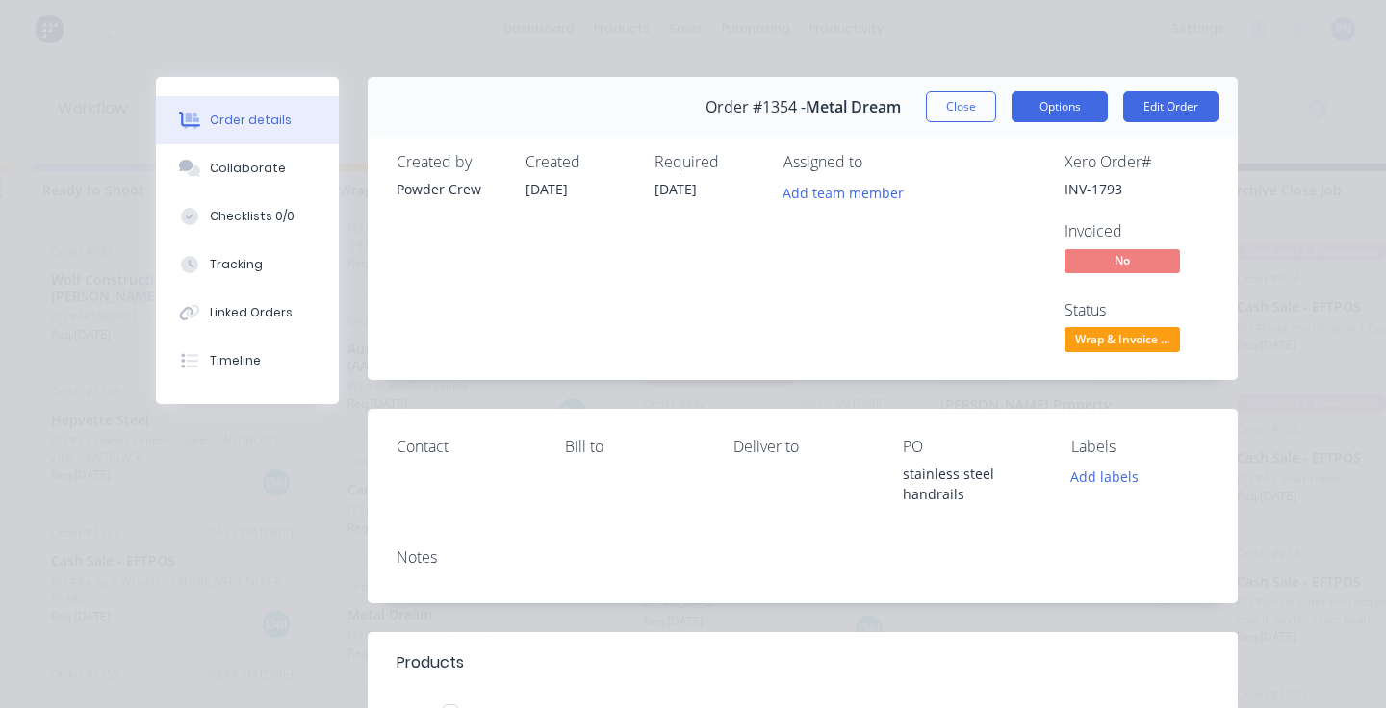
click at [1063, 104] on button "Options" at bounding box center [1060, 106] width 96 height 31
click at [967, 111] on button "Close" at bounding box center [961, 106] width 70 height 31
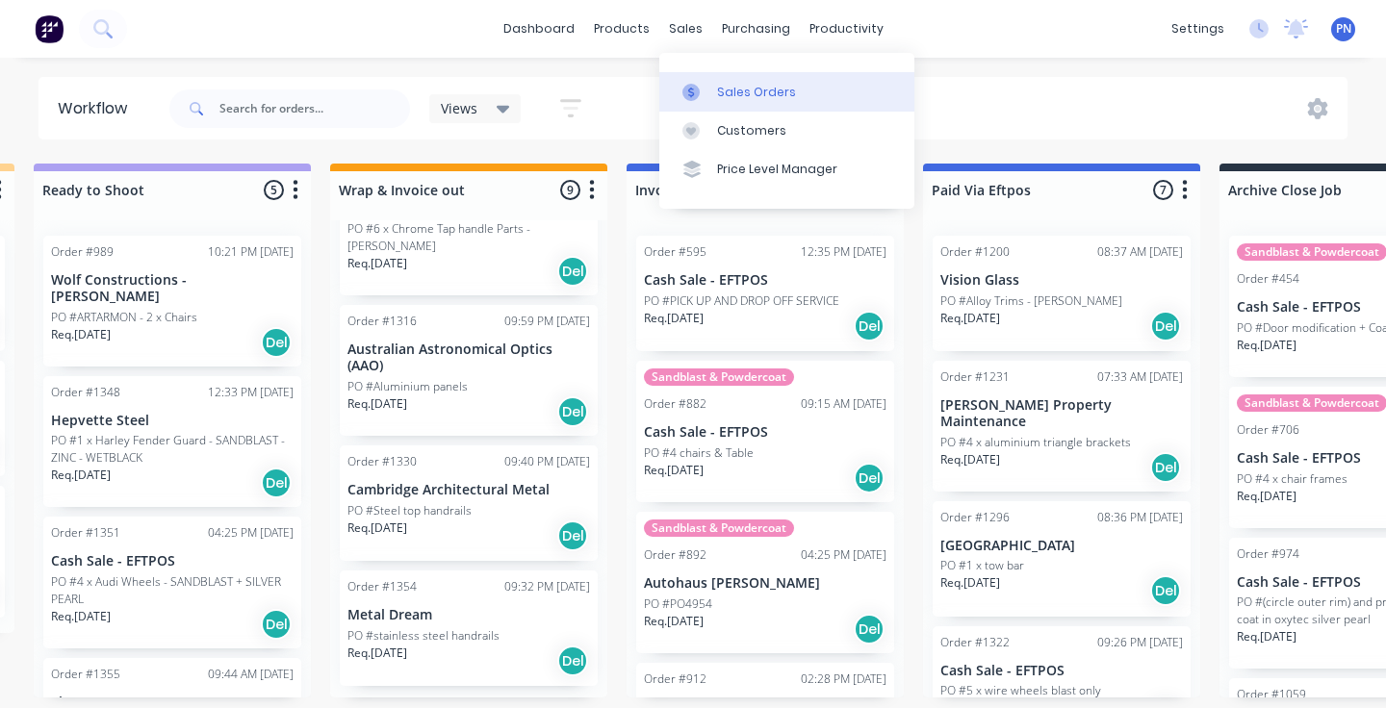
click at [718, 82] on link "Sales Orders" at bounding box center [786, 91] width 255 height 39
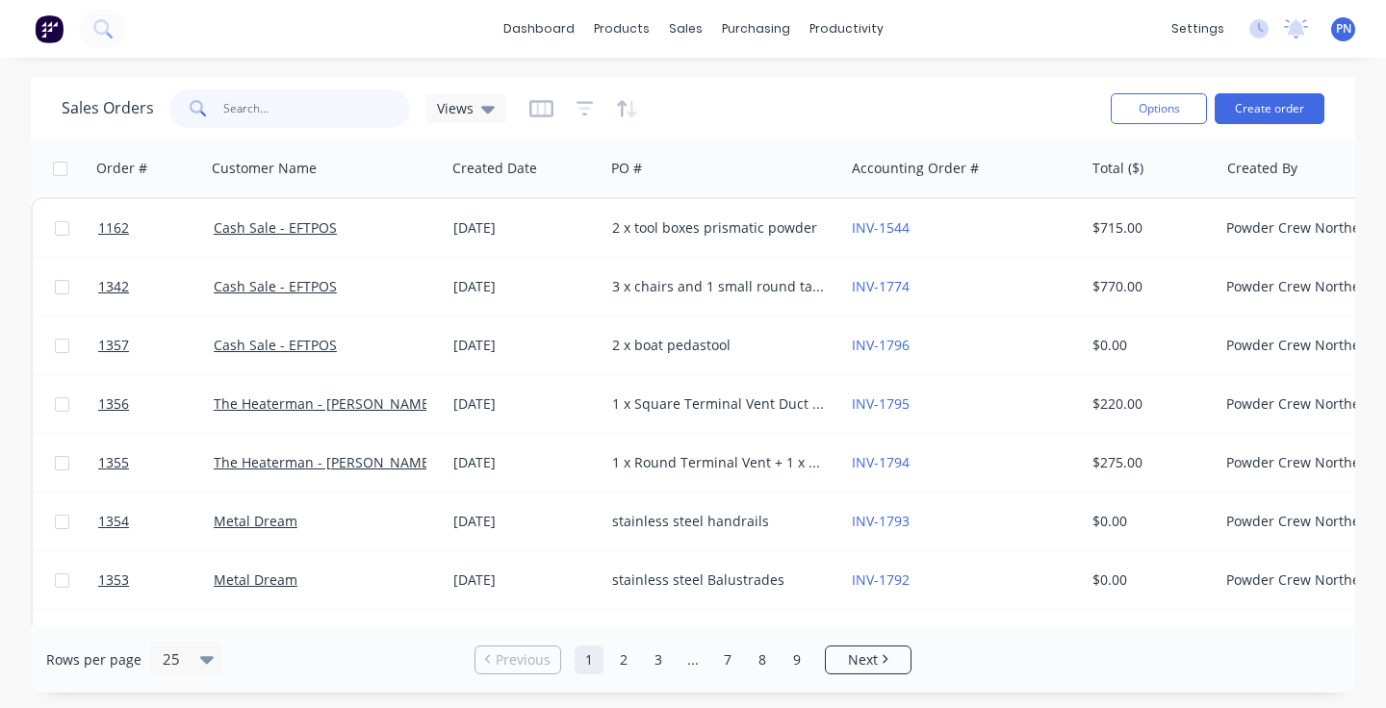
click at [292, 100] on input "text" at bounding box center [317, 109] width 188 height 39
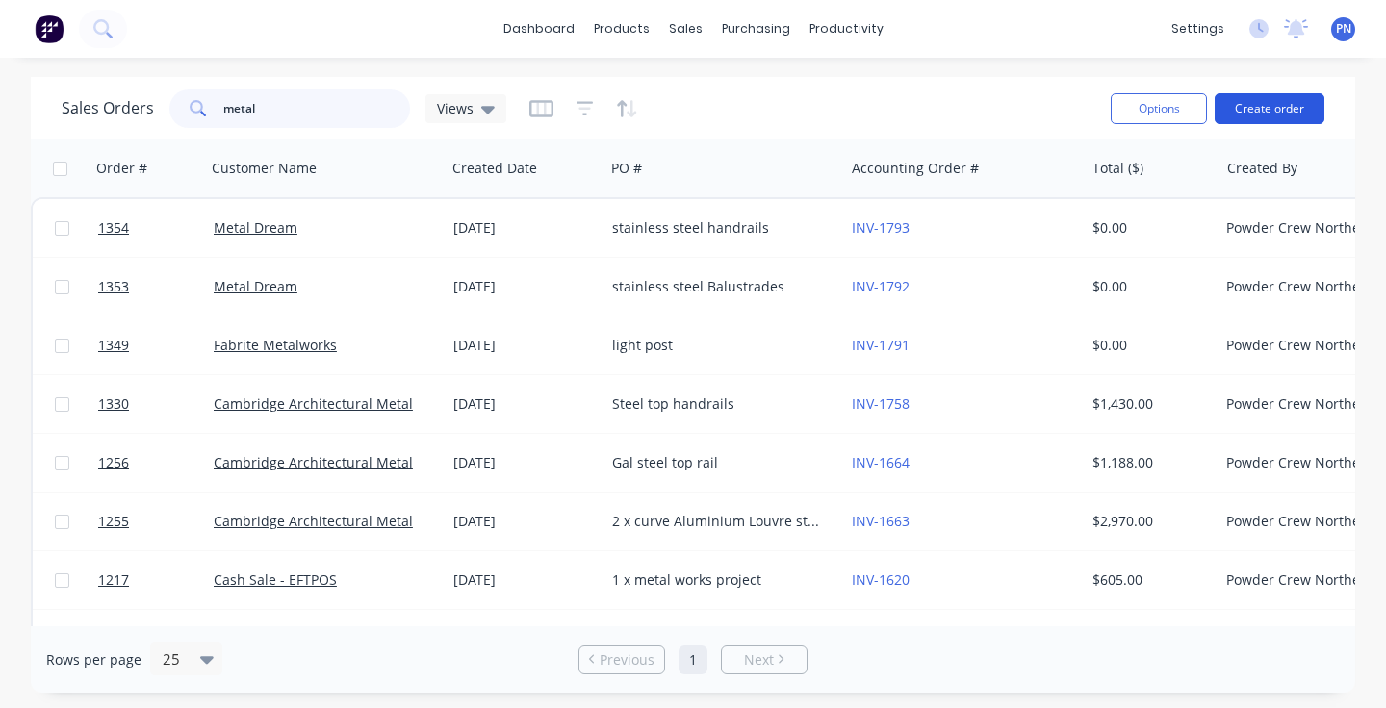
type input "metal"
click at [1279, 120] on button "Create order" at bounding box center [1270, 108] width 110 height 31
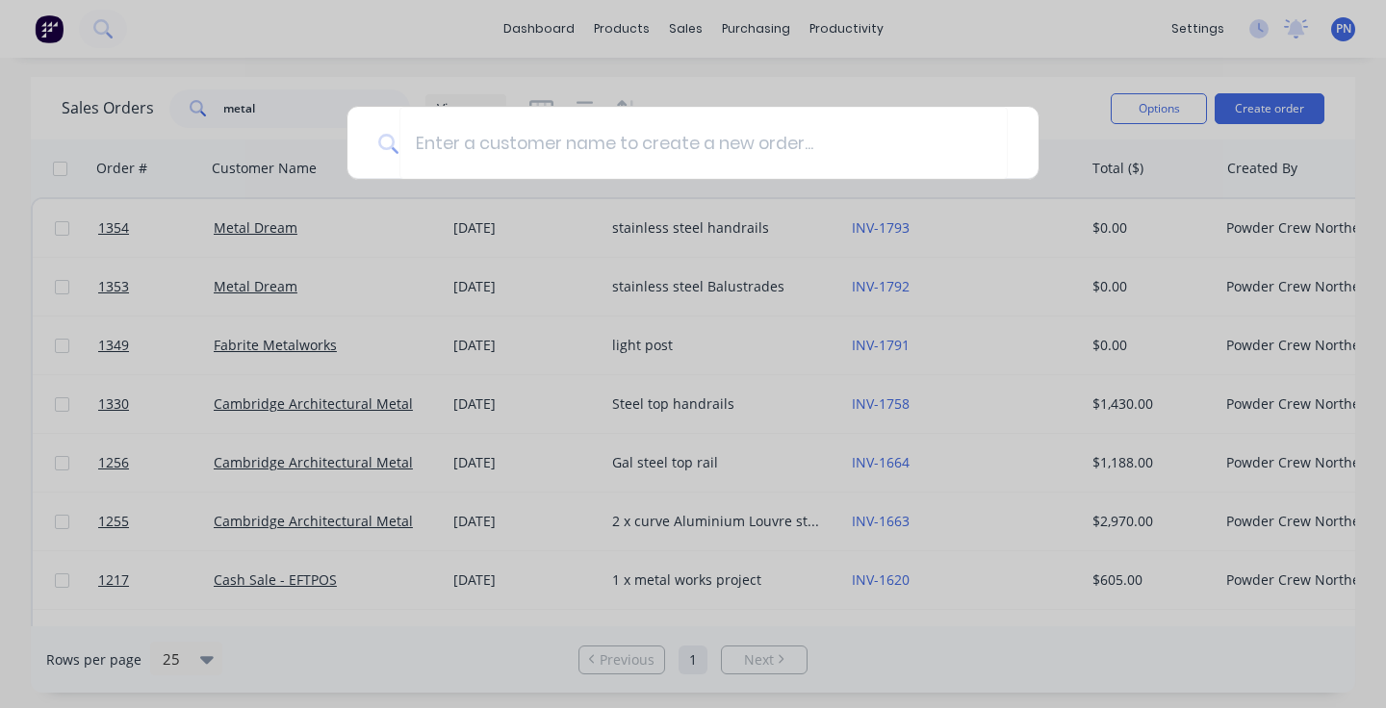
click at [1277, 107] on div at bounding box center [693, 354] width 1386 height 708
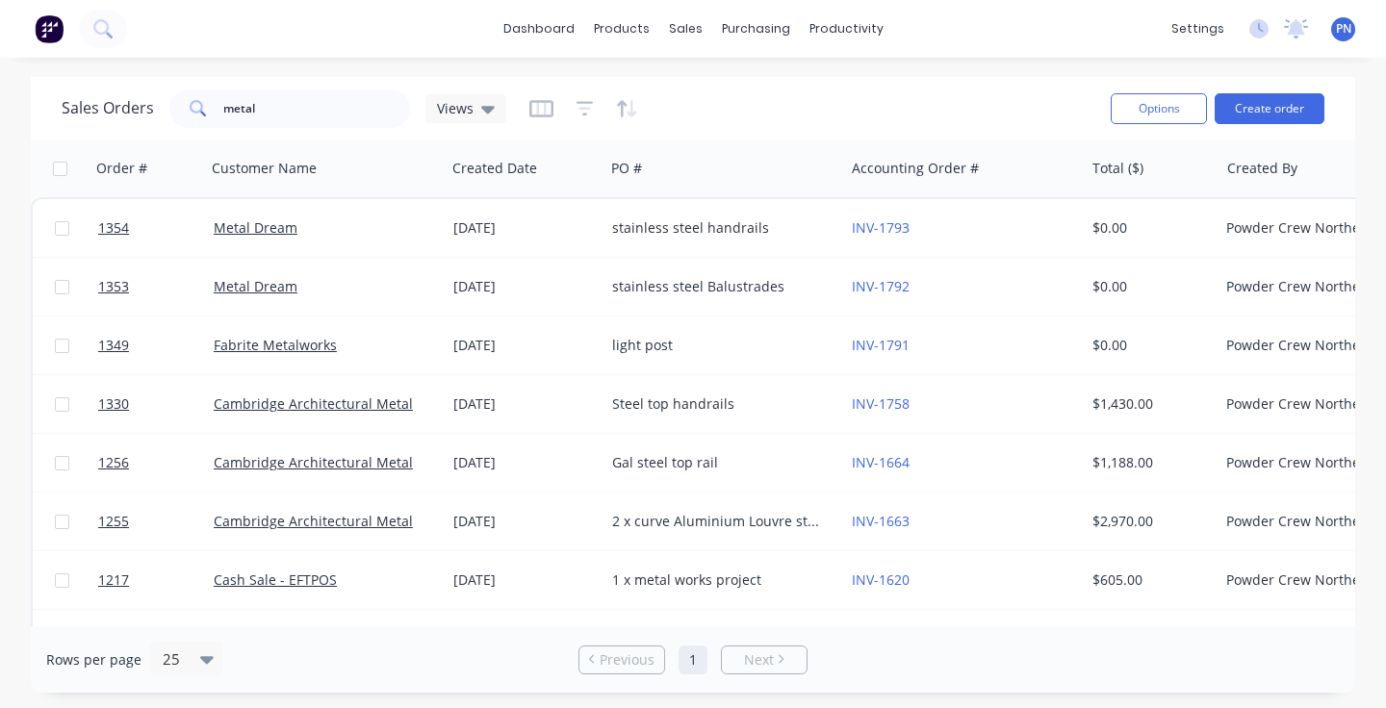
click at [1092, 92] on div "Sales Orders metal Views" at bounding box center [579, 108] width 1034 height 47
click at [1252, 98] on button "Create order" at bounding box center [1270, 108] width 110 height 31
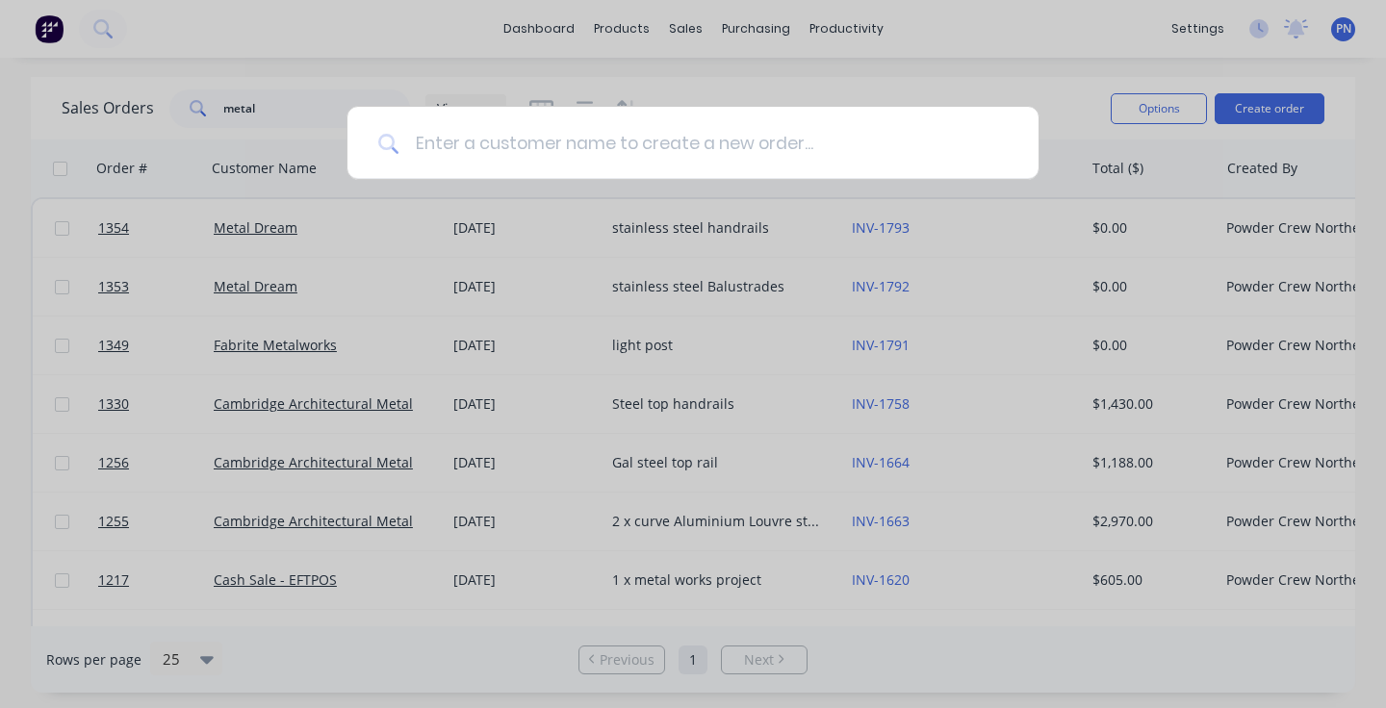
click at [771, 131] on input at bounding box center [703, 143] width 608 height 72
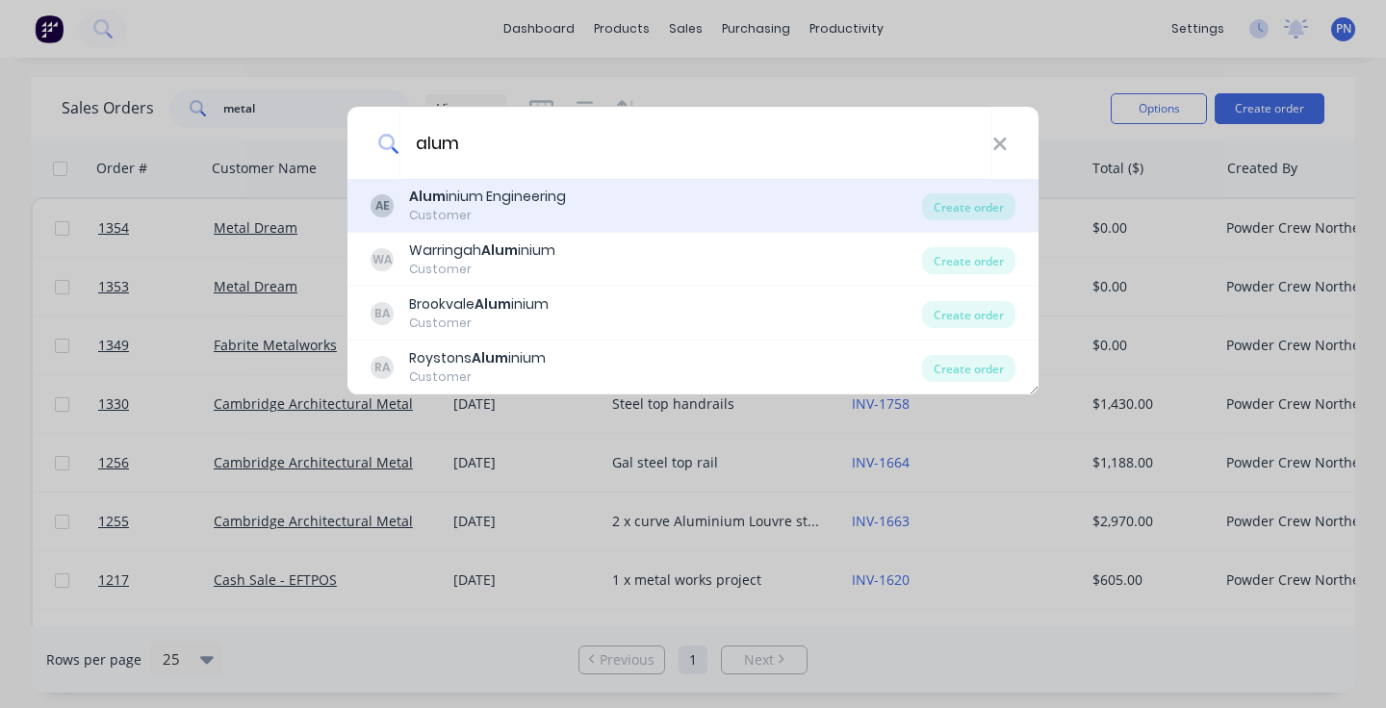
type input "alum"
click at [725, 208] on div "AE Alum inium Engineering Customer" at bounding box center [647, 206] width 552 height 38
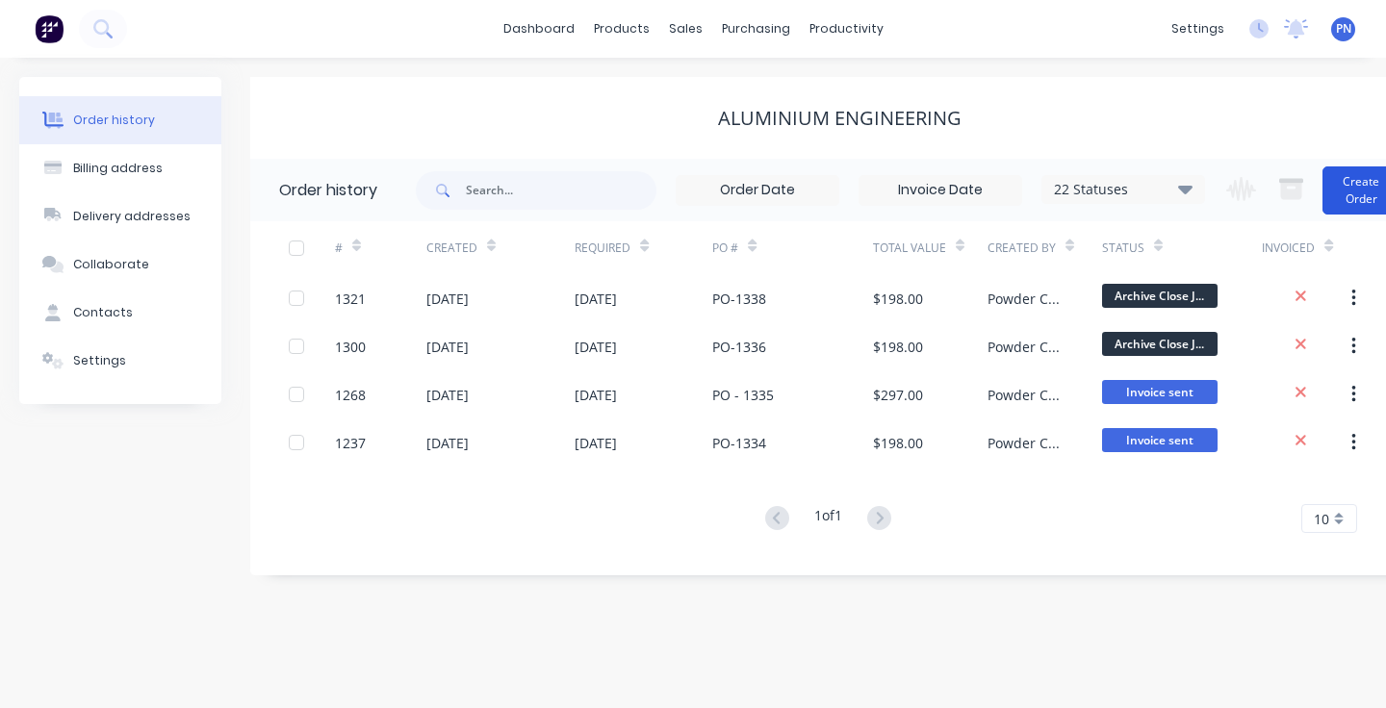
click at [1349, 195] on button "Create Order" at bounding box center [1361, 191] width 77 height 48
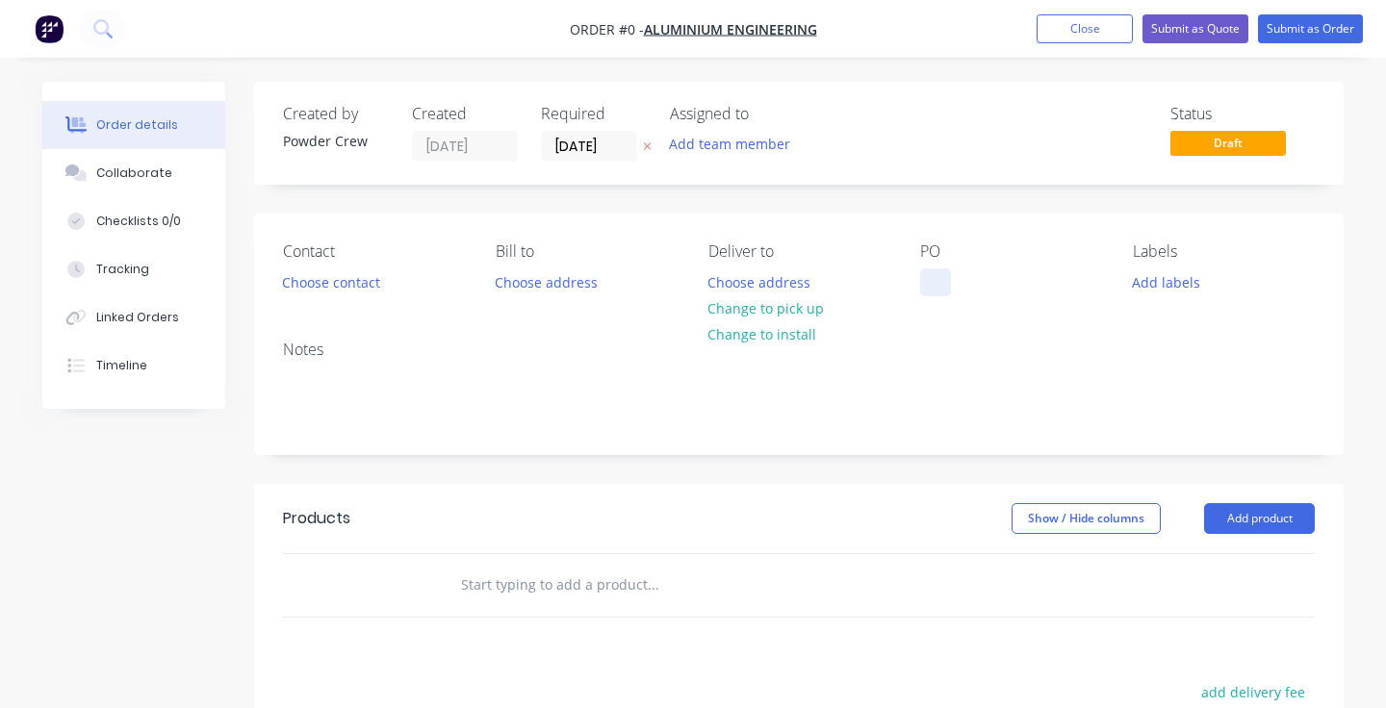
click at [944, 277] on div at bounding box center [935, 283] width 31 height 28
paste div
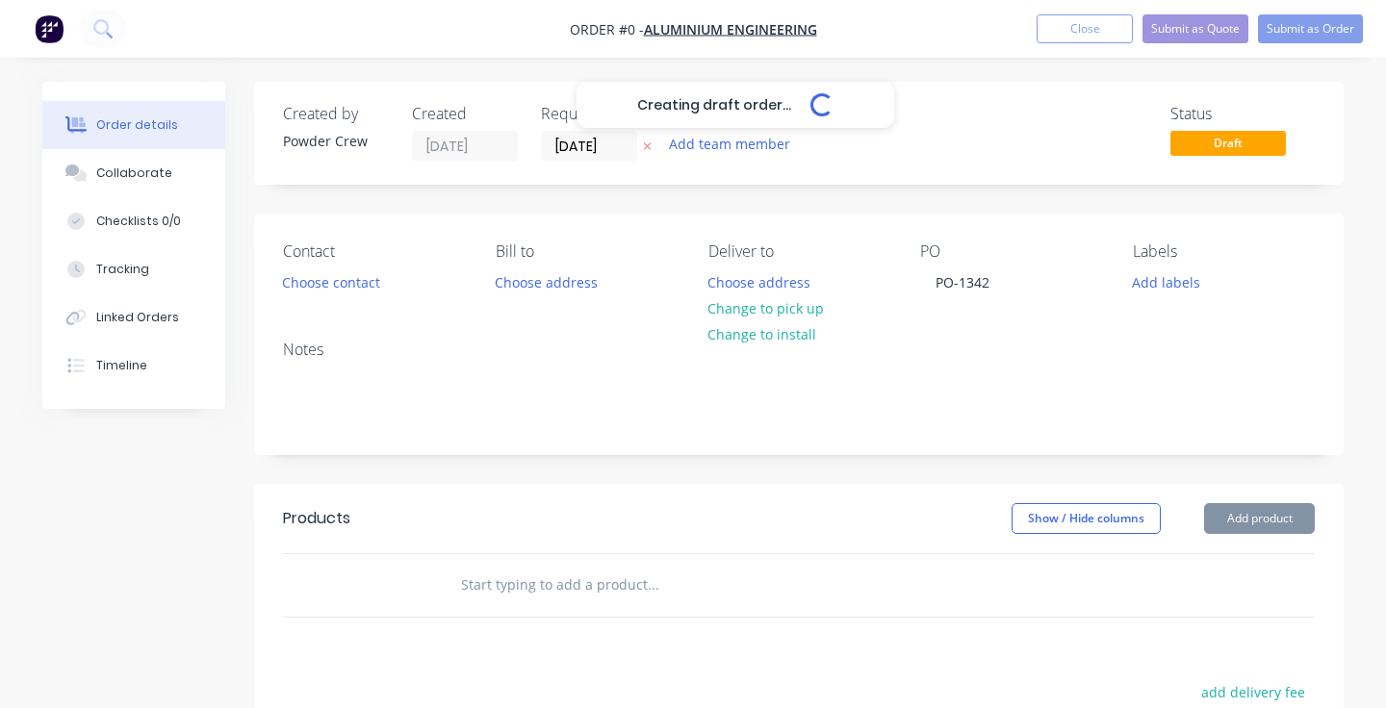
click at [1248, 512] on div "Creating draft order... Loading... Order details Collaborate Checklists 0/0 Tra…" at bounding box center [693, 595] width 1340 height 1027
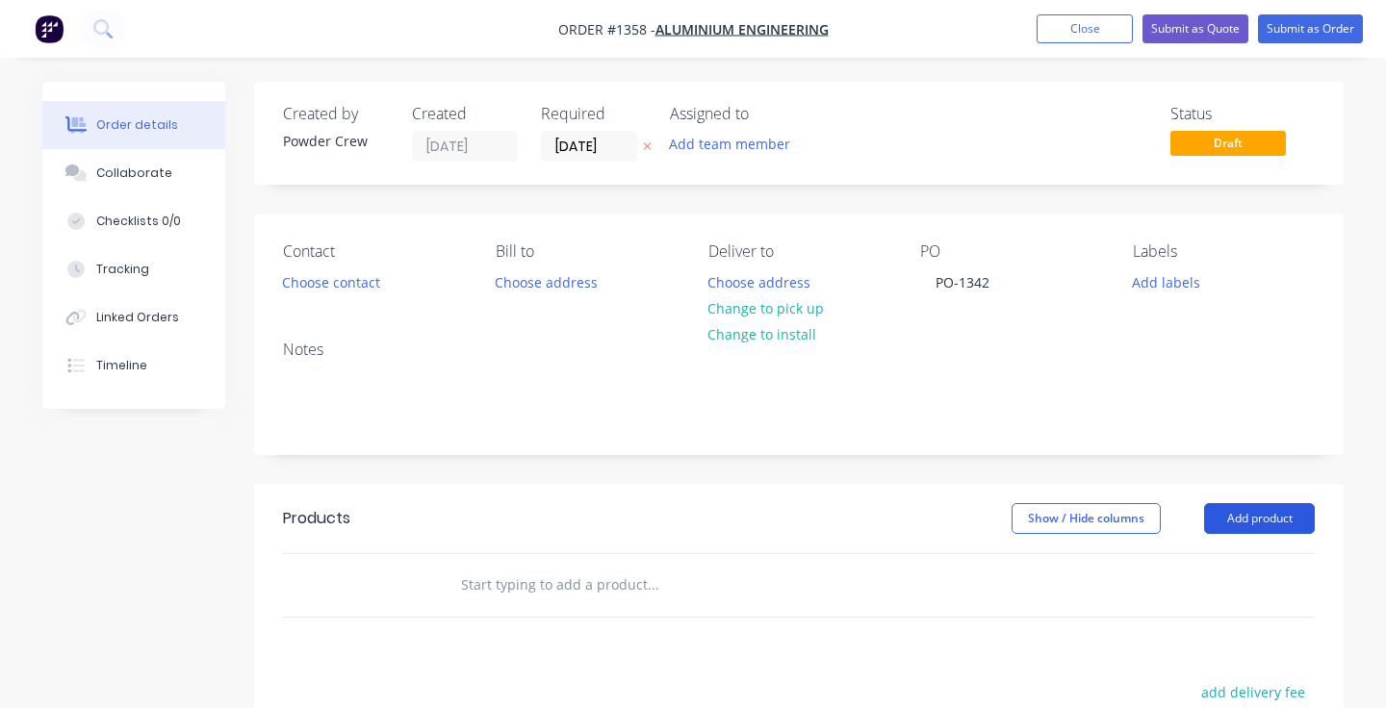
click at [1231, 518] on button "Add product" at bounding box center [1259, 518] width 111 height 31
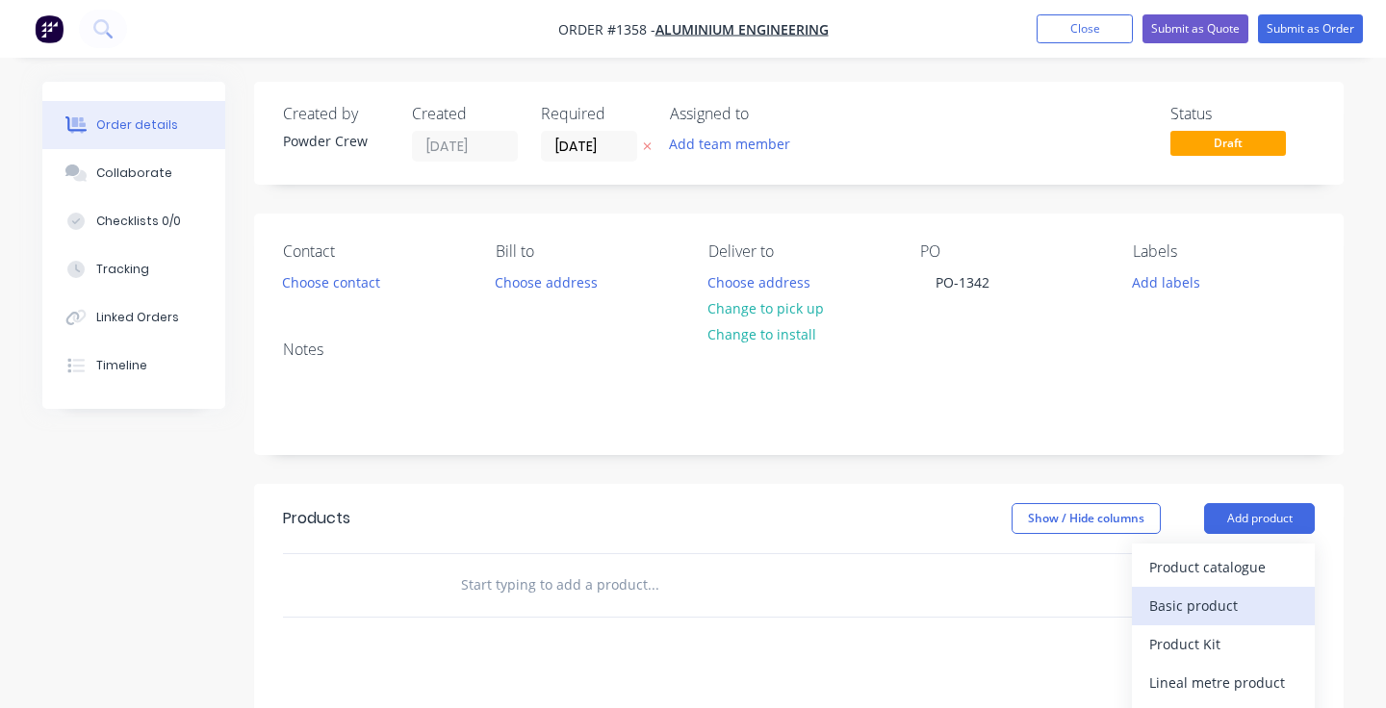
click at [1198, 606] on div "Basic product" at bounding box center [1223, 606] width 148 height 28
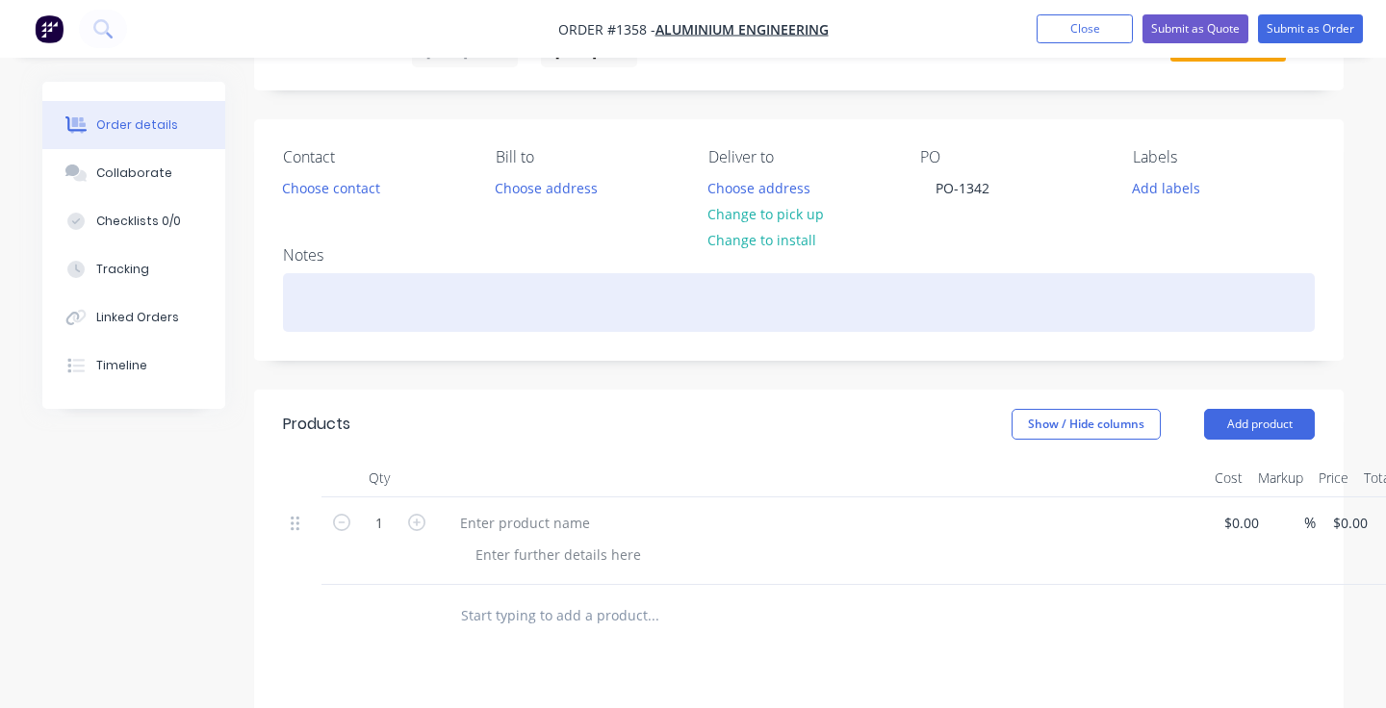
scroll to position [127, 0]
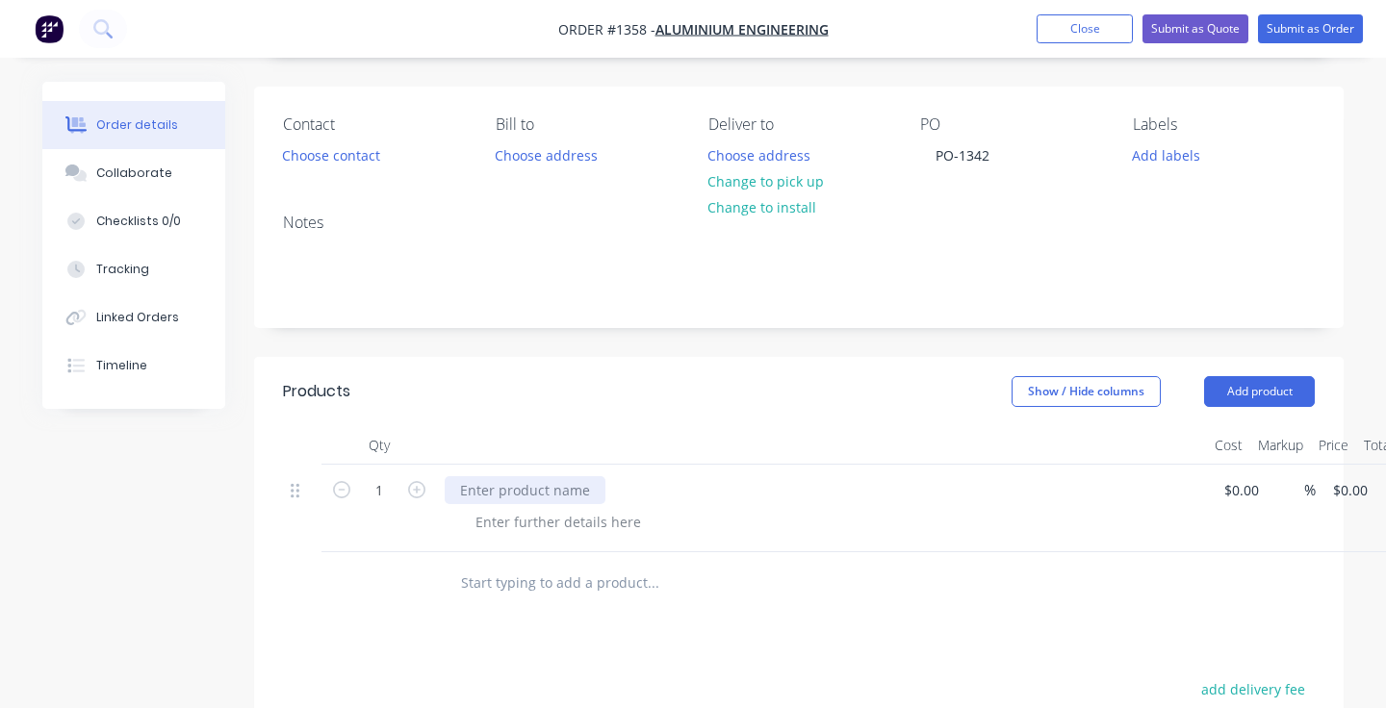
click at [507, 479] on div at bounding box center [525, 490] width 161 height 28
paste div
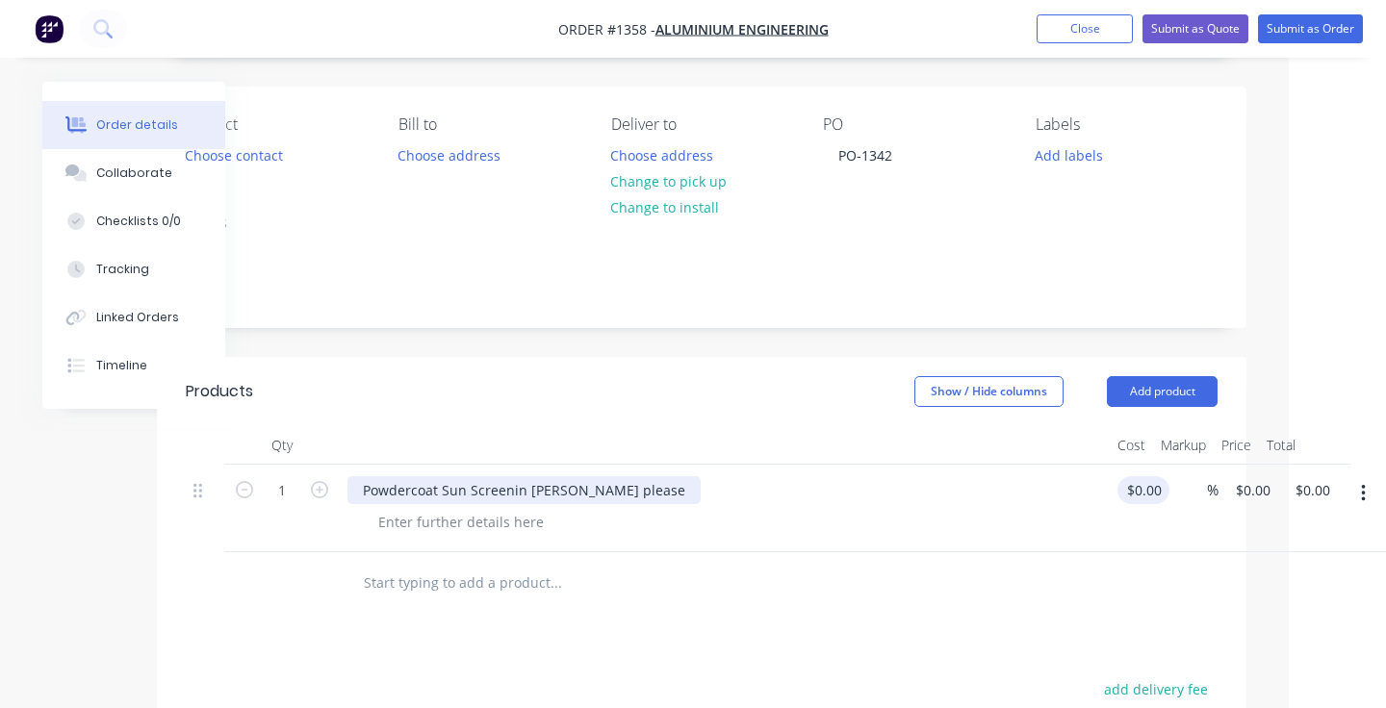
scroll to position [127, 97]
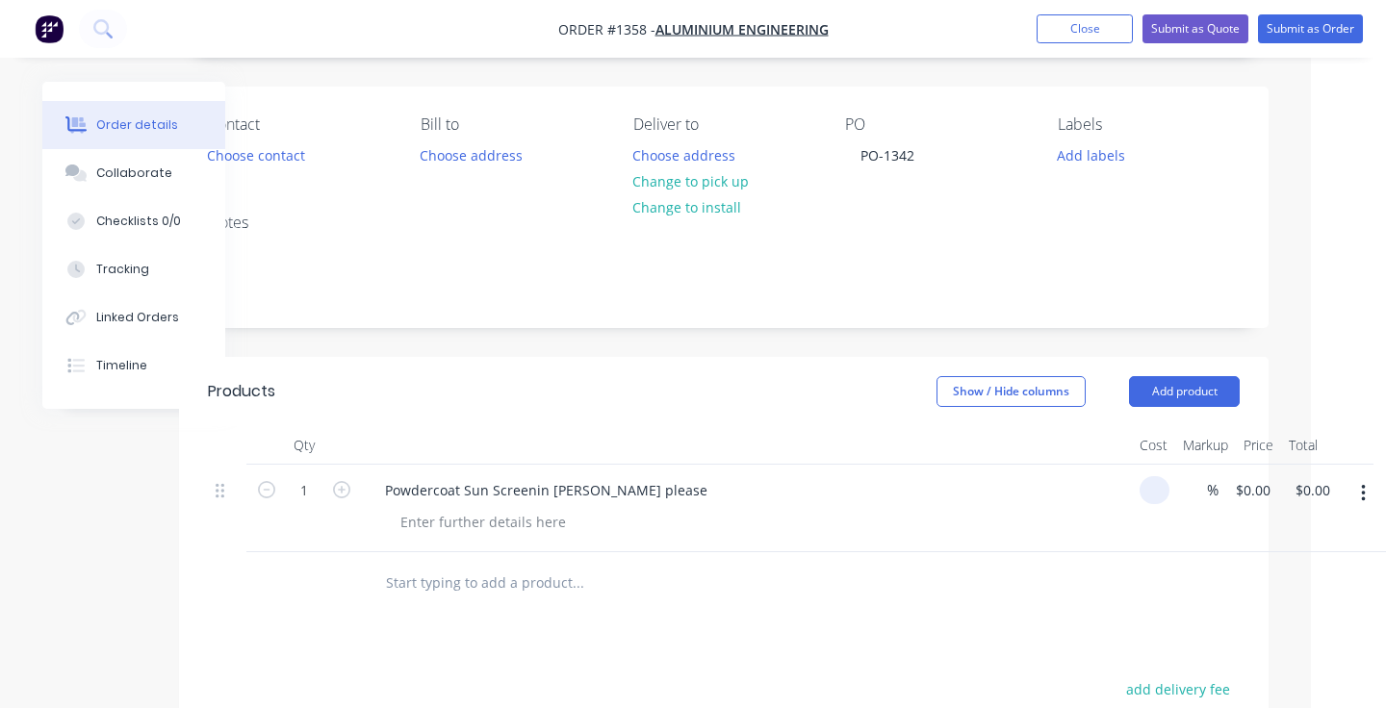
drag, startPoint x: 1134, startPoint y: 491, endPoint x: 1139, endPoint y: 507, distance: 17.1
click at [1134, 491] on div at bounding box center [1151, 509] width 38 height 88
type input "$360.00"
click at [936, 585] on div at bounding box center [659, 583] width 578 height 39
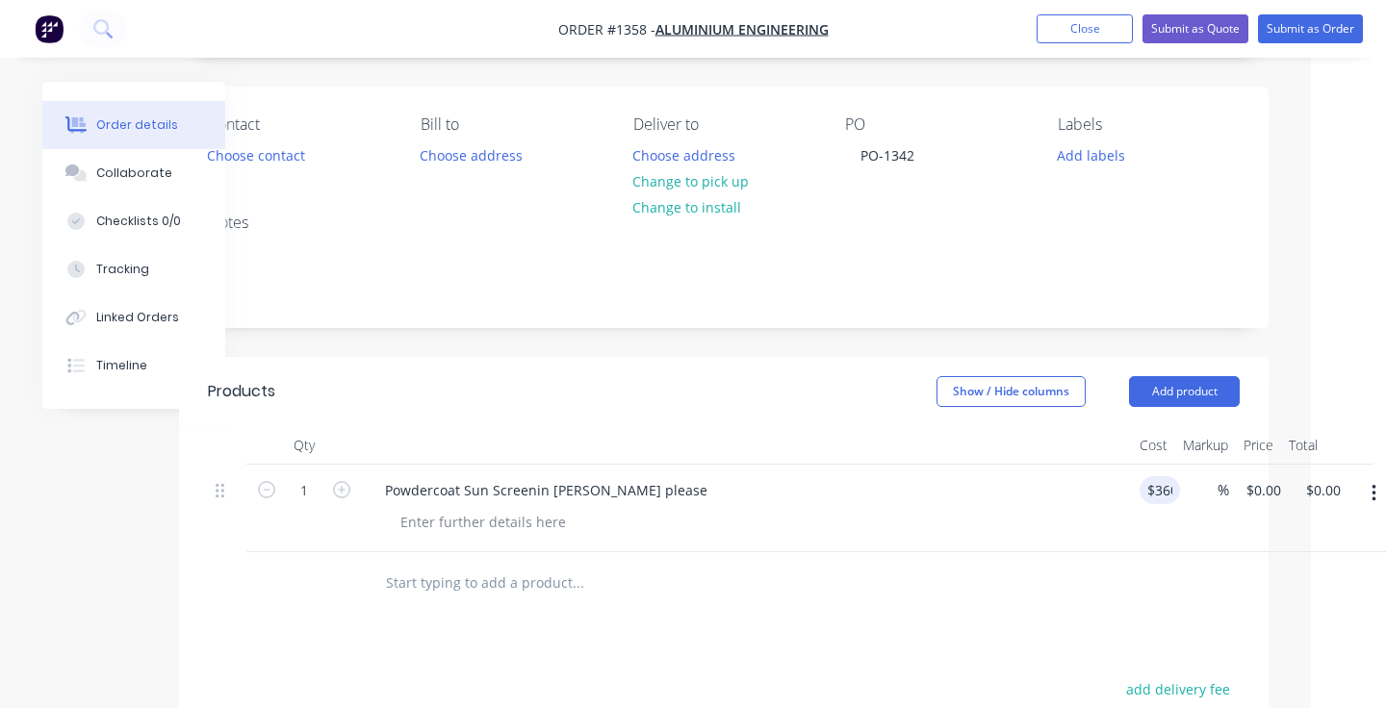
type input "$360.00"
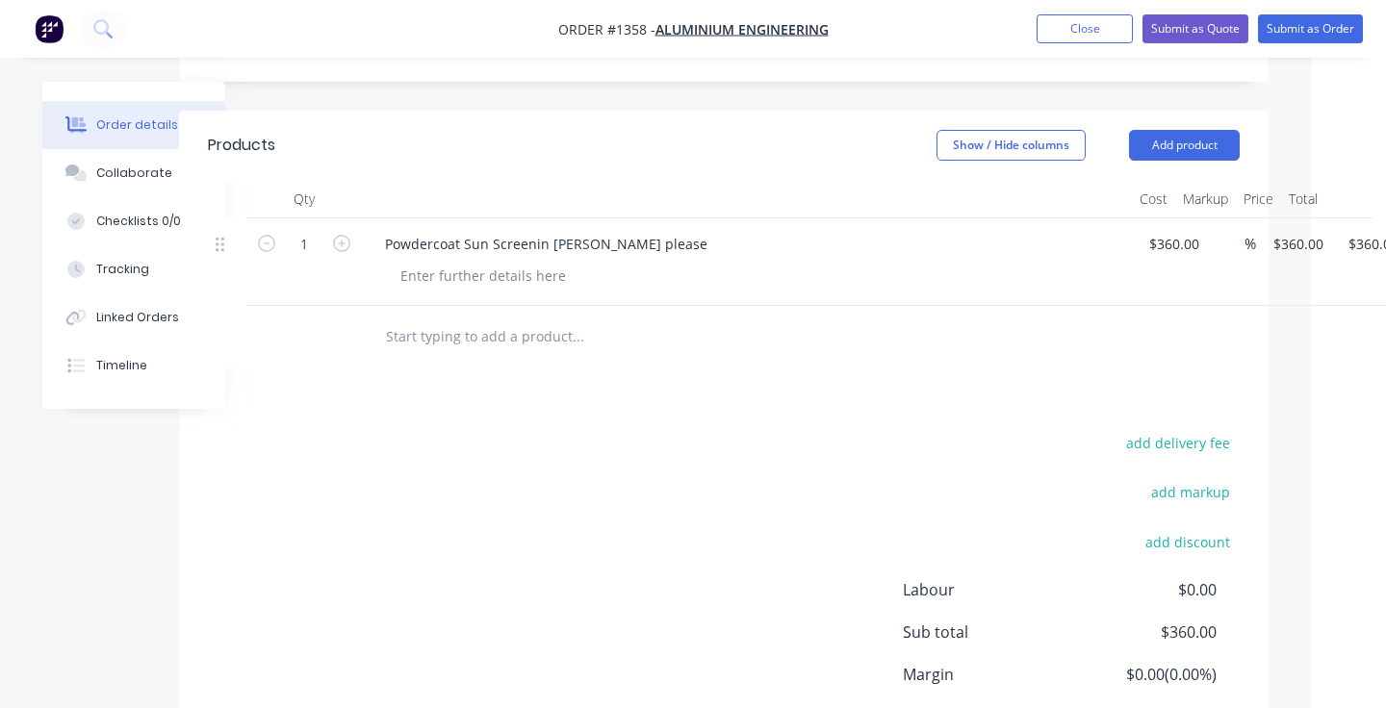
scroll to position [0, 75]
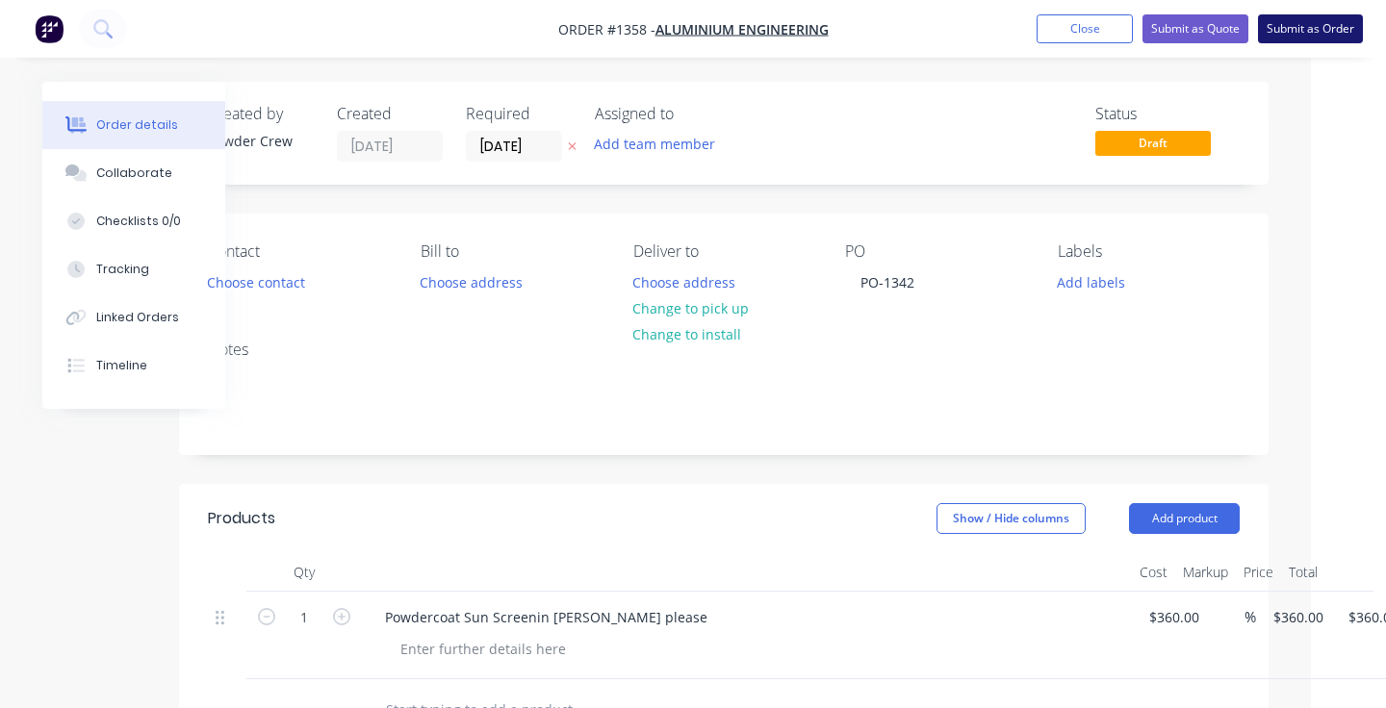
click at [1291, 22] on button "Submit as Order" at bounding box center [1310, 28] width 105 height 29
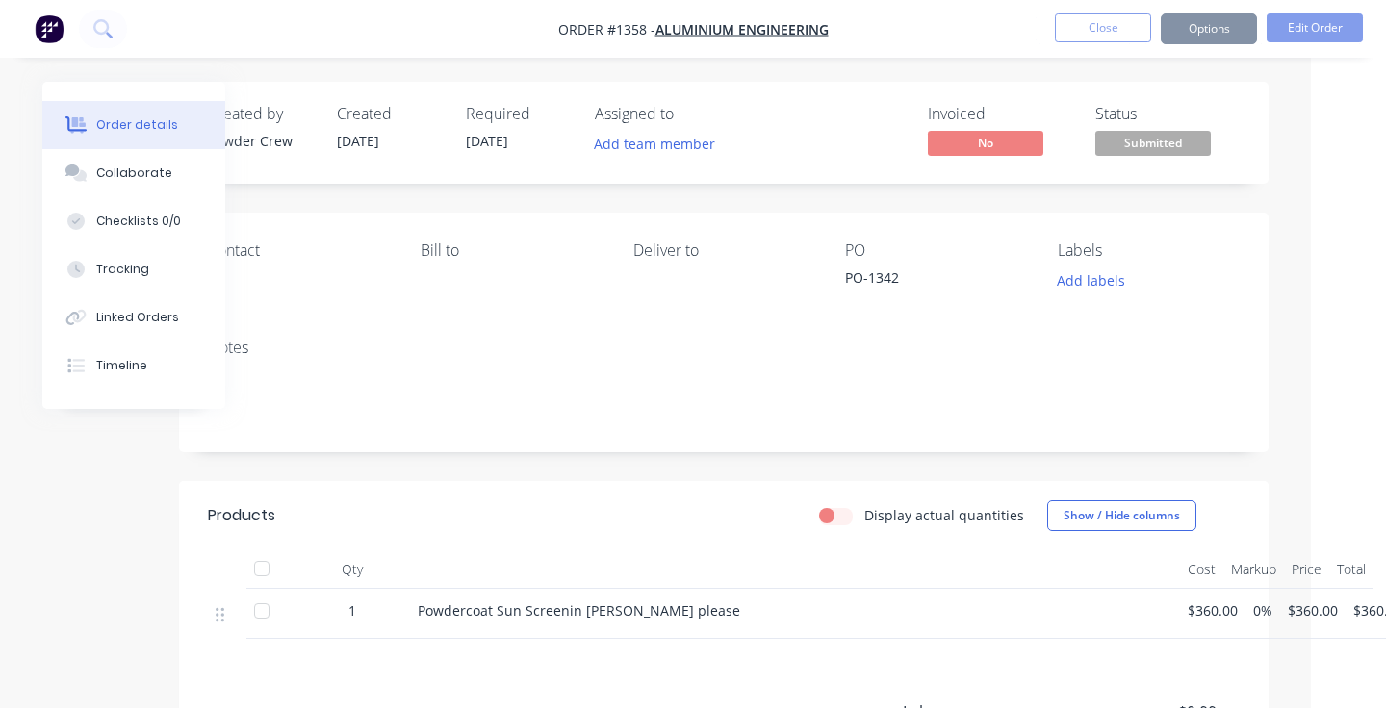
scroll to position [0, 0]
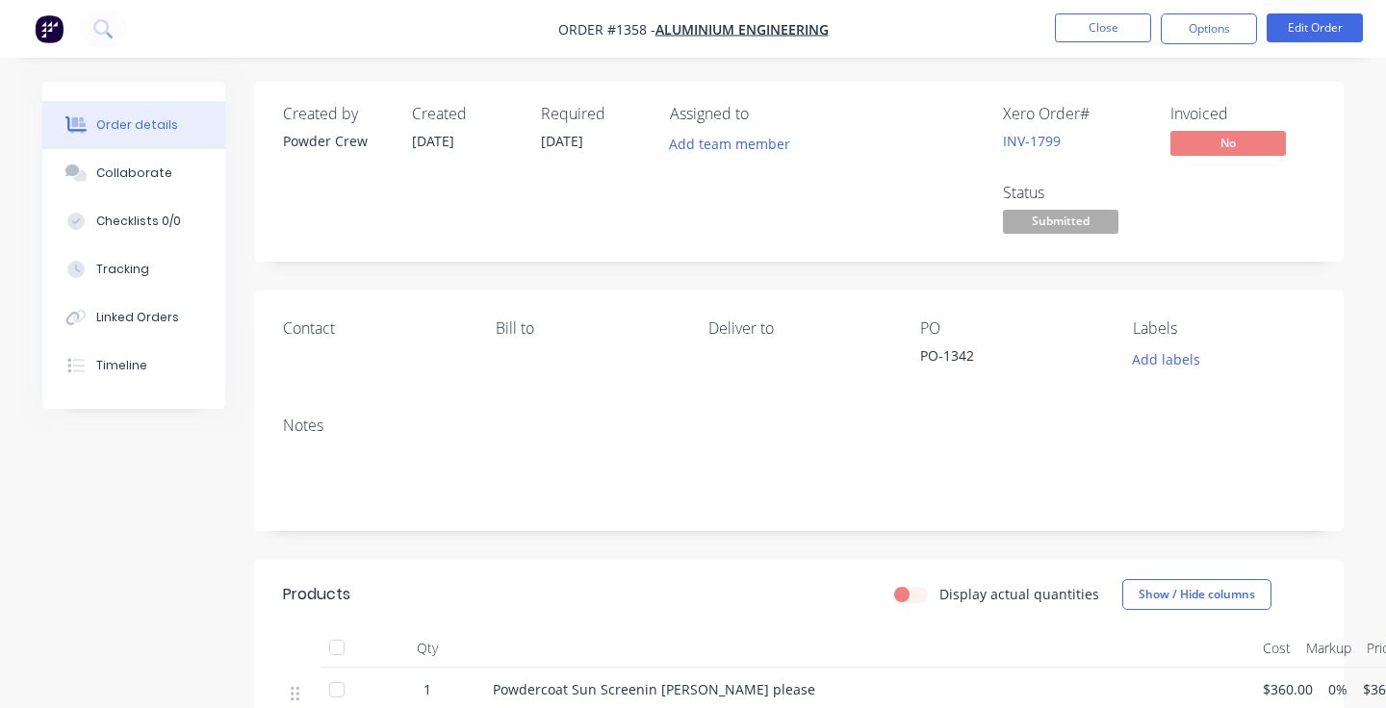
click at [1105, 217] on span "Submitted" at bounding box center [1061, 222] width 116 height 24
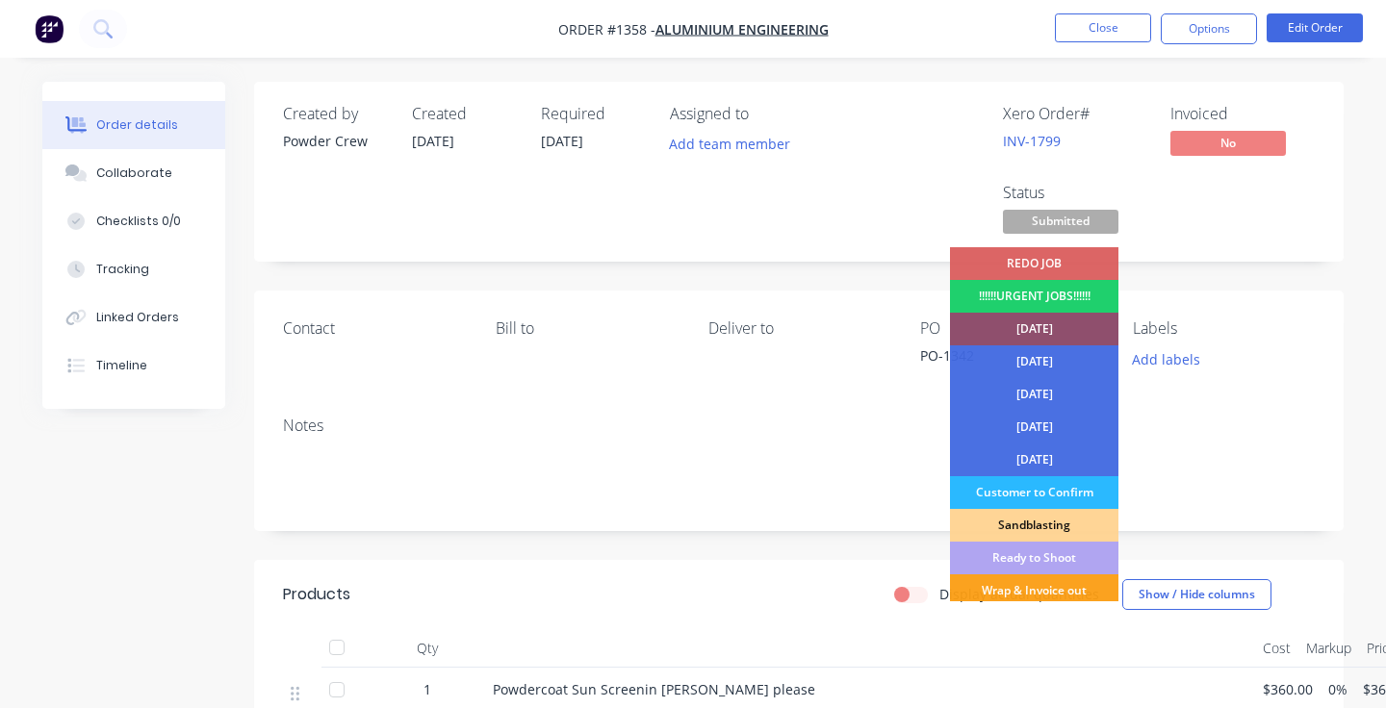
click at [1044, 333] on div "[DATE]" at bounding box center [1034, 329] width 168 height 33
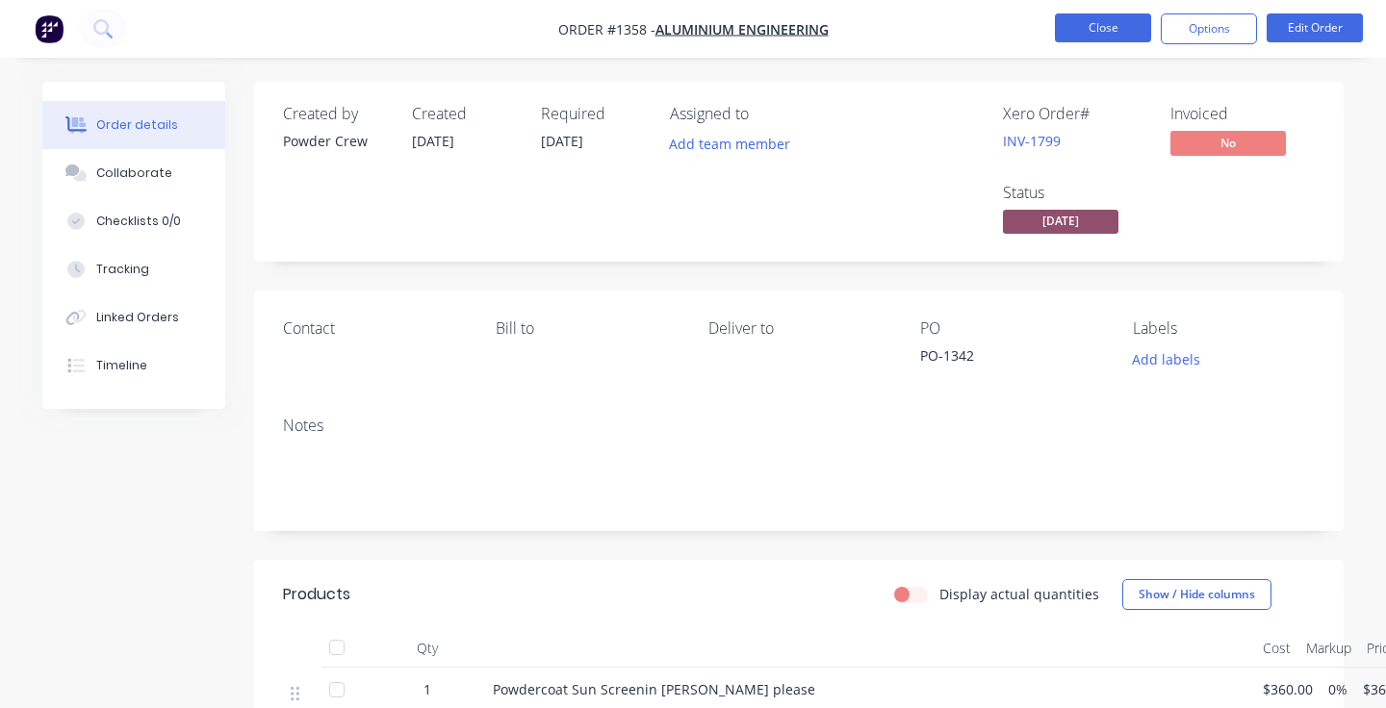
click at [1104, 19] on button "Close" at bounding box center [1103, 27] width 96 height 29
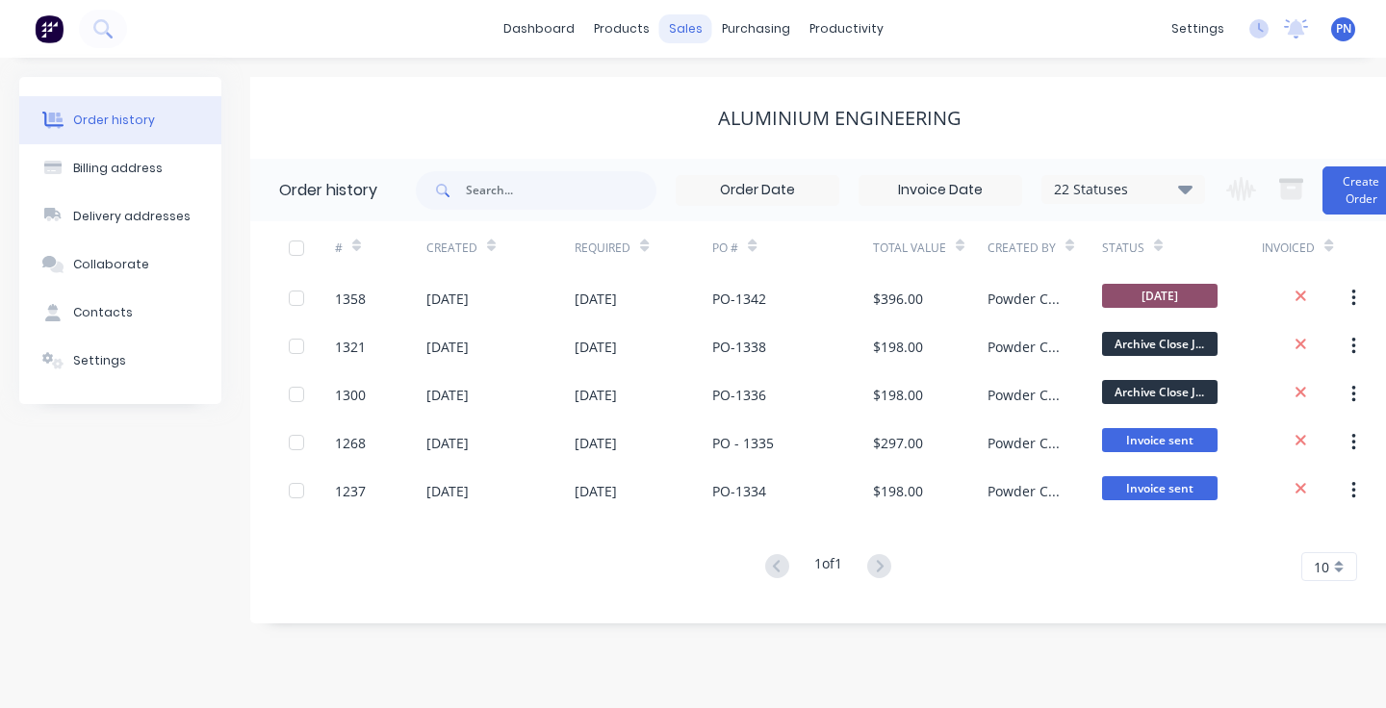
click at [688, 28] on div "sales" at bounding box center [685, 28] width 53 height 29
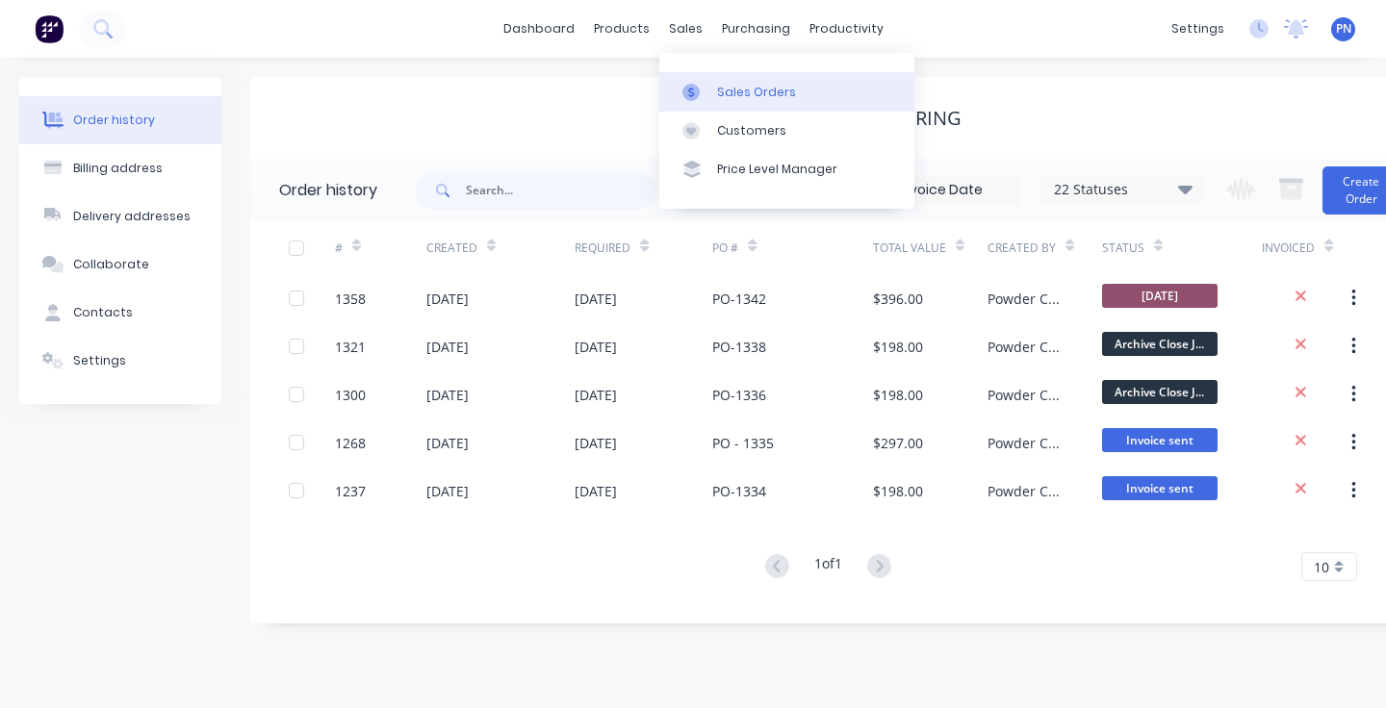
click at [720, 79] on link "Sales Orders" at bounding box center [786, 91] width 255 height 39
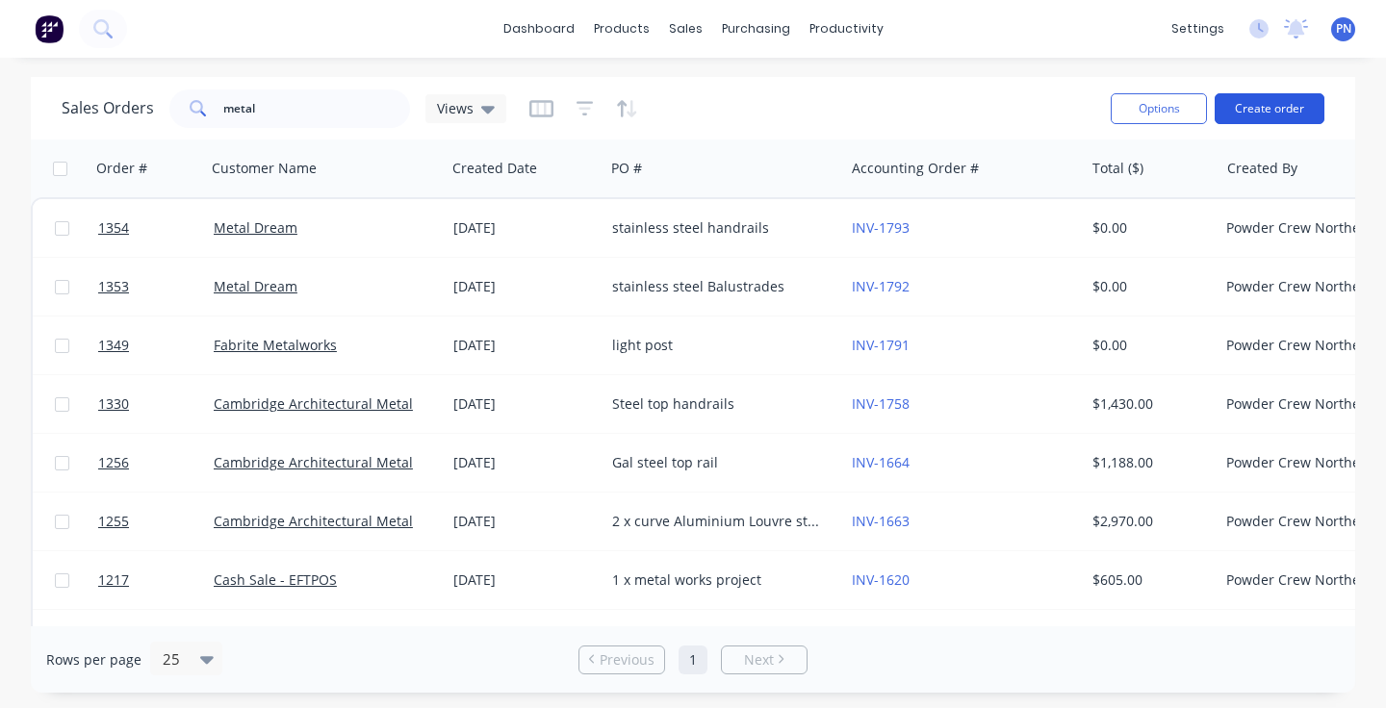
click at [1244, 104] on button "Create order" at bounding box center [1270, 108] width 110 height 31
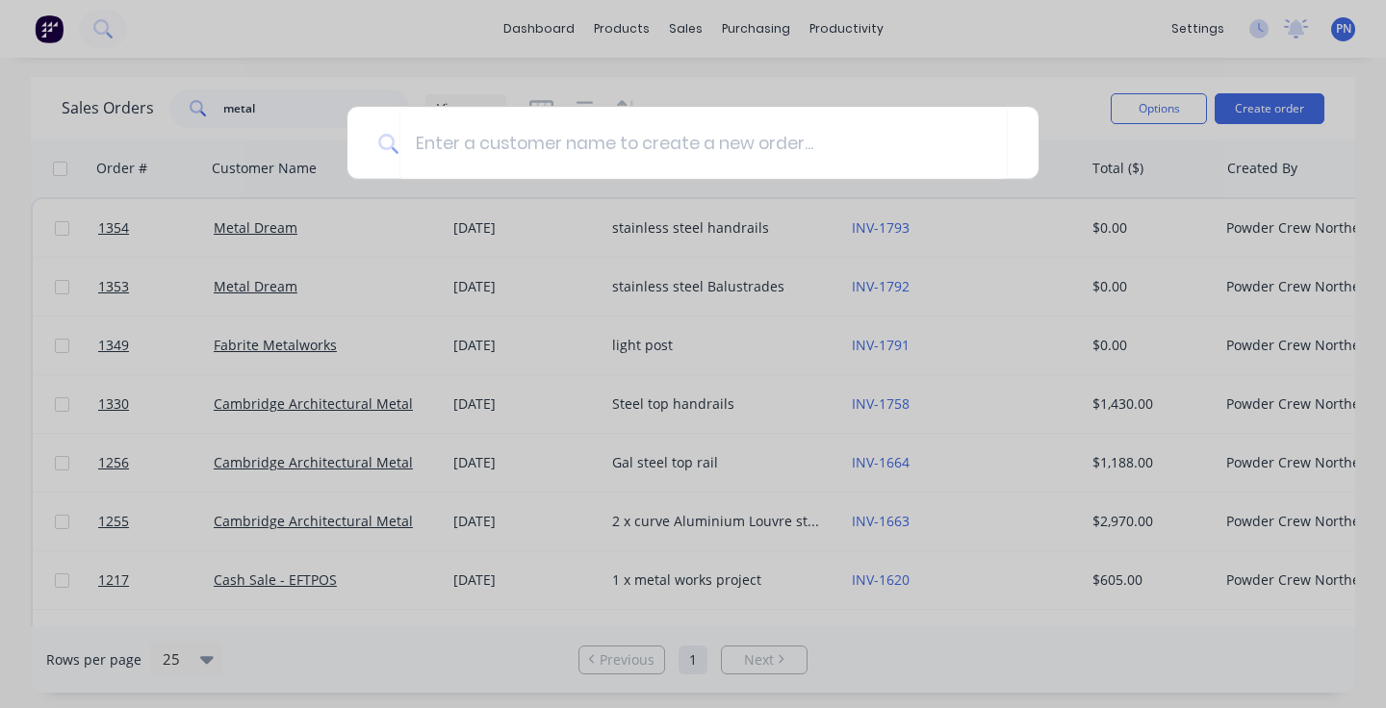
click at [1242, 106] on div at bounding box center [693, 354] width 1386 height 708
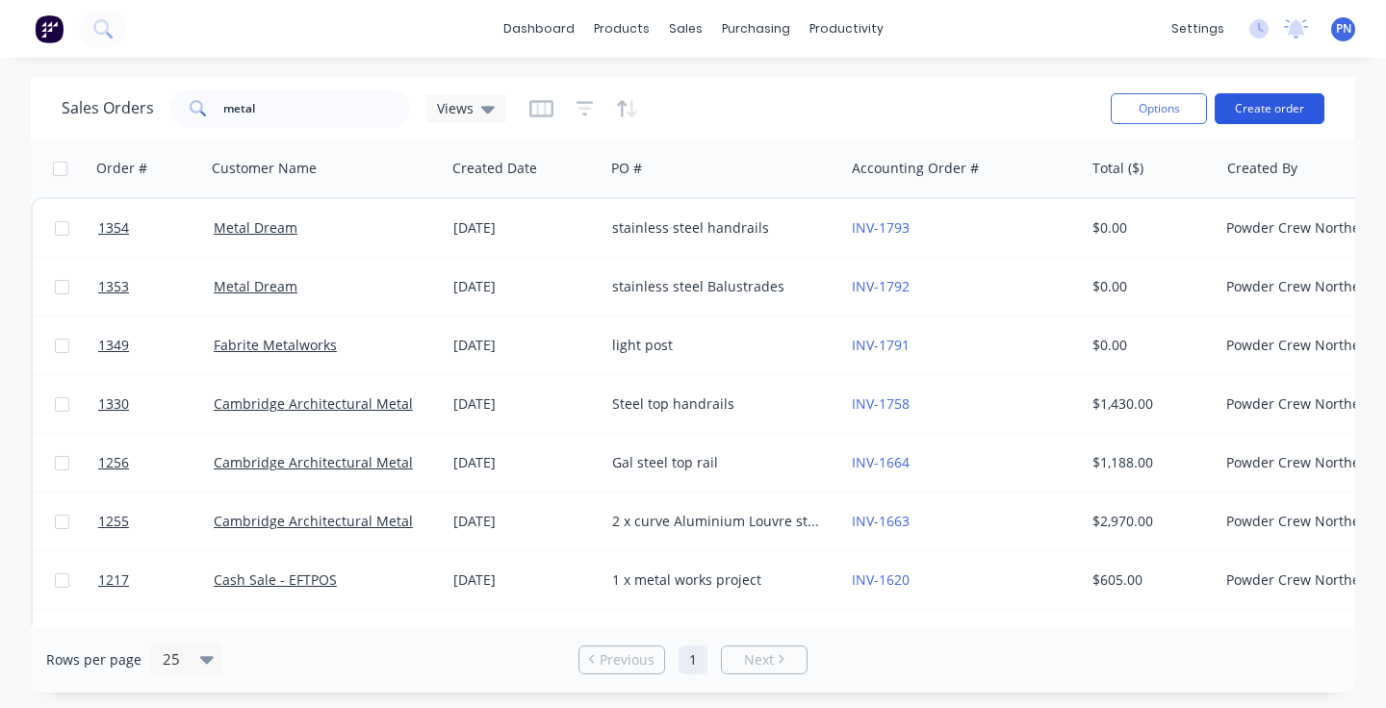
click at [1264, 112] on button "Create order" at bounding box center [1270, 108] width 110 height 31
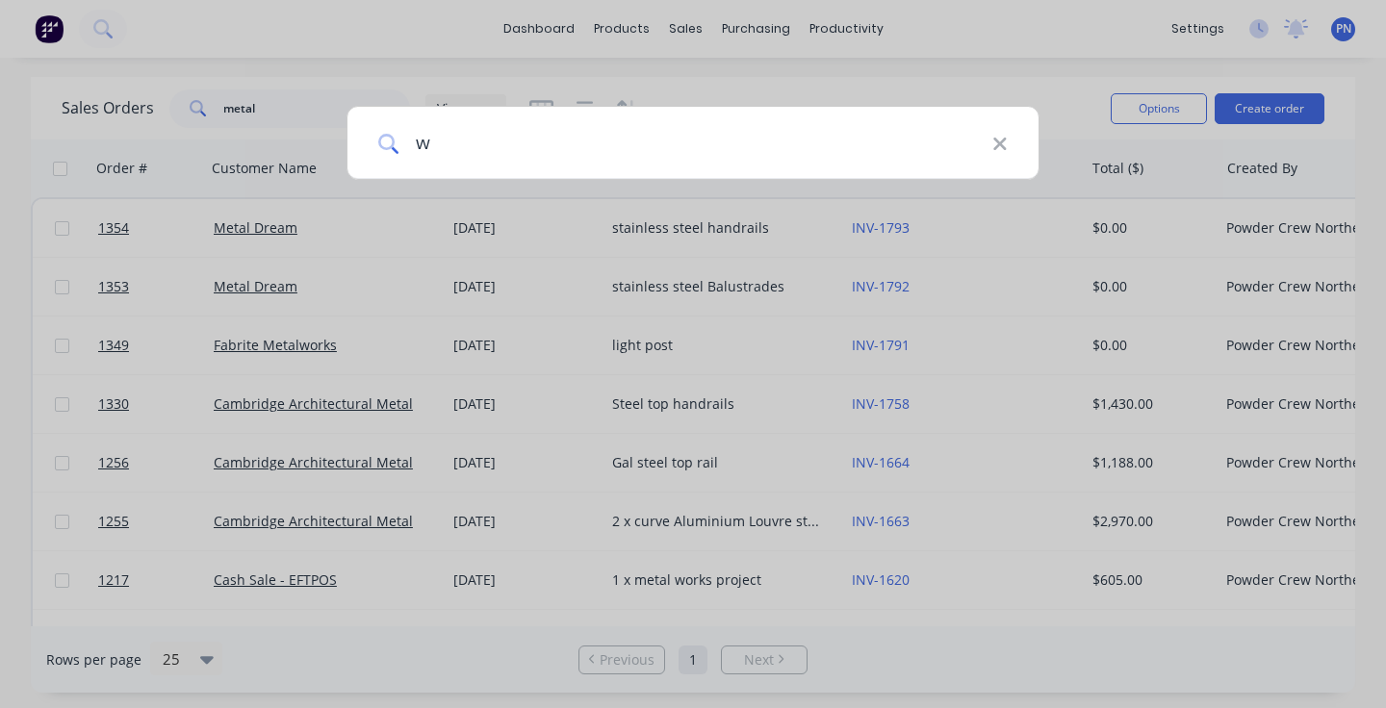
click at [907, 143] on input "w" at bounding box center [695, 143] width 593 height 72
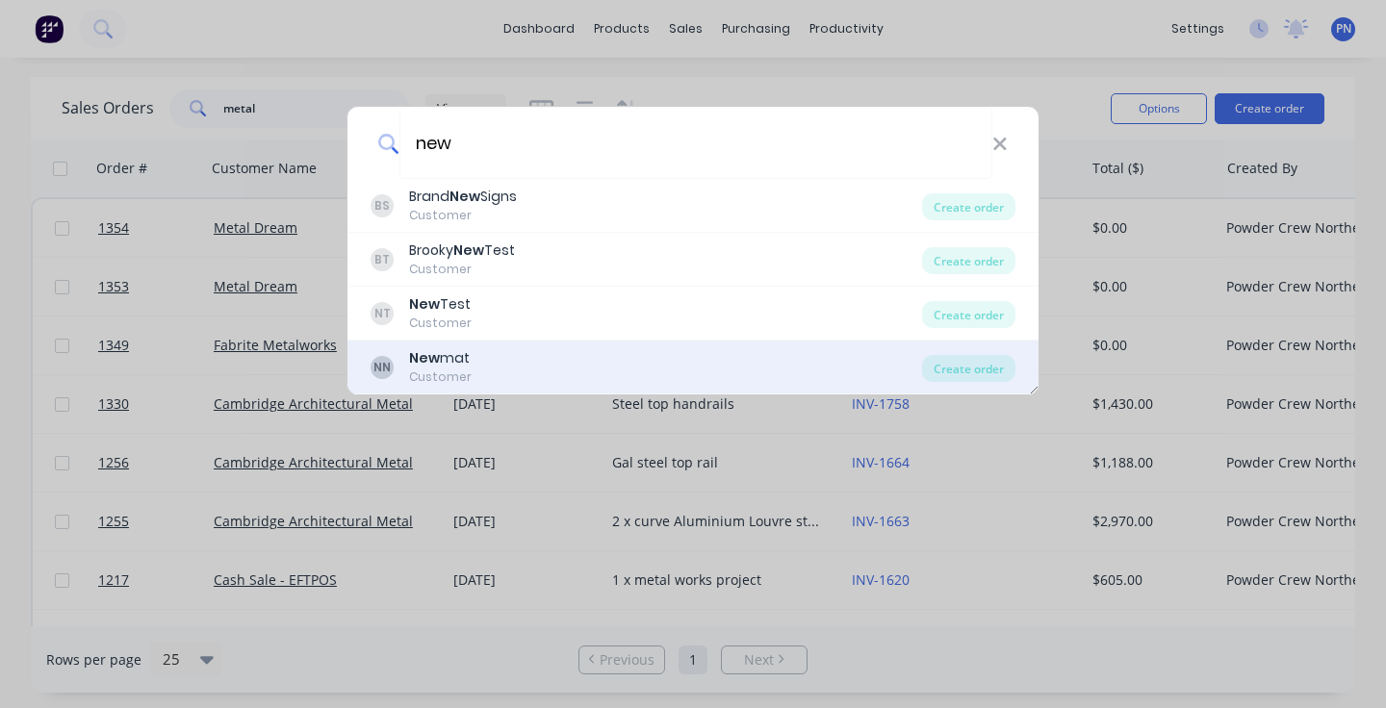
type input "new"
click at [714, 351] on div "NN New mat Customer" at bounding box center [647, 367] width 552 height 38
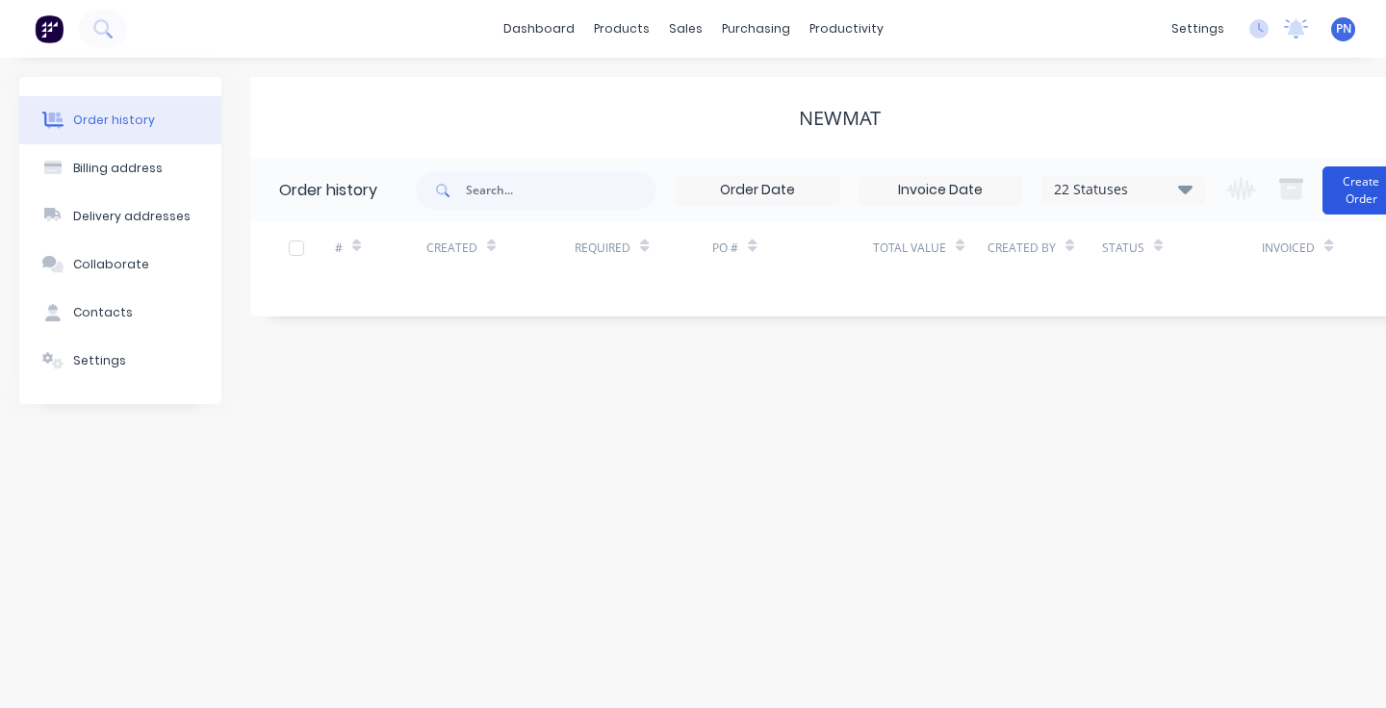
click at [1340, 187] on button "Create Order" at bounding box center [1361, 191] width 77 height 48
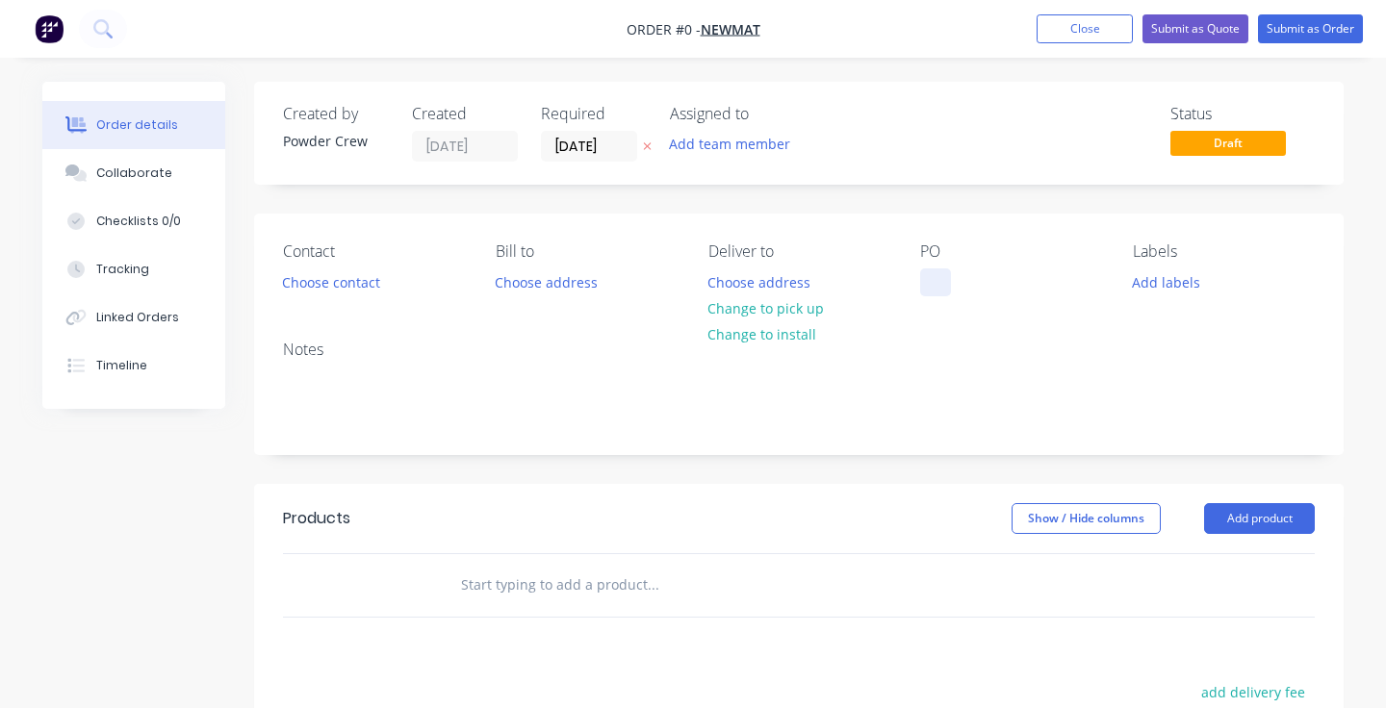
click at [943, 286] on div at bounding box center [935, 283] width 31 height 28
click at [971, 289] on div "tracks" at bounding box center [954, 283] width 69 height 28
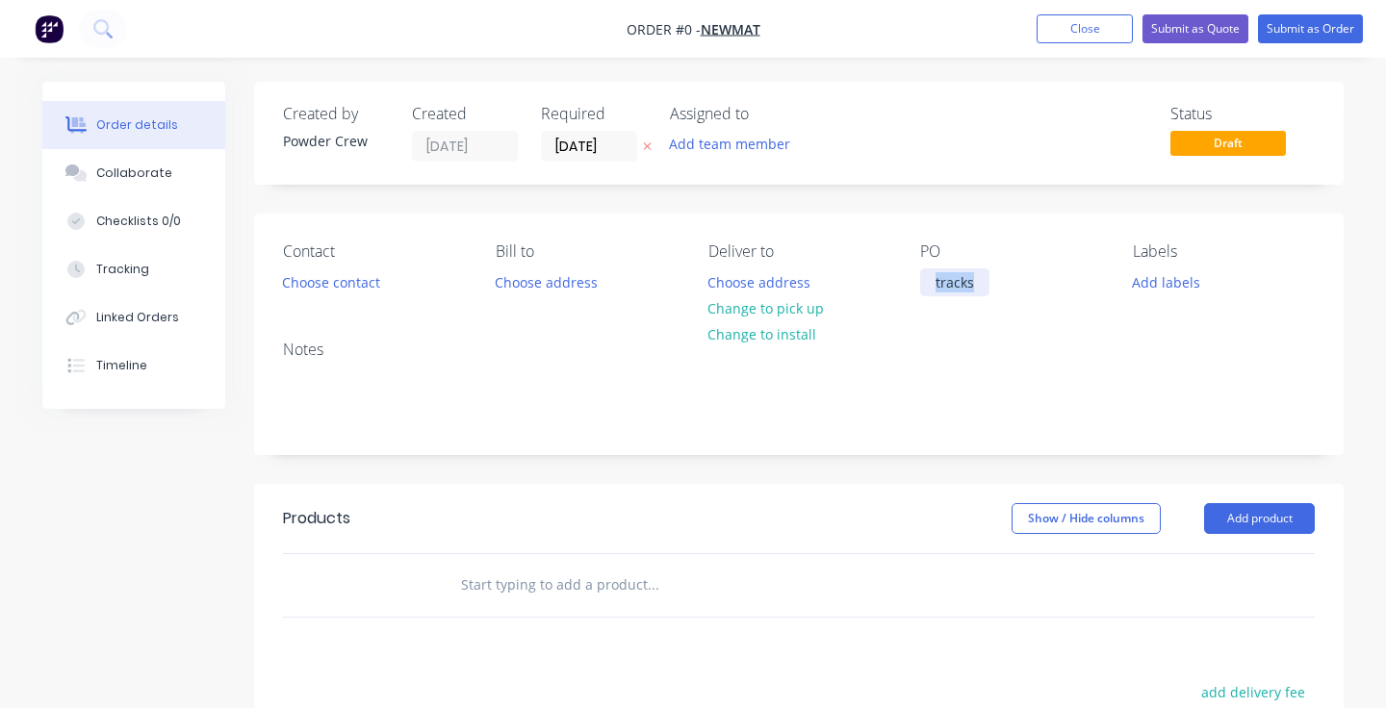
click at [971, 289] on div "tracks" at bounding box center [954, 283] width 69 height 28
copy div "tracks"
click at [1275, 523] on div "Order details Collaborate Checklists 0/0 Tracking Linked Orders Timeline Order …" at bounding box center [693, 595] width 1340 height 1027
click at [1290, 506] on button "Add product" at bounding box center [1259, 518] width 111 height 31
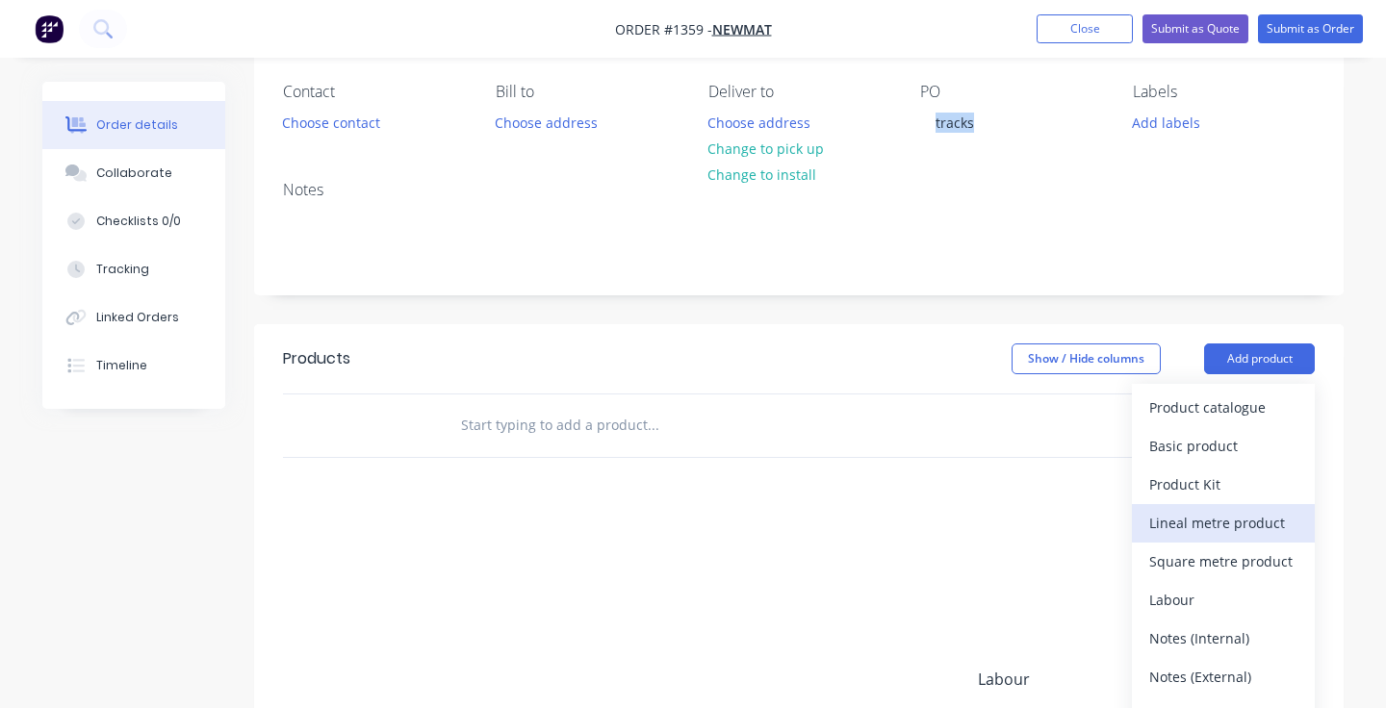
scroll to position [253, 0]
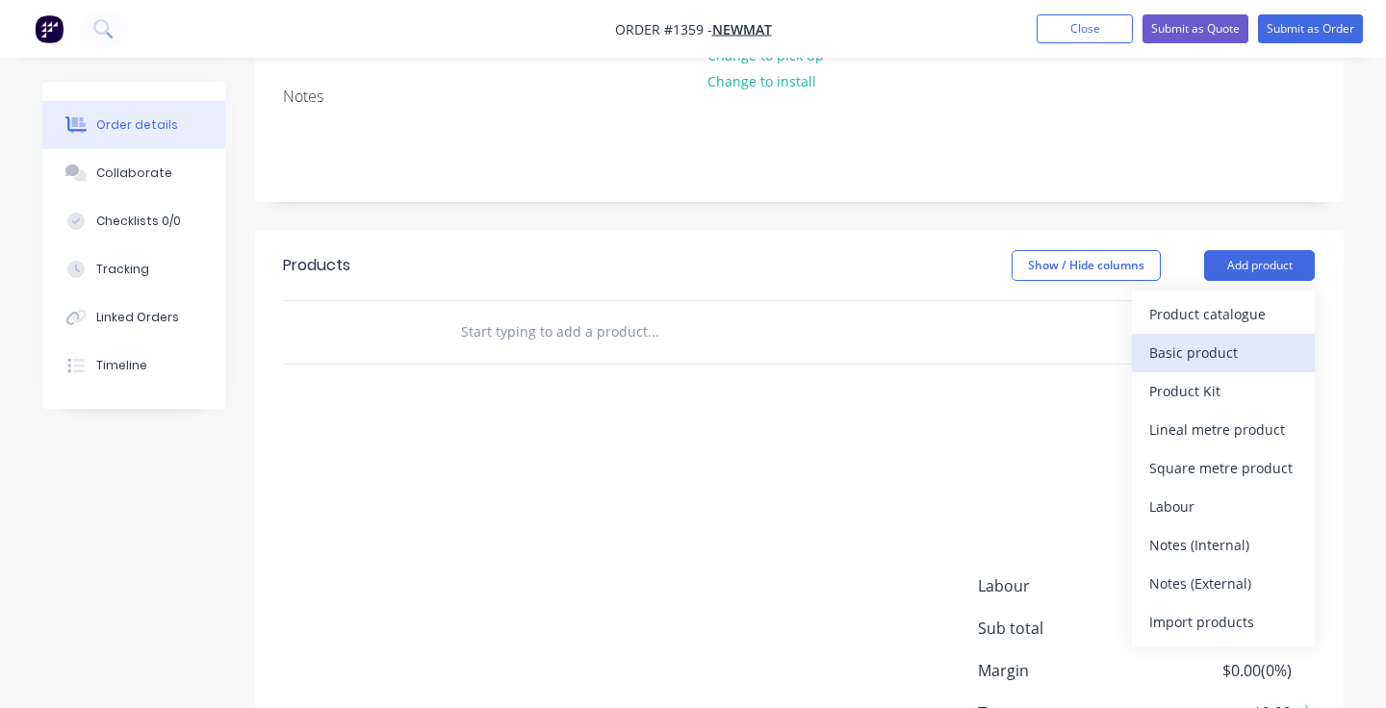
click at [1225, 362] on div "Basic product" at bounding box center [1223, 353] width 148 height 28
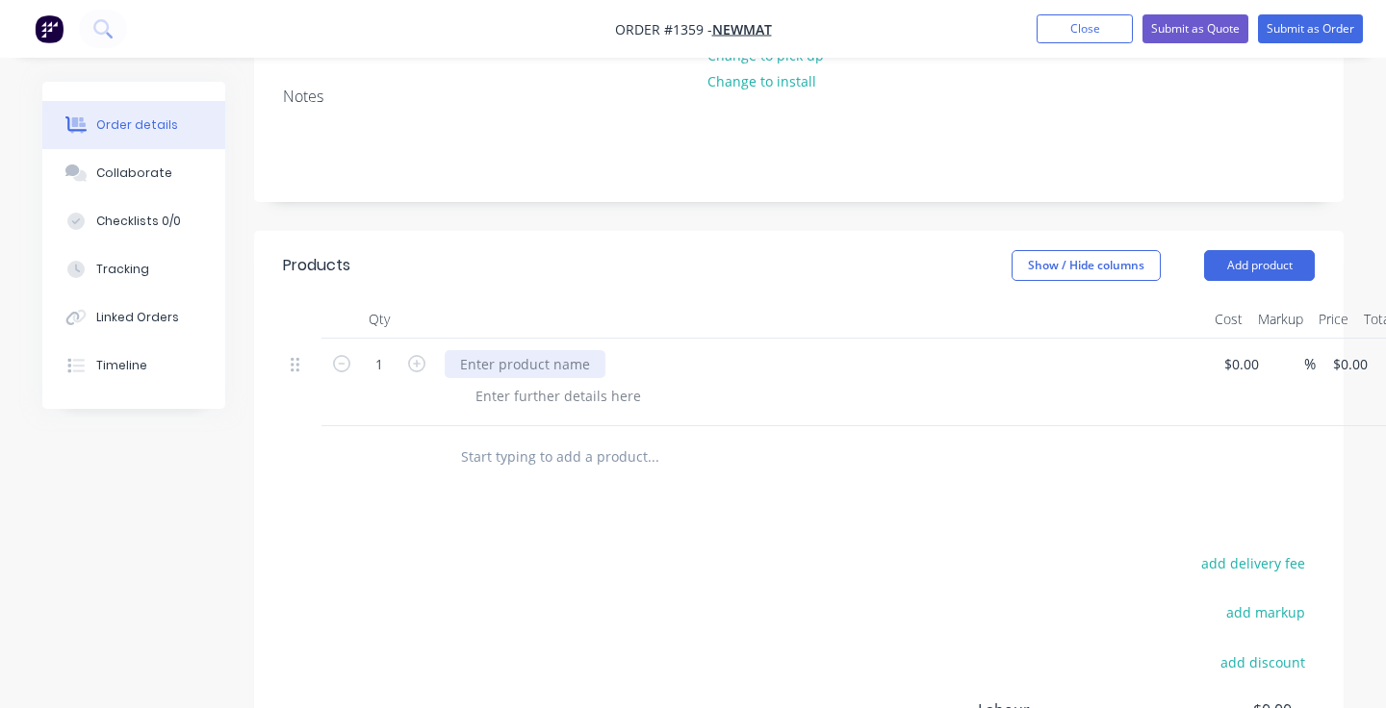
click at [545, 360] on div at bounding box center [525, 364] width 161 height 28
paste div
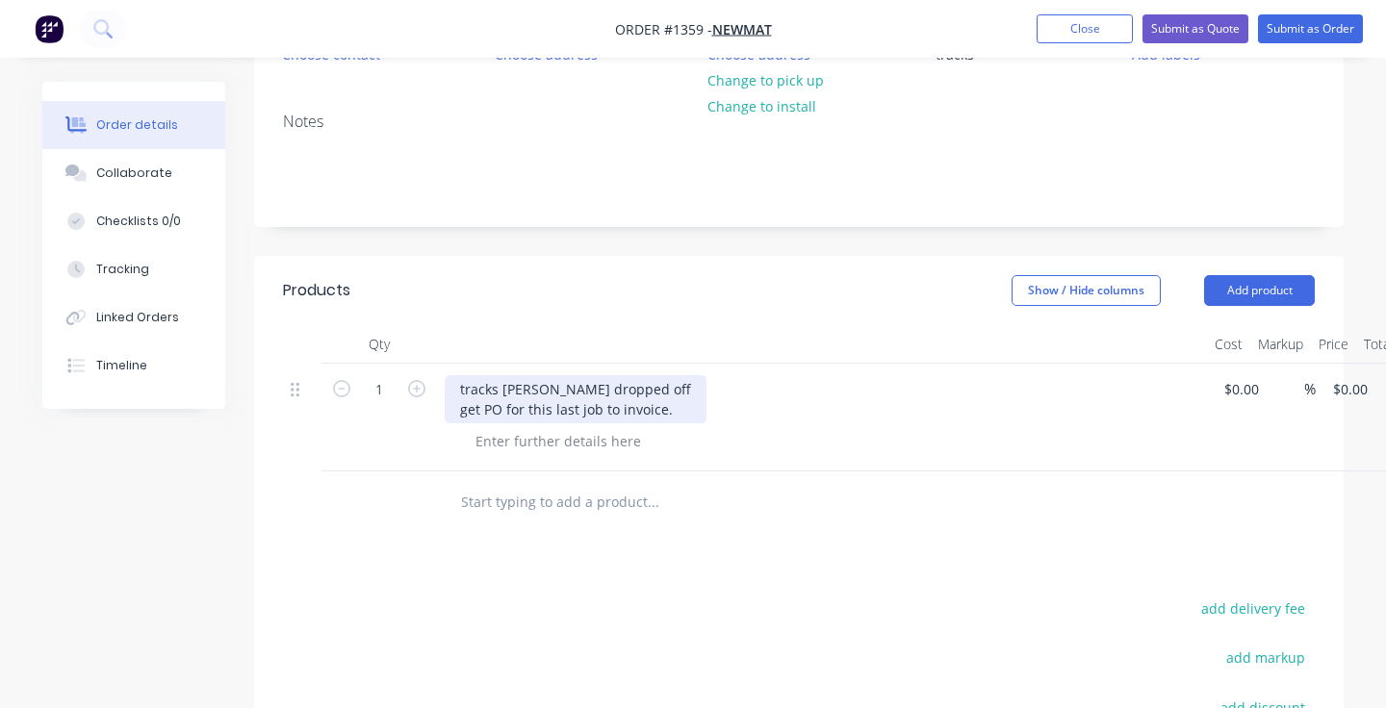
scroll to position [51, 0]
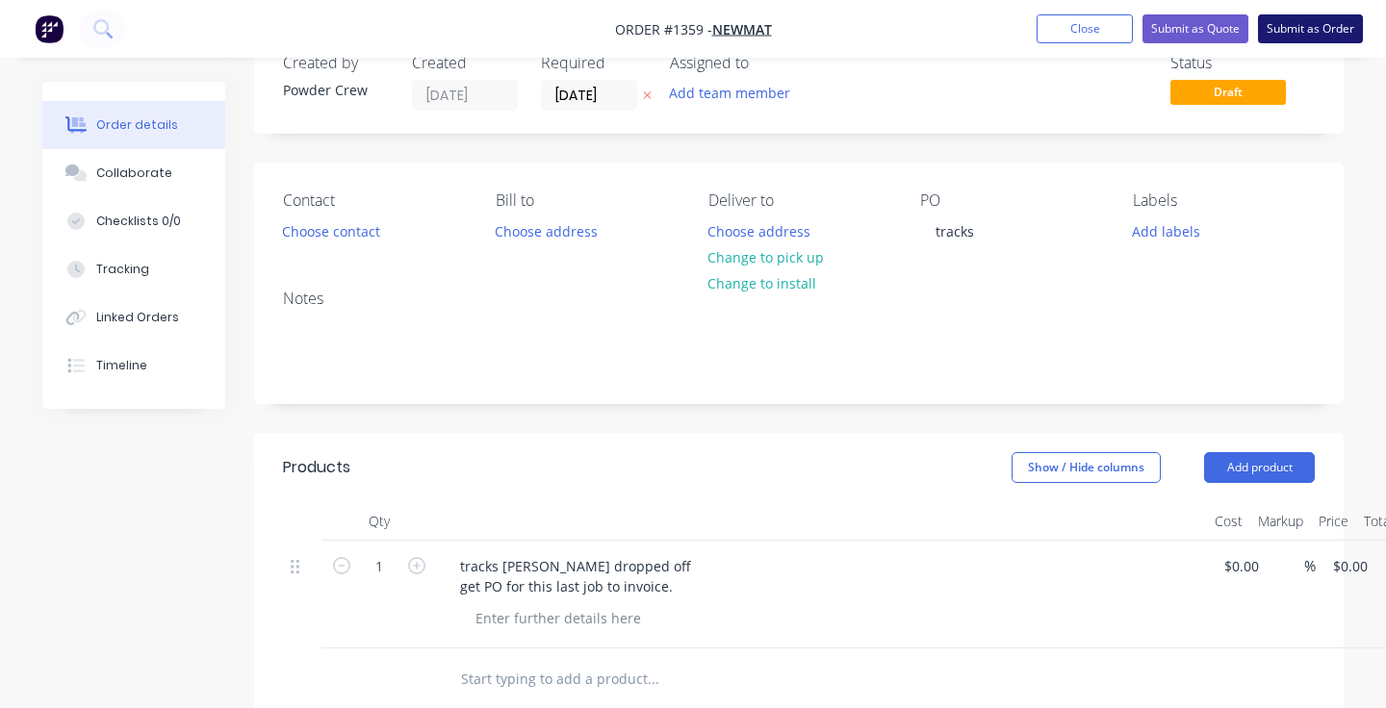
click at [1304, 22] on button "Submit as Order" at bounding box center [1310, 28] width 105 height 29
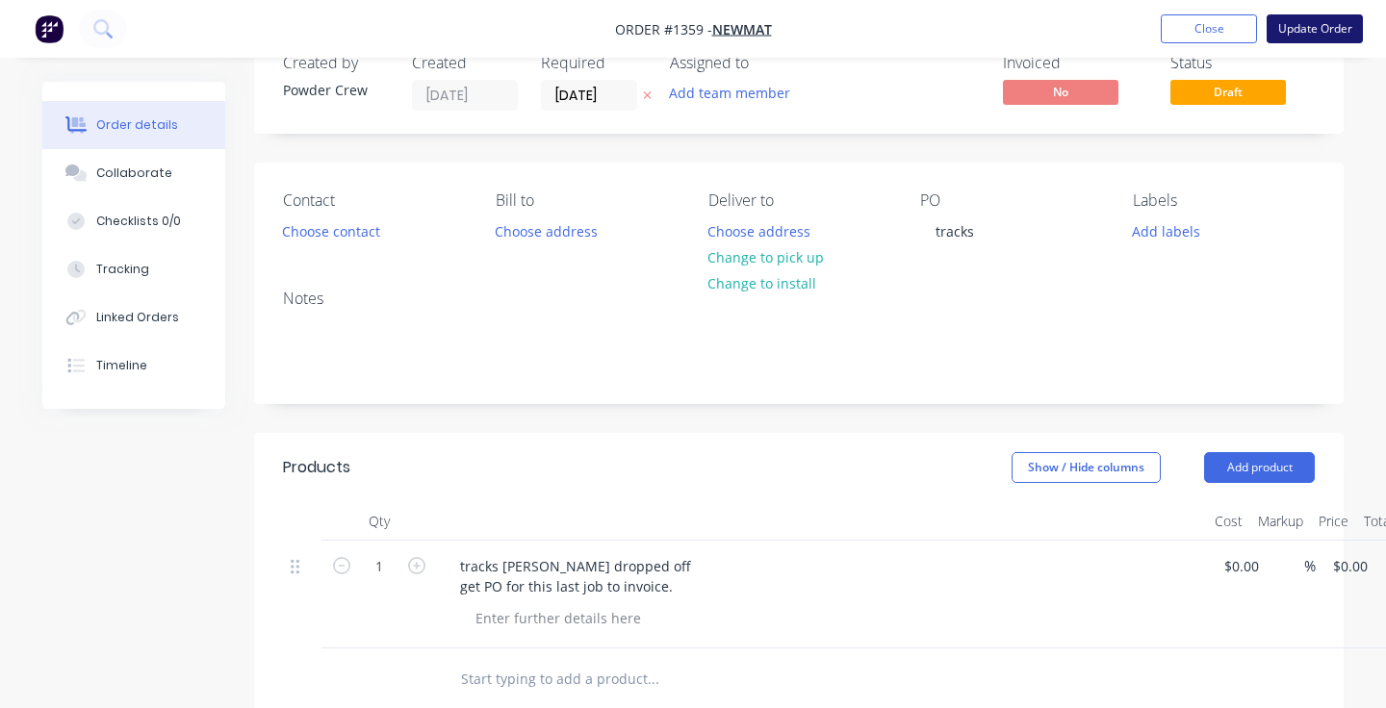
scroll to position [0, 0]
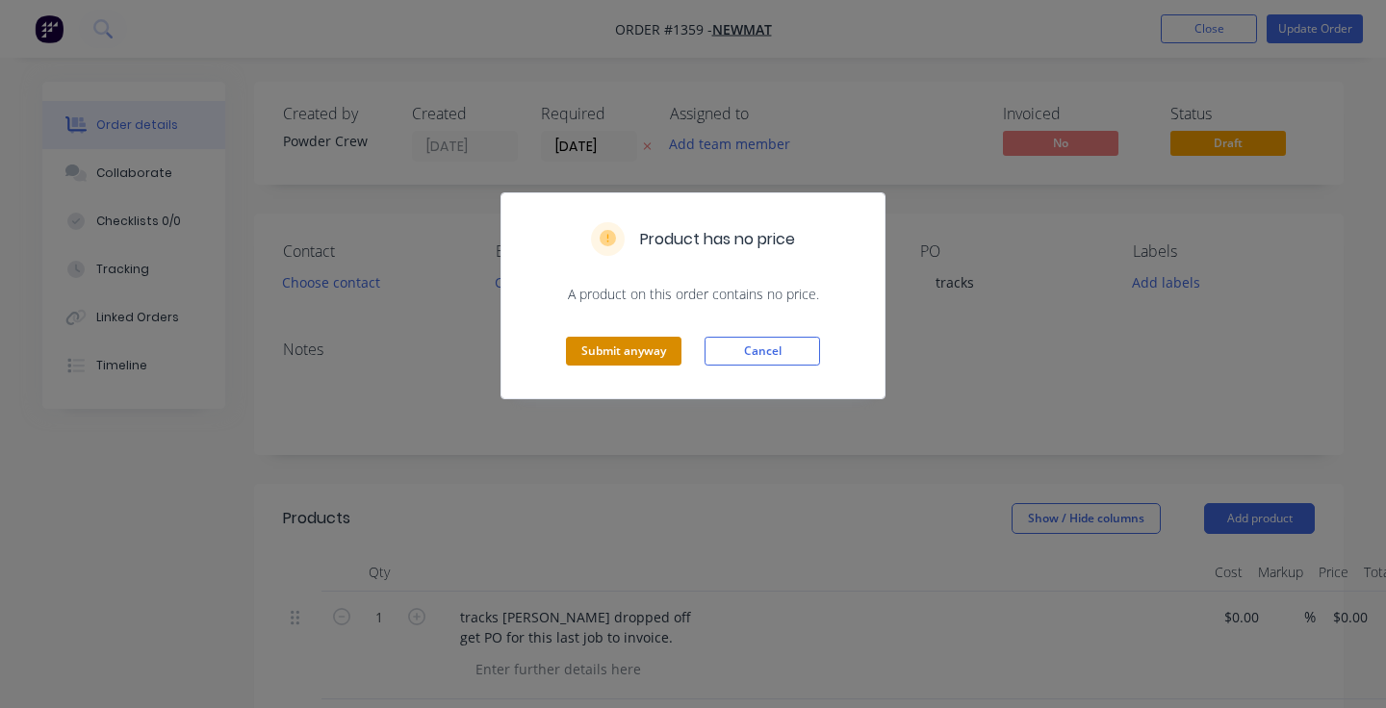
click at [619, 352] on button "Submit anyway" at bounding box center [624, 351] width 116 height 29
